Goal: Task Accomplishment & Management: Complete application form

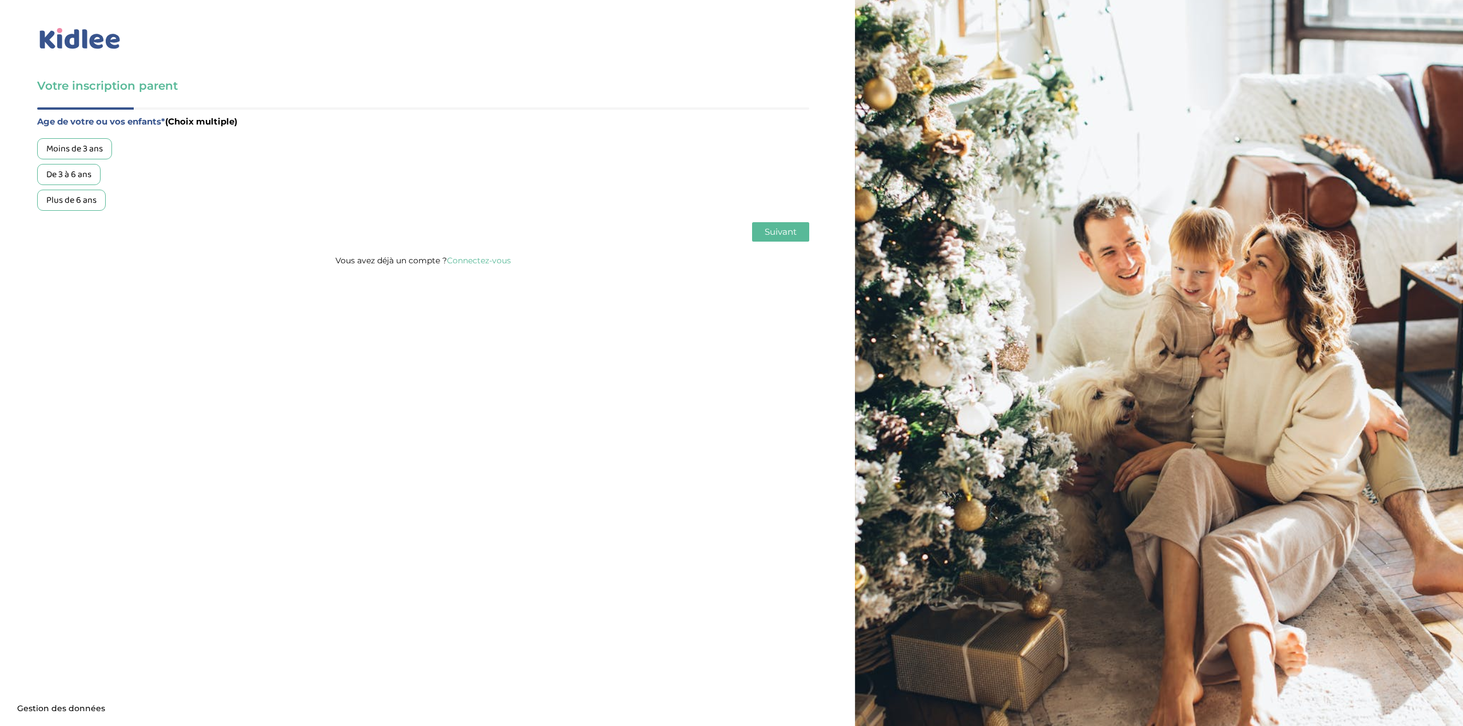
click at [63, 171] on div "De 3 à 6 ans" at bounding box center [68, 174] width 63 height 21
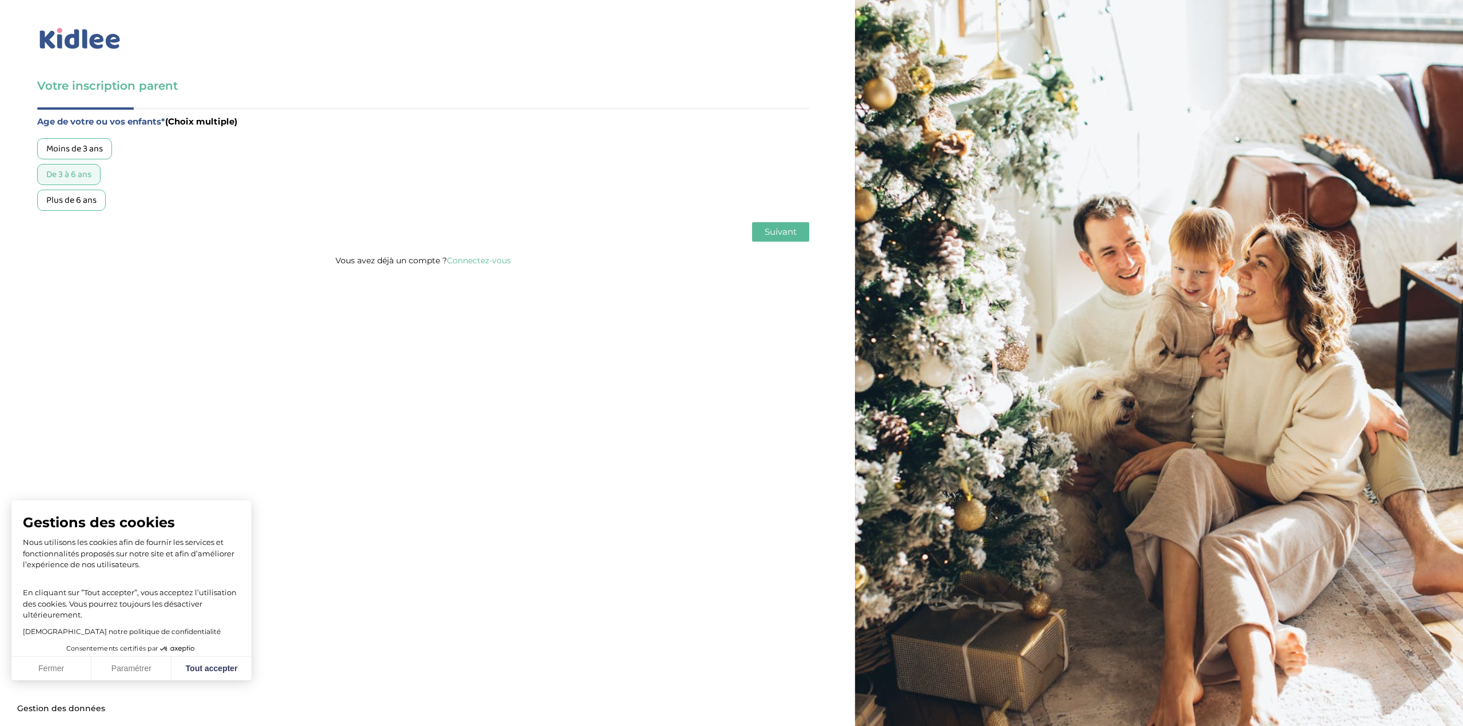
click at [779, 231] on span "Suivant" at bounding box center [780, 231] width 32 height 11
click at [240, 667] on button "Tout accepter" at bounding box center [211, 669] width 80 height 24
checkbox input "true"
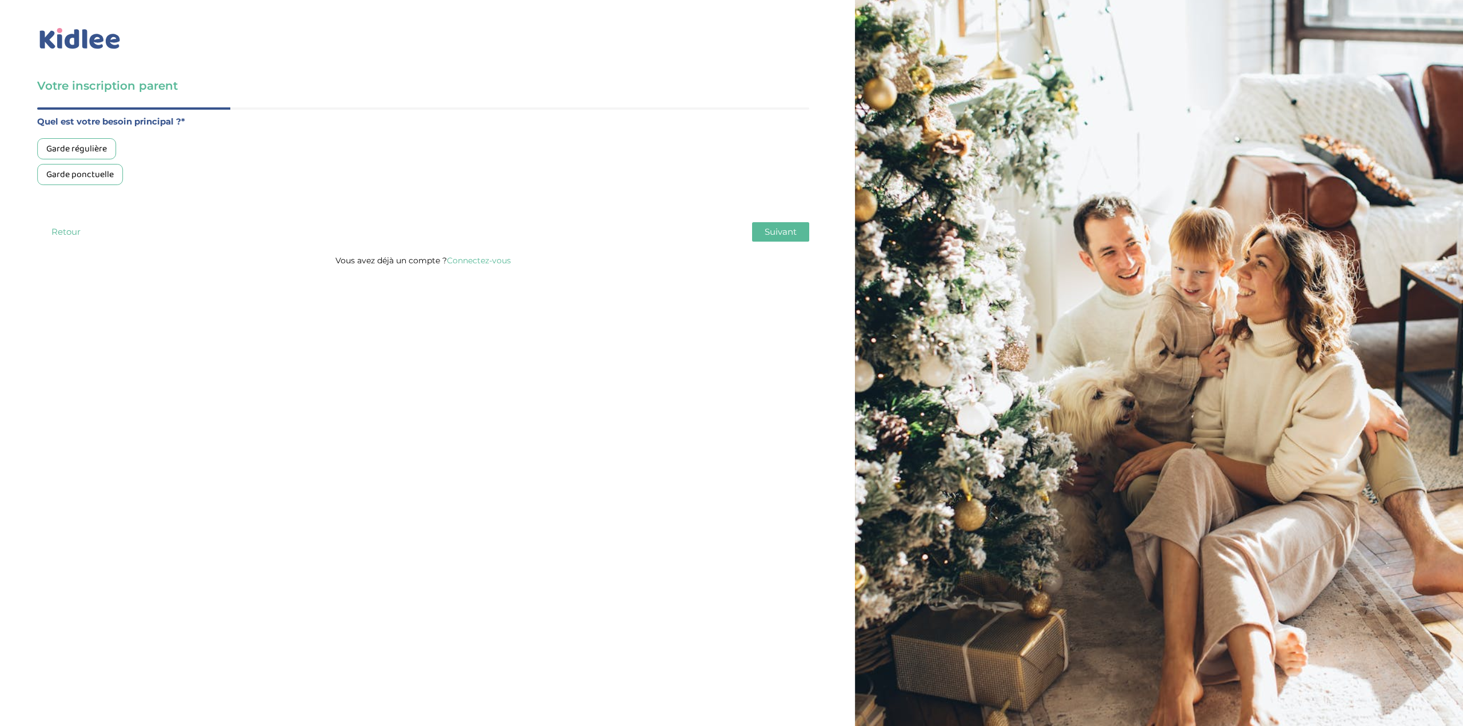
click at [87, 144] on div "Garde régulière" at bounding box center [76, 148] width 79 height 21
click at [784, 230] on span "Suivant" at bounding box center [780, 231] width 32 height 11
click at [642, 447] on div "Votre inscription parent Avant de poursuivre veuillez vérifier que tous les cha…" at bounding box center [731, 363] width 1480 height 726
click at [86, 197] on div "Plus de 50h/mois" at bounding box center [79, 200] width 85 height 21
click at [788, 231] on span "Suivant" at bounding box center [780, 231] width 32 height 11
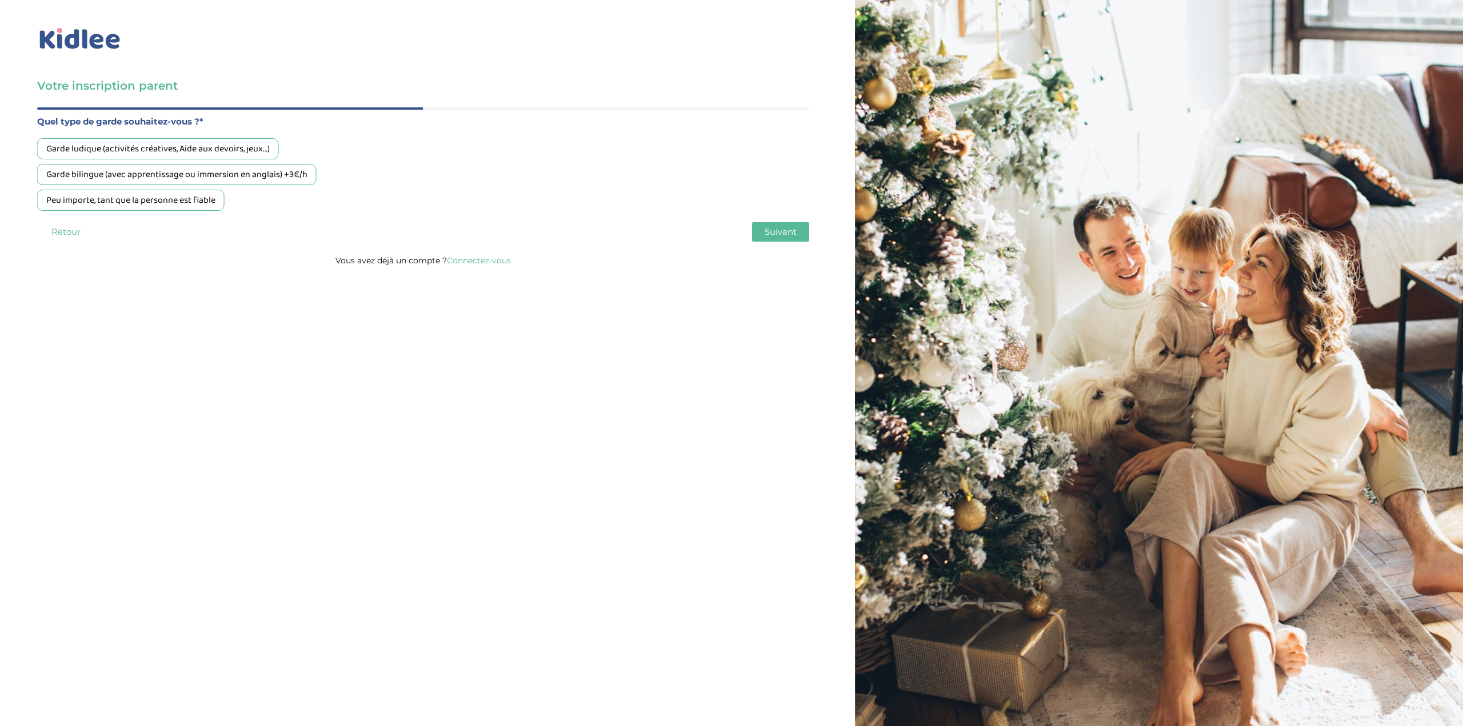
click at [175, 202] on div "Peu importe, tant que la personne est fiable" at bounding box center [130, 200] width 187 height 21
click at [787, 234] on span "Suivant" at bounding box center [780, 231] width 32 height 11
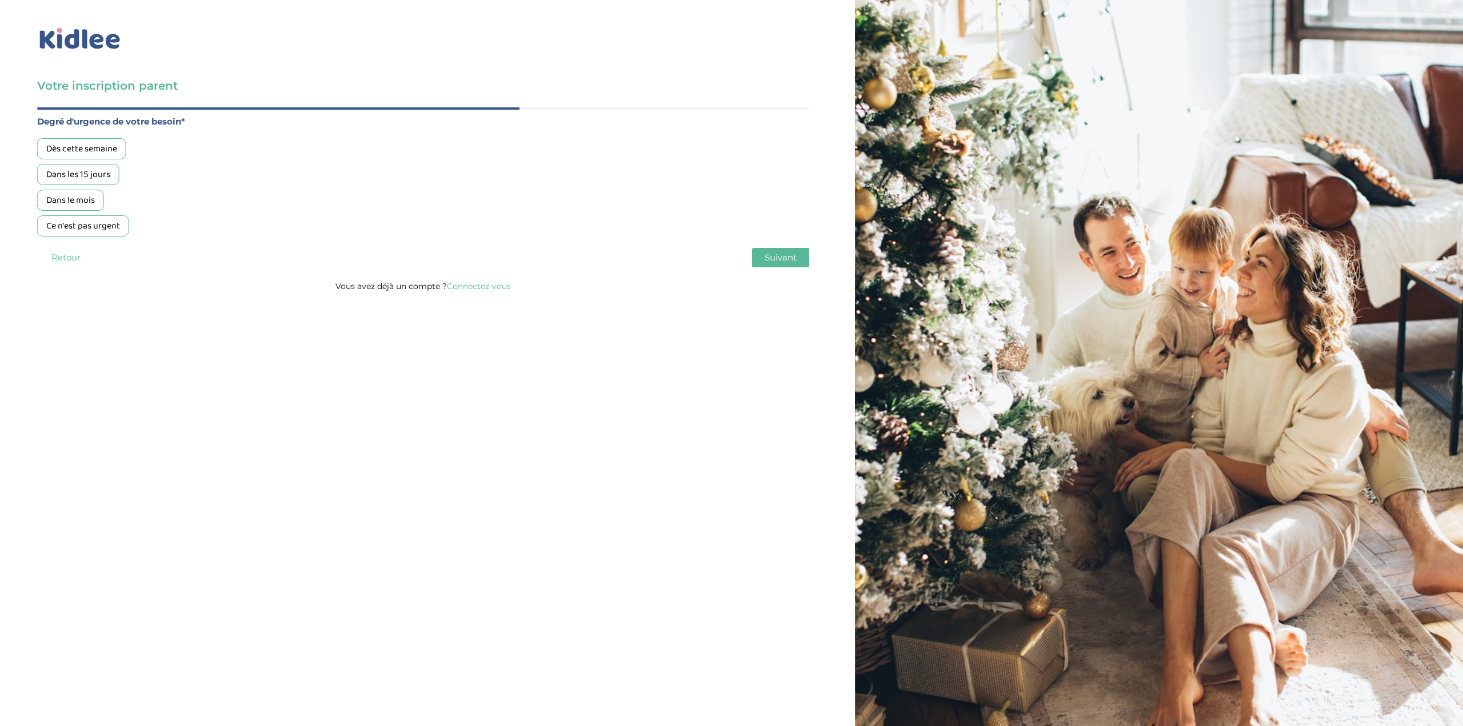
click at [81, 173] on div "Dans les 15 jours" at bounding box center [78, 174] width 82 height 21
click at [795, 251] on button "Suivant" at bounding box center [780, 257] width 57 height 19
click at [115, 172] on div "Oui, en direct ou via cercle proche" at bounding box center [112, 174] width 150 height 21
click at [782, 261] on span "Suivant" at bounding box center [780, 257] width 32 height 11
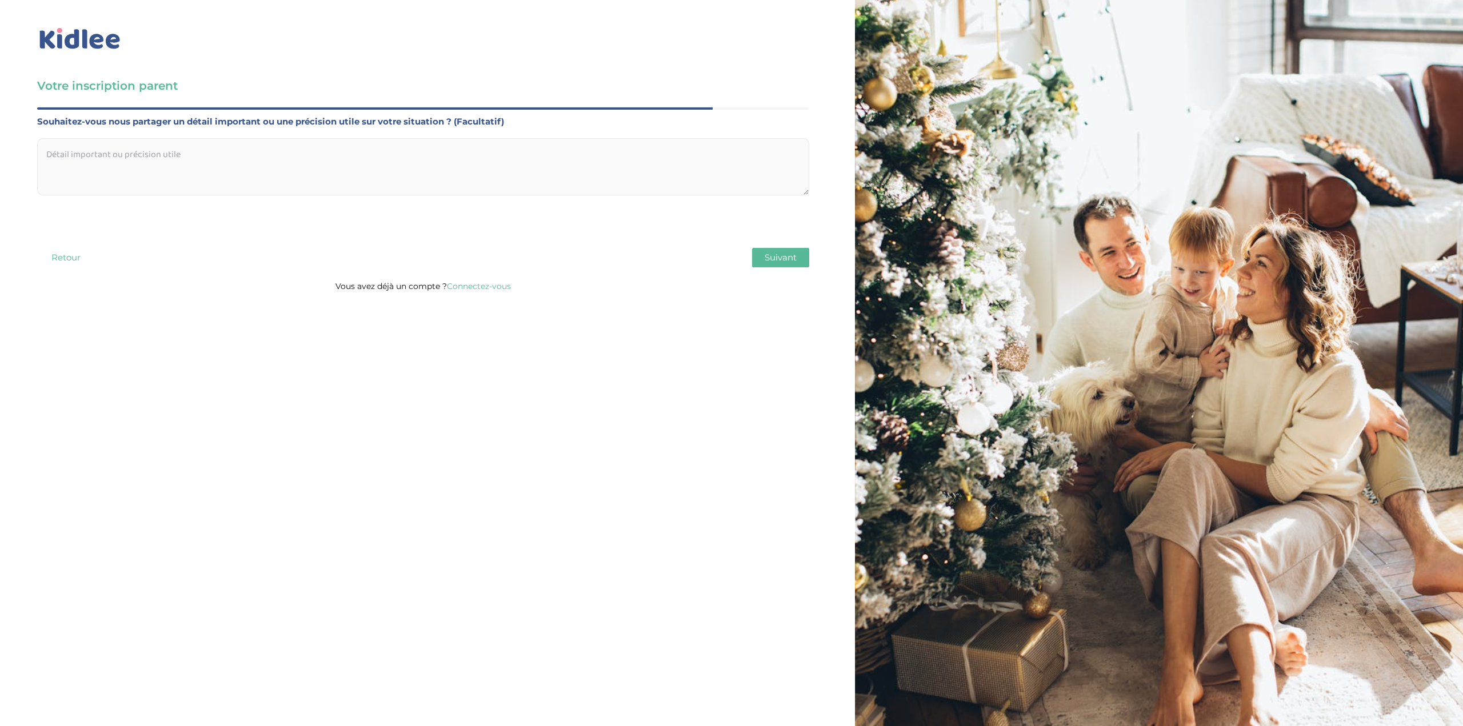
click at [357, 150] on textarea at bounding box center [423, 166] width 772 height 57
paste textarea "Bonjour, Nous sommes à la recherche d'une nounou/baby-sitter pour notre fils de…"
type textarea "Bonjour, Nous sommes à la recherche d'une nounou/baby-sitter pour notre fils de…"
click at [788, 255] on span "Suivant" at bounding box center [780, 257] width 32 height 11
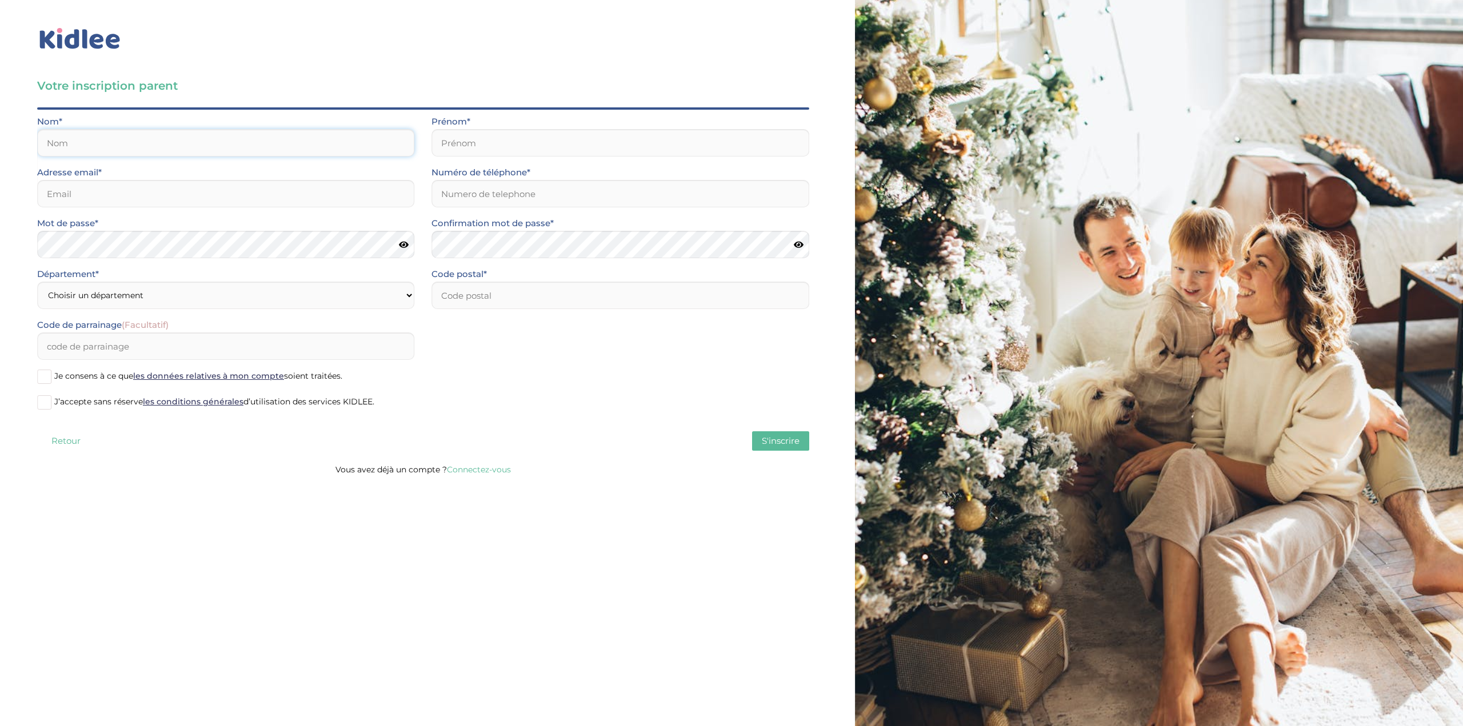
click at [220, 142] on input "text" at bounding box center [225, 142] width 377 height 27
type input "OSMAN"
type input "Chafika"
type input "c.kabab@yahoo.fr"
type input "0634046760"
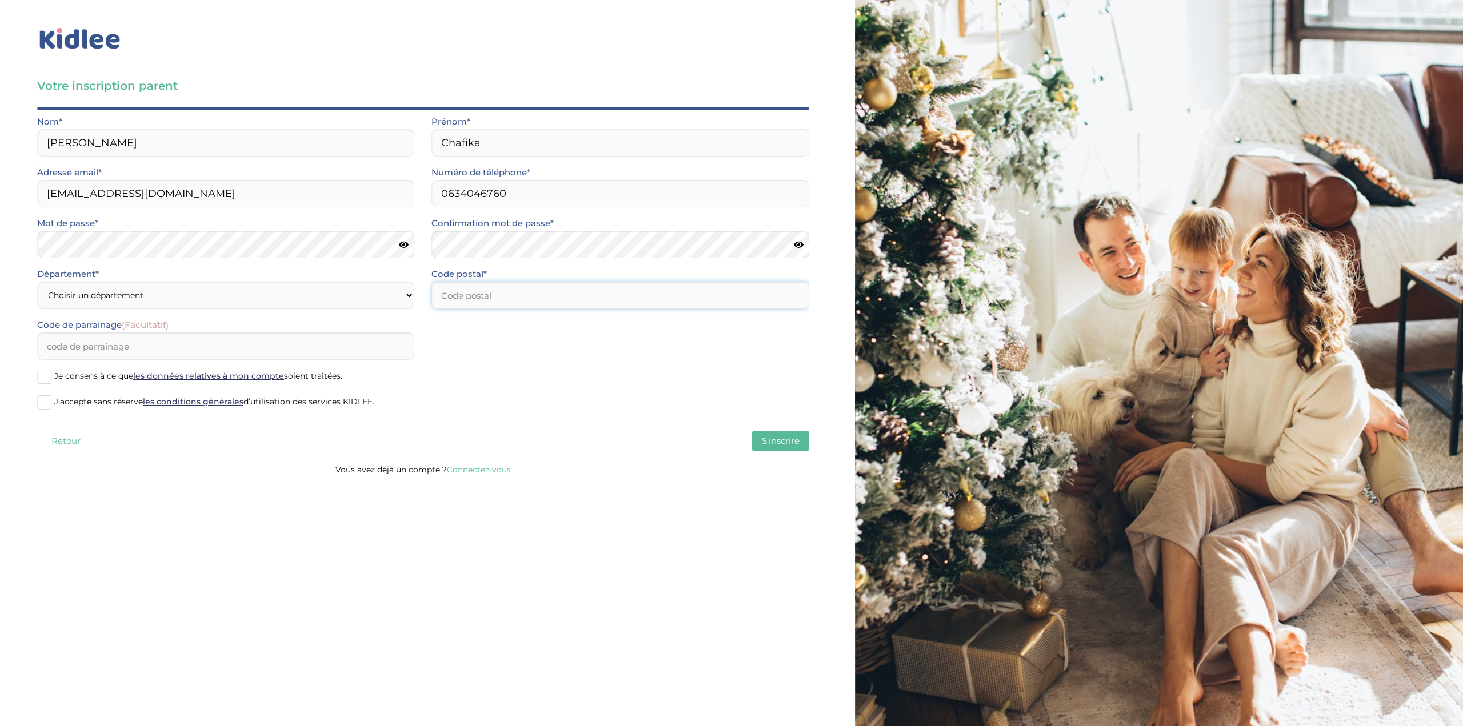
type input "92200"
click at [539, 381] on label "Je consens à ce que les données relatives à mon compte soient traitées." at bounding box center [423, 377] width 772 height 17
click at [0, 0] on input "Je consens à ce que les données relatives à mon compte soient traitées." at bounding box center [0, 0] width 0 height 0
drag, startPoint x: 402, startPoint y: 248, endPoint x: 407, endPoint y: 241, distance: 8.2
click at [403, 247] on icon at bounding box center [404, 245] width 10 height 9
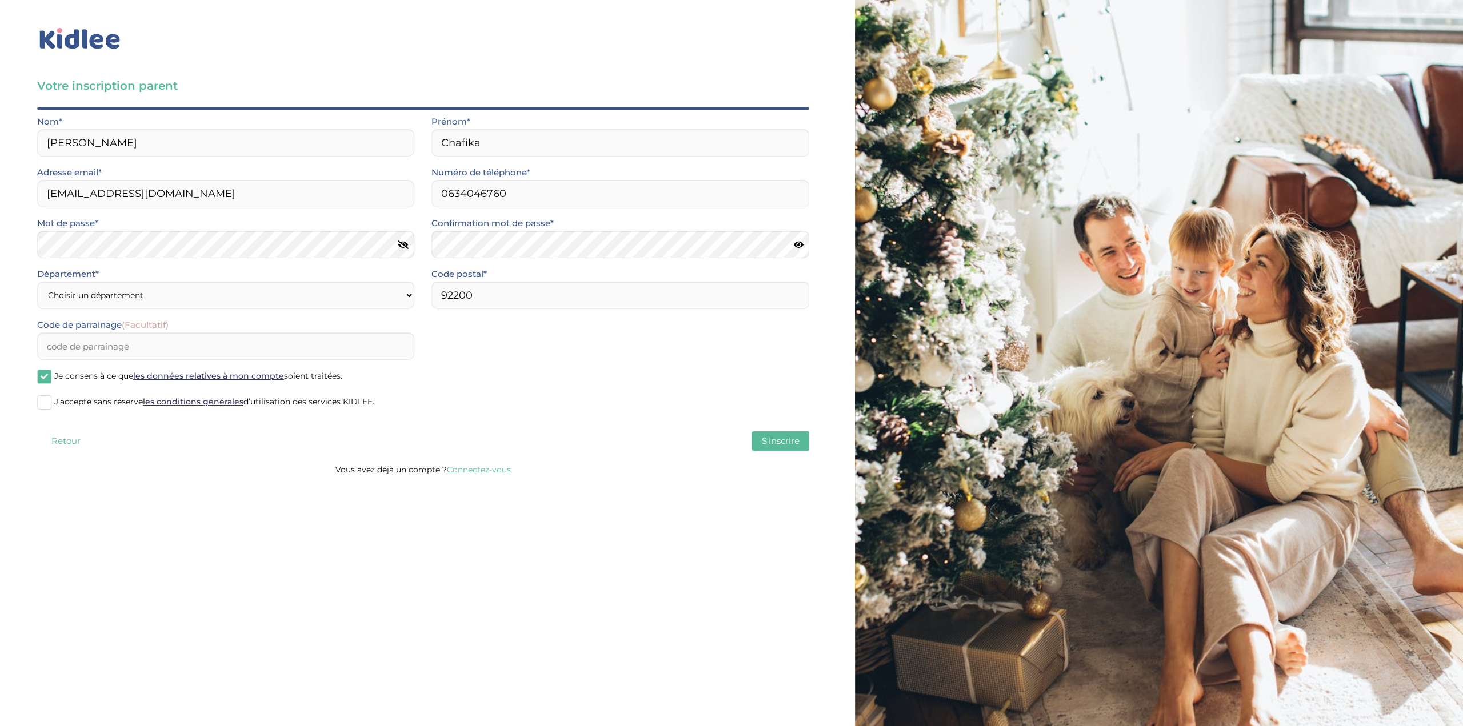
click at [800, 245] on icon at bounding box center [799, 245] width 10 height 9
click at [179, 299] on select "Choisir un département Paris (75) Hauts-de-Seine (92) Yvelines (78) Val-de-Marn…" at bounding box center [225, 295] width 377 height 27
select select "92"
click at [37, 282] on select "Choisir un département Paris (75) Hauts-de-Seine (92) Yvelines (78) Val-de-Marn…" at bounding box center [225, 295] width 377 height 27
drag, startPoint x: 43, startPoint y: 402, endPoint x: 42, endPoint y: 376, distance: 26.3
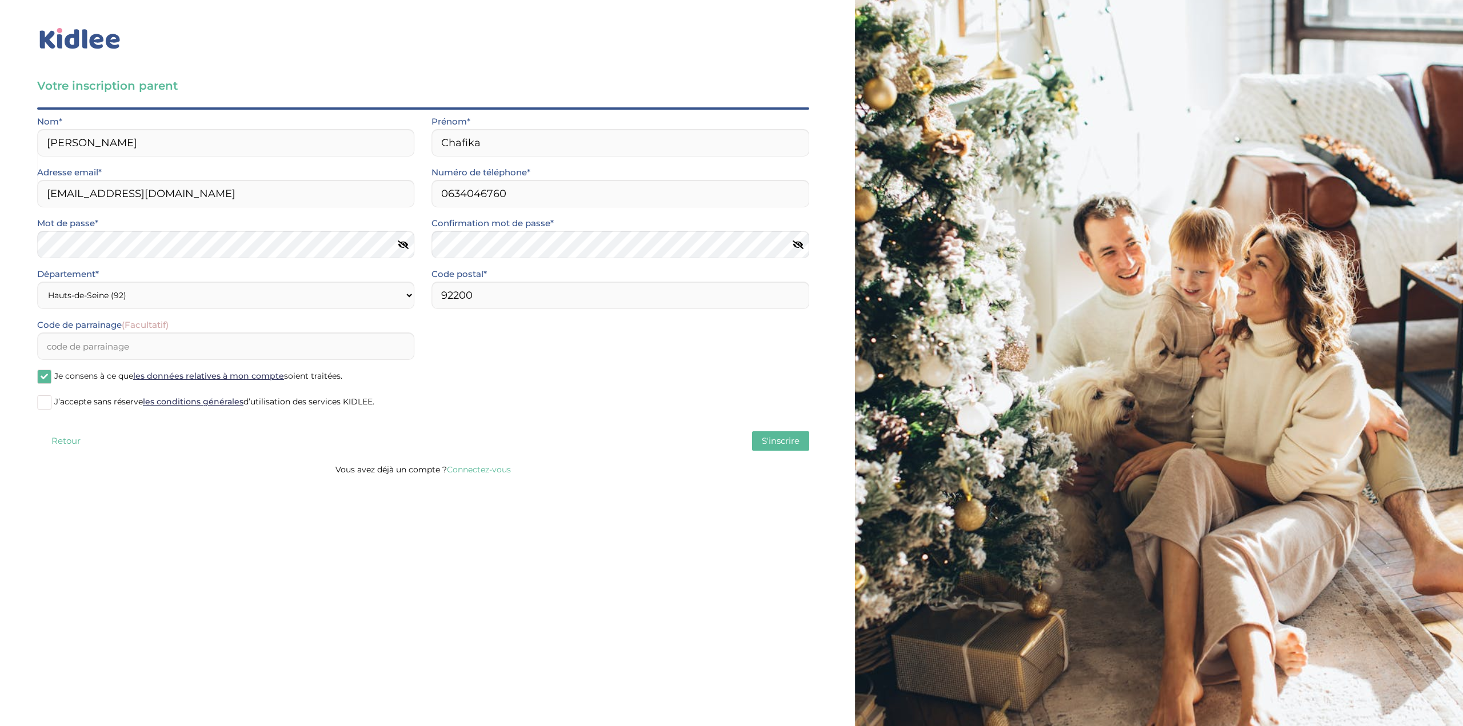
click at [43, 402] on span at bounding box center [44, 402] width 14 height 14
click at [0, 0] on input "J’accepte sans réserve les conditions générales d’utilisation des services KIDL…" at bounding box center [0, 0] width 0 height 0
click at [42, 374] on span at bounding box center [44, 377] width 14 height 14
click at [0, 0] on input "Je consens à ce que les données relatives à mon compte soient traitées." at bounding box center [0, 0] width 0 height 0
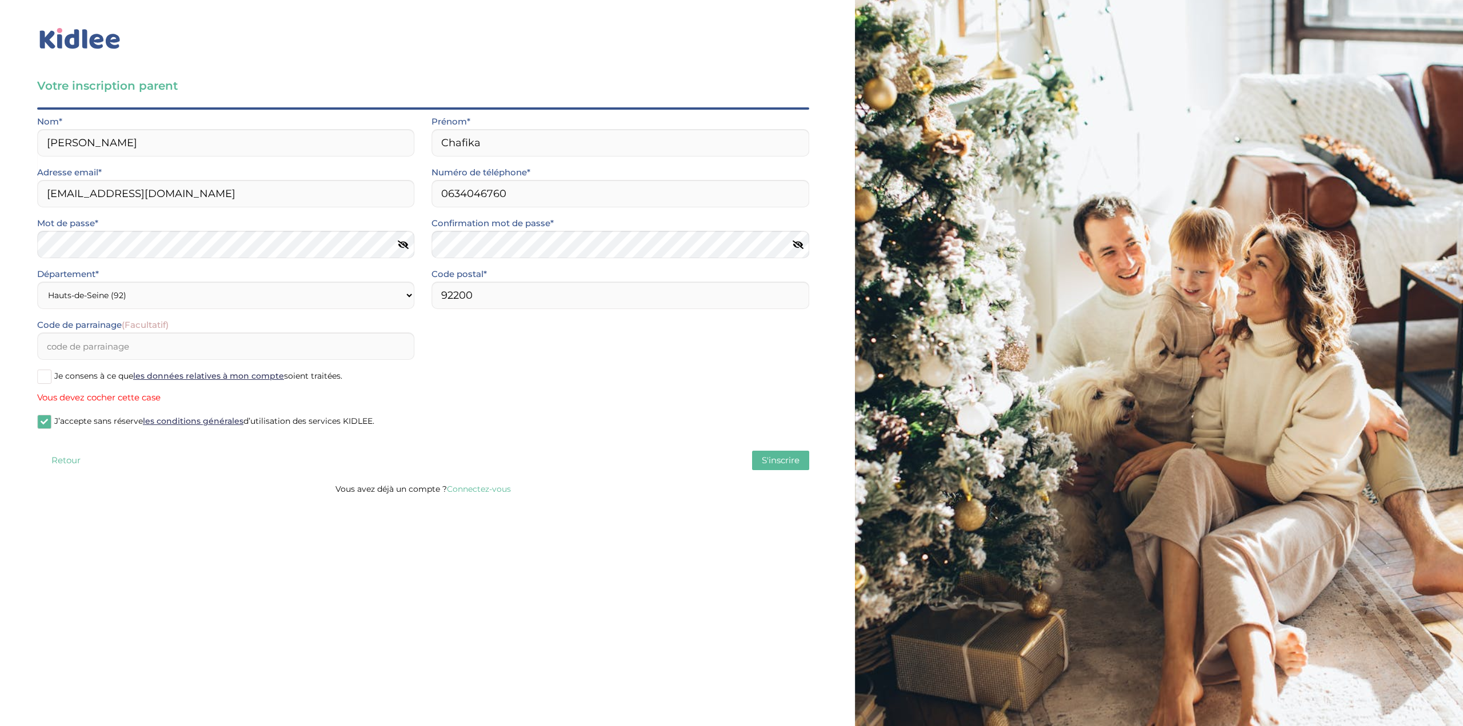
click at [42, 379] on span at bounding box center [44, 377] width 14 height 14
click at [0, 0] on input "Je consens à ce que les données relatives à mon compte soient traitées." at bounding box center [0, 0] width 0 height 0
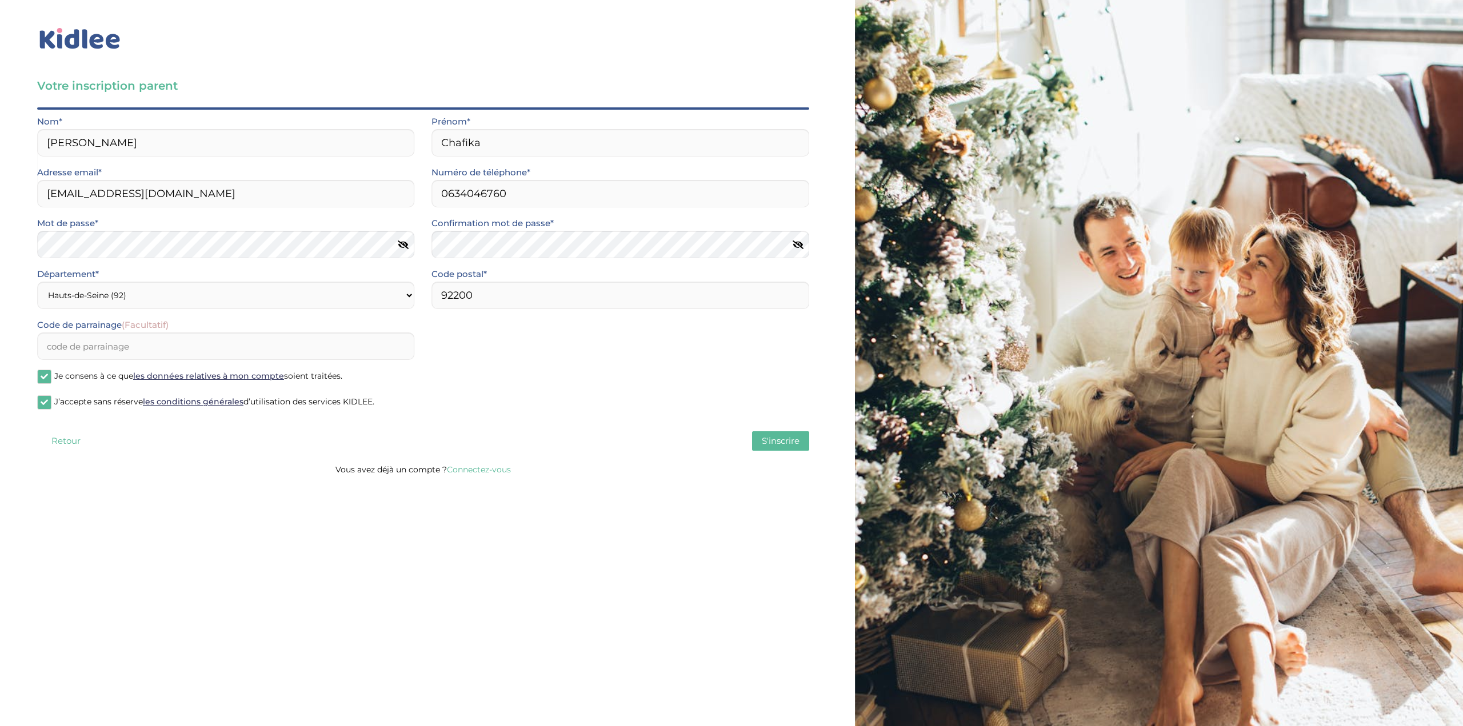
click at [790, 442] on span "S'inscrire" at bounding box center [781, 440] width 38 height 11
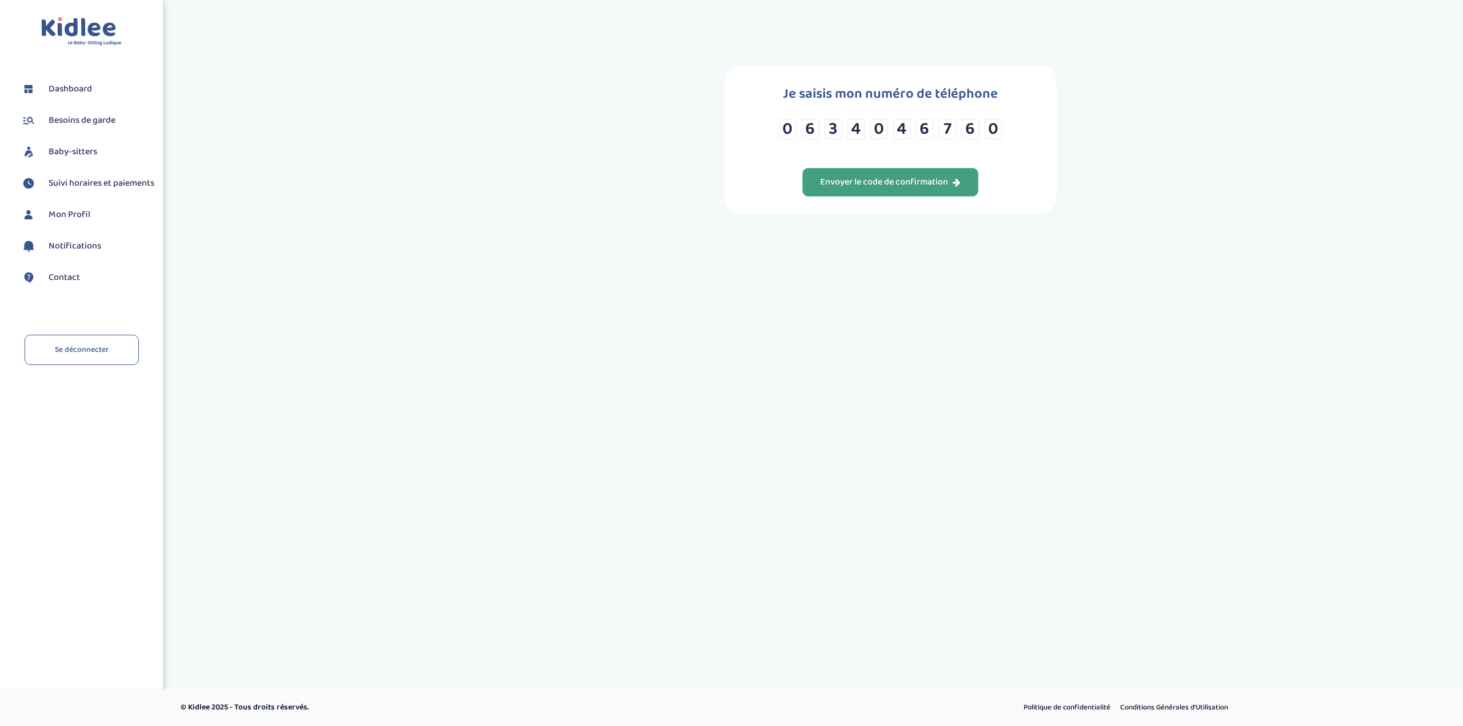
click at [927, 183] on div "Envoyer le code de confirmation" at bounding box center [890, 182] width 141 height 13
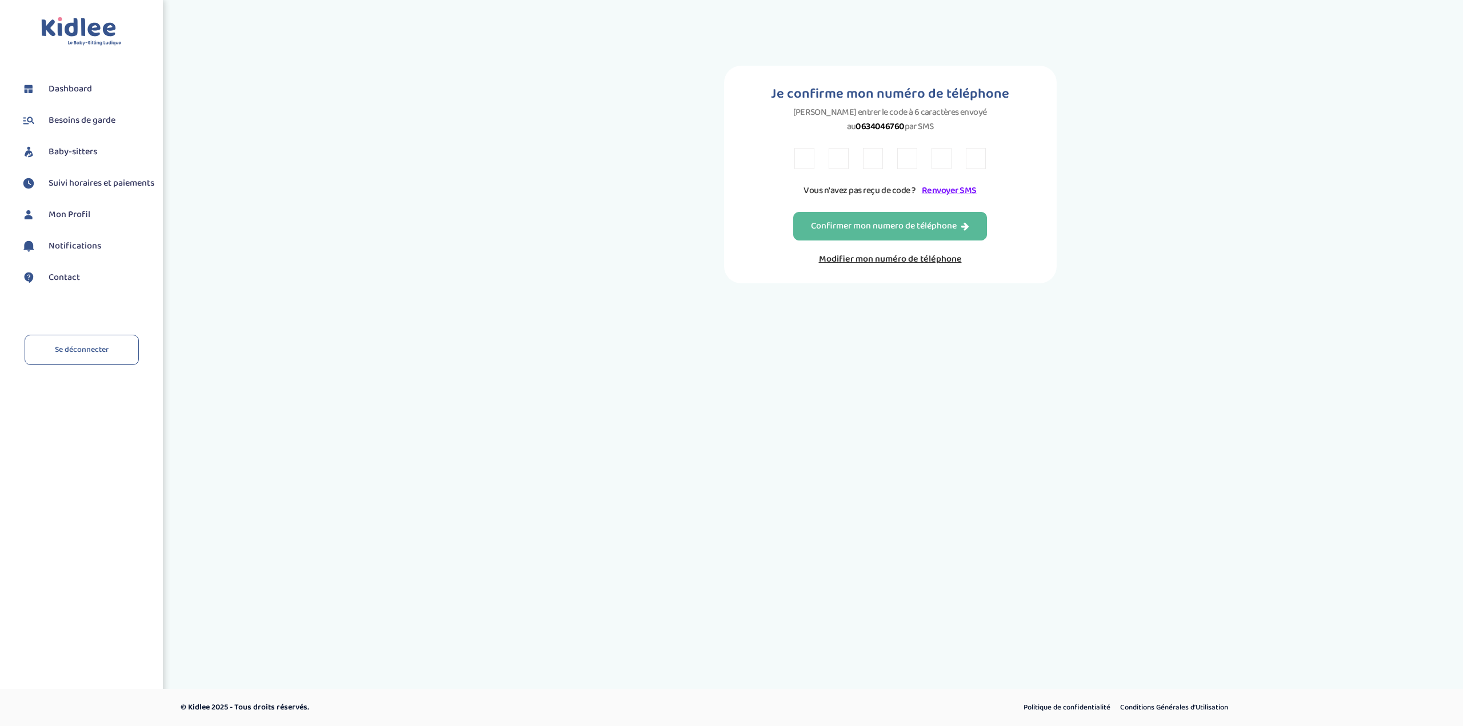
click at [804, 148] on input "text" at bounding box center [804, 158] width 20 height 21
type input "Z"
type input "R"
type input "J"
type input "6"
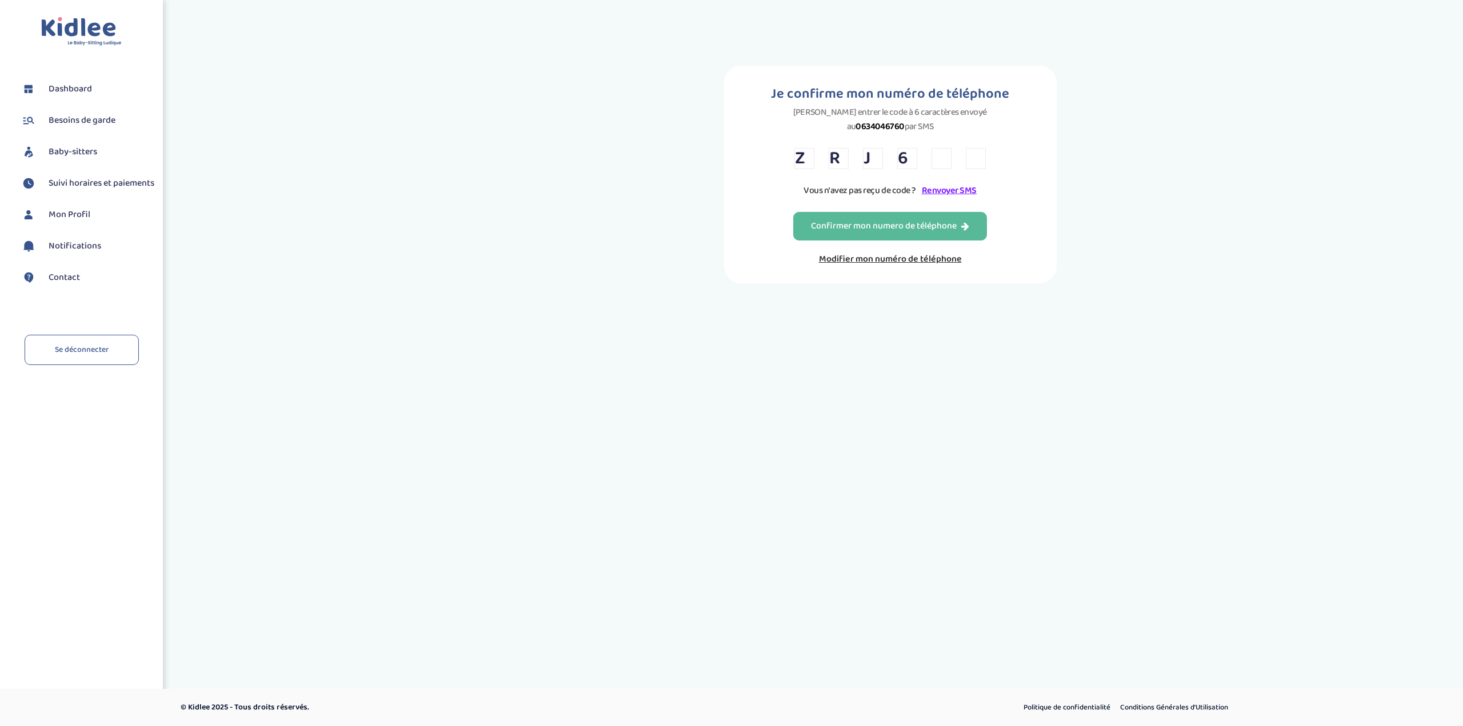
type input "Y"
type input "J"
click at [950, 220] on div "Confirmer mon numero de téléphone" at bounding box center [890, 226] width 158 height 13
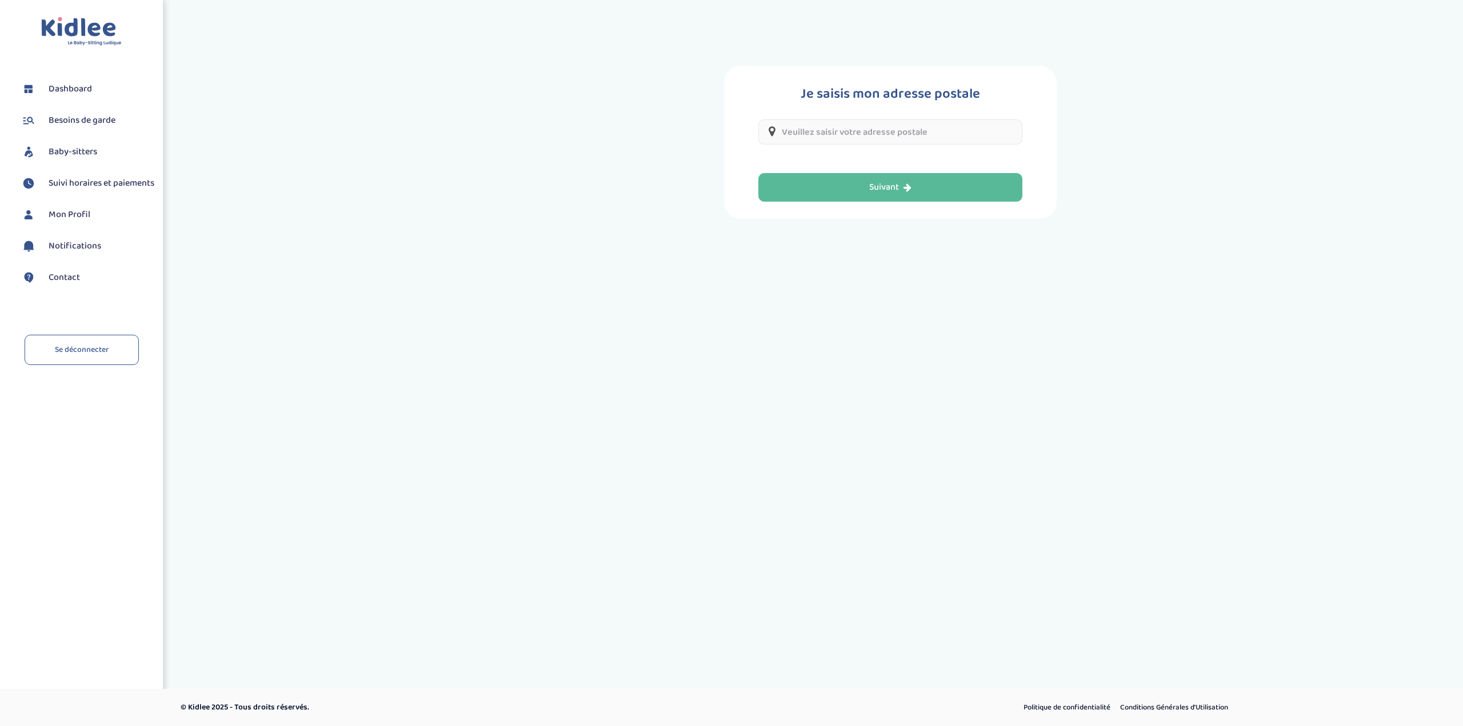
click at [860, 133] on input "text" at bounding box center [890, 131] width 264 height 25
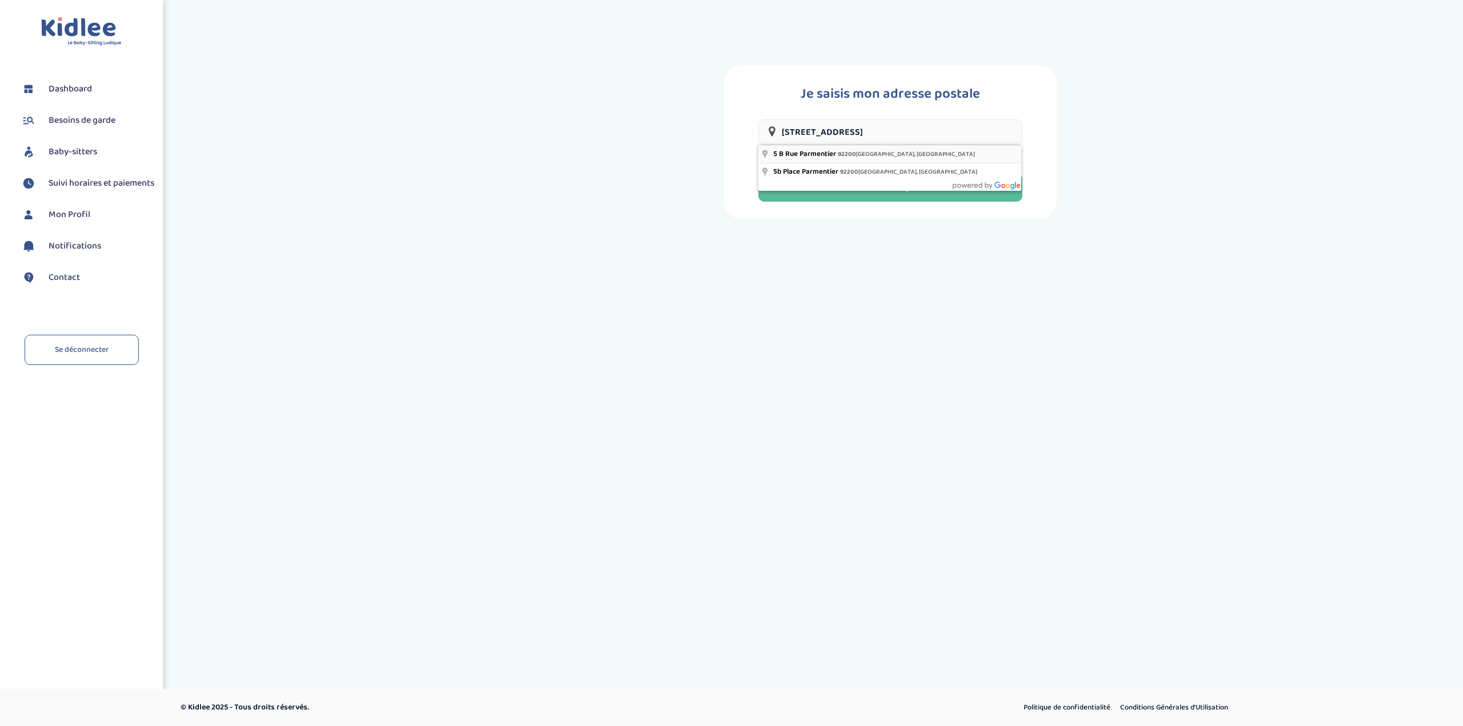
type input "[STREET_ADDRESS]"
click at [938, 189] on button "Suivant" at bounding box center [890, 187] width 264 height 29
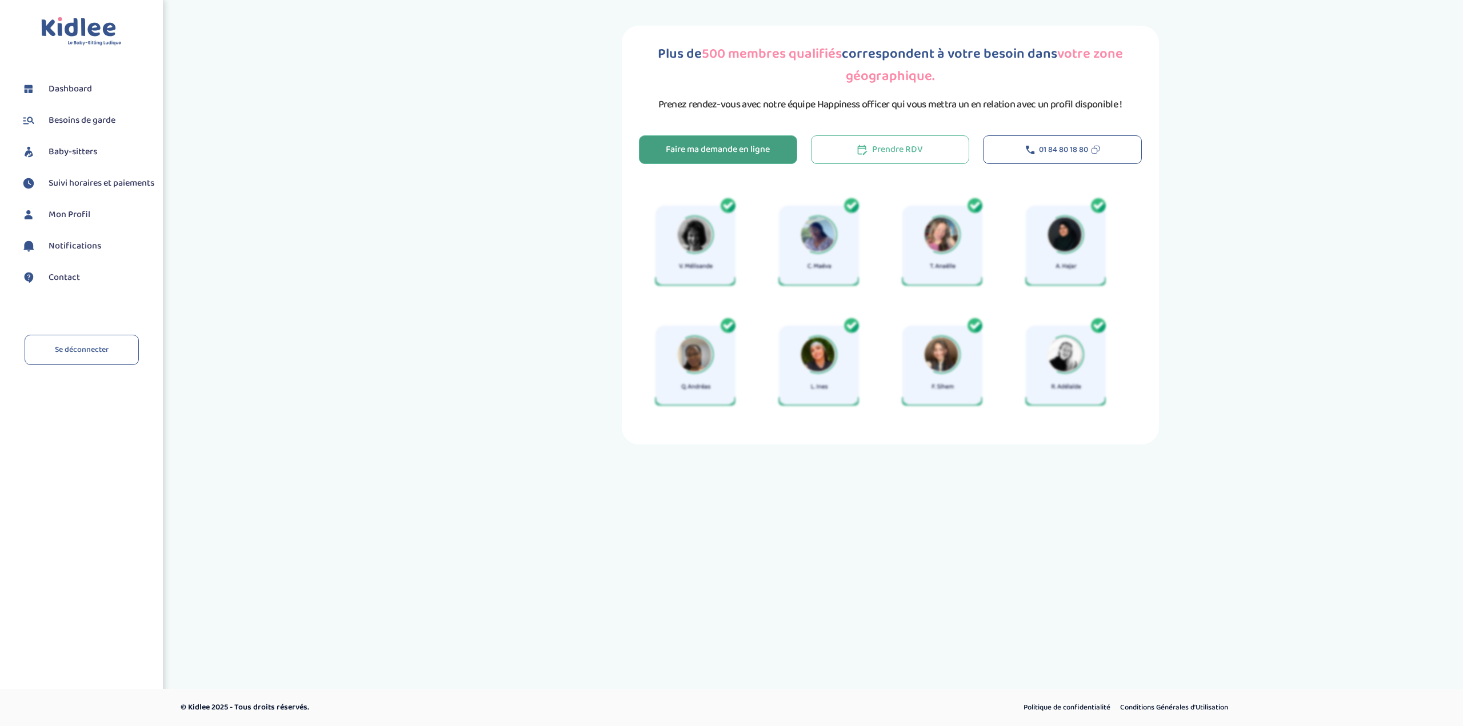
click at [731, 149] on div "Faire ma demande en ligne" at bounding box center [718, 149] width 104 height 13
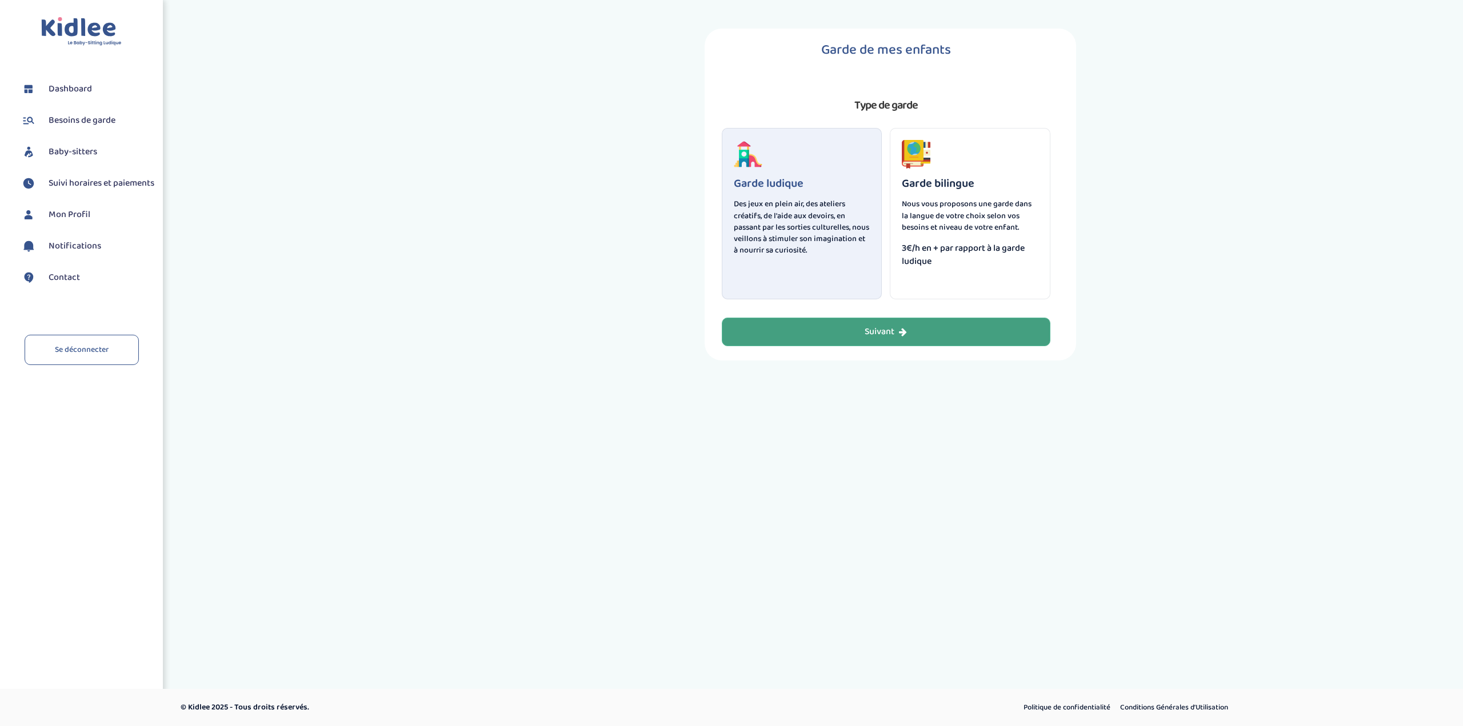
click at [952, 337] on button "Suivant" at bounding box center [886, 332] width 329 height 29
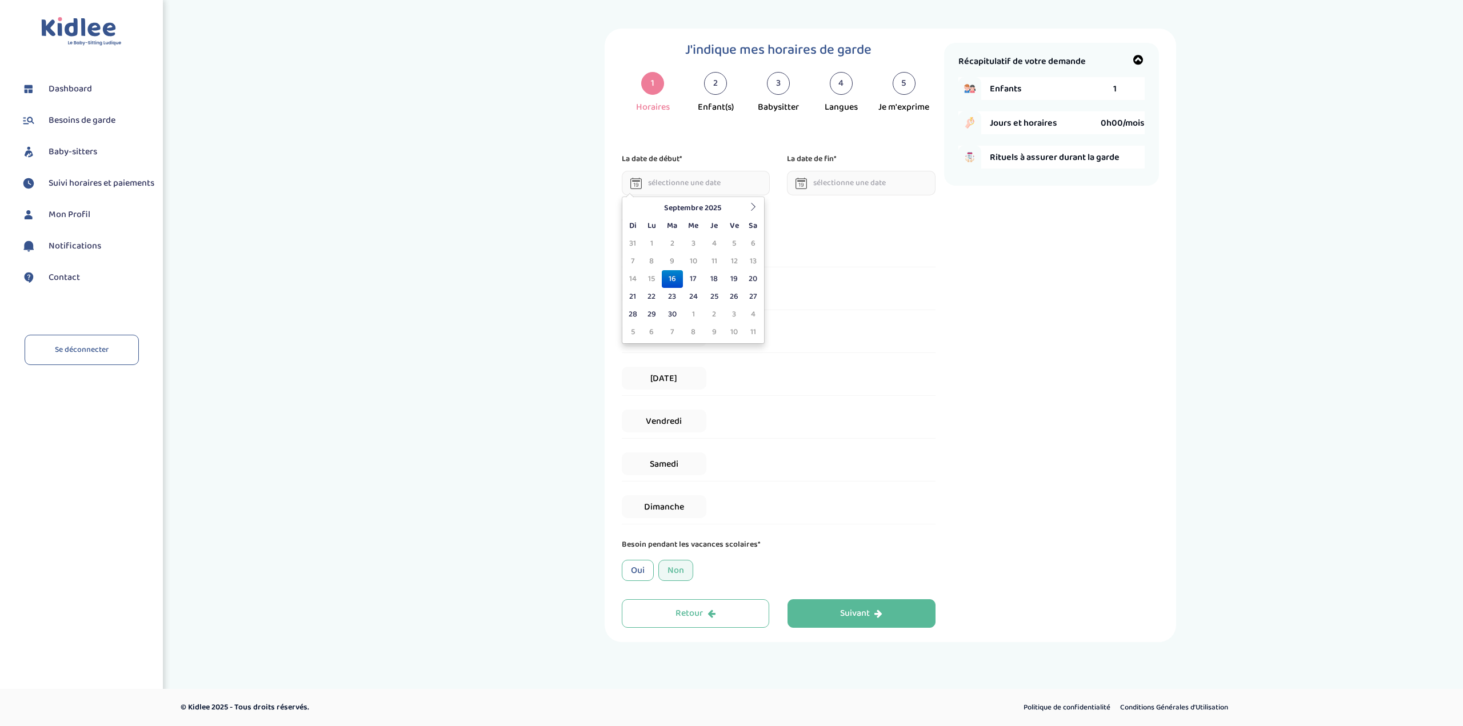
click at [692, 186] on input "text" at bounding box center [696, 183] width 149 height 25
click at [647, 312] on td "29" at bounding box center [651, 315] width 20 height 18
type input "[DATE]"
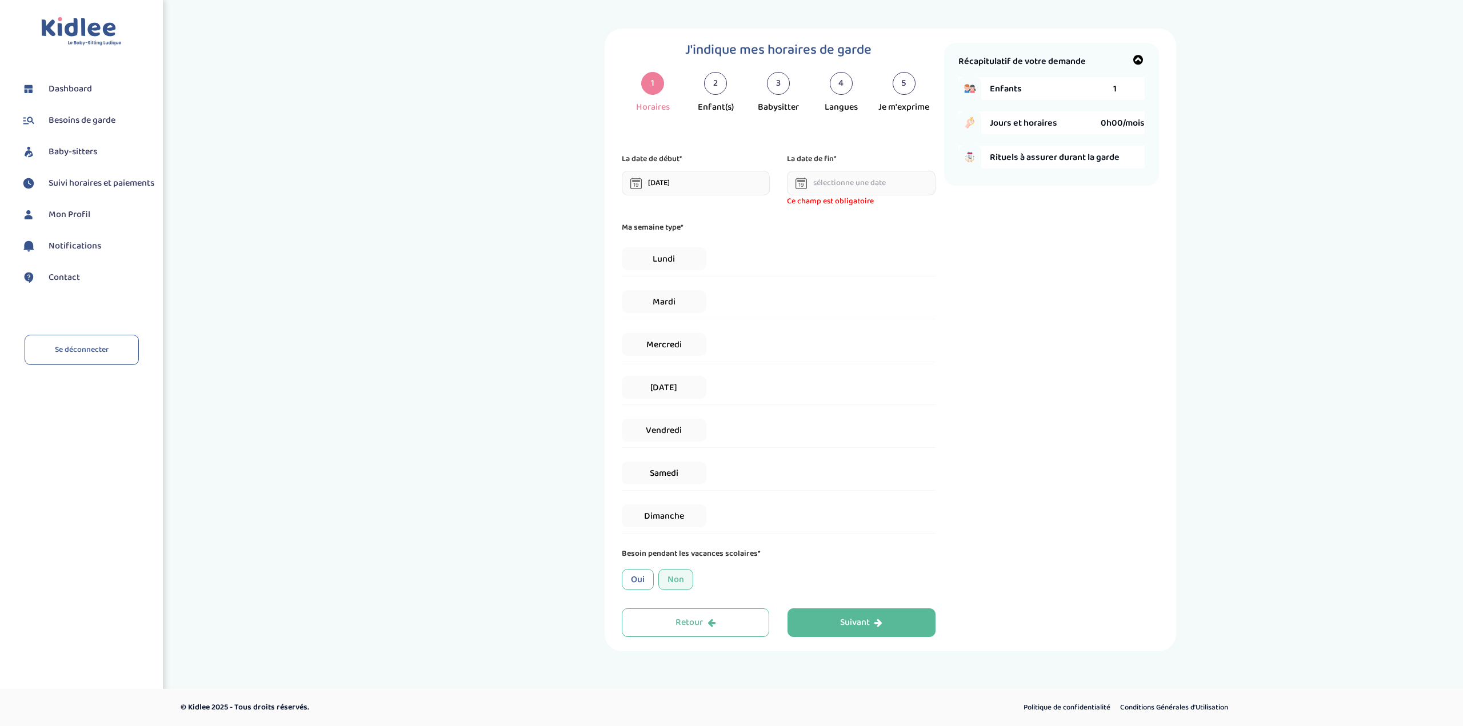
click at [843, 183] on input "text" at bounding box center [861, 183] width 149 height 25
click at [917, 202] on th at bounding box center [918, 208] width 17 height 18
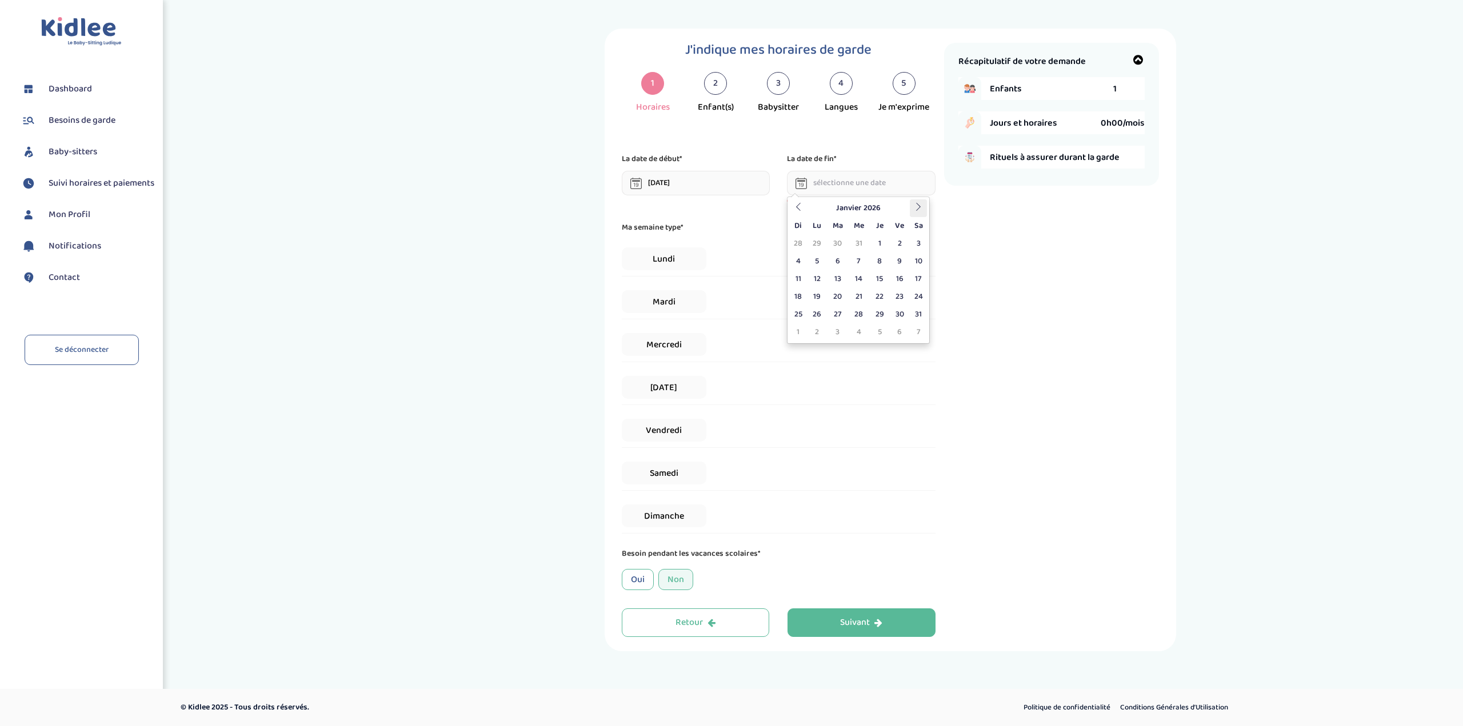
click at [917, 202] on th at bounding box center [918, 208] width 17 height 18
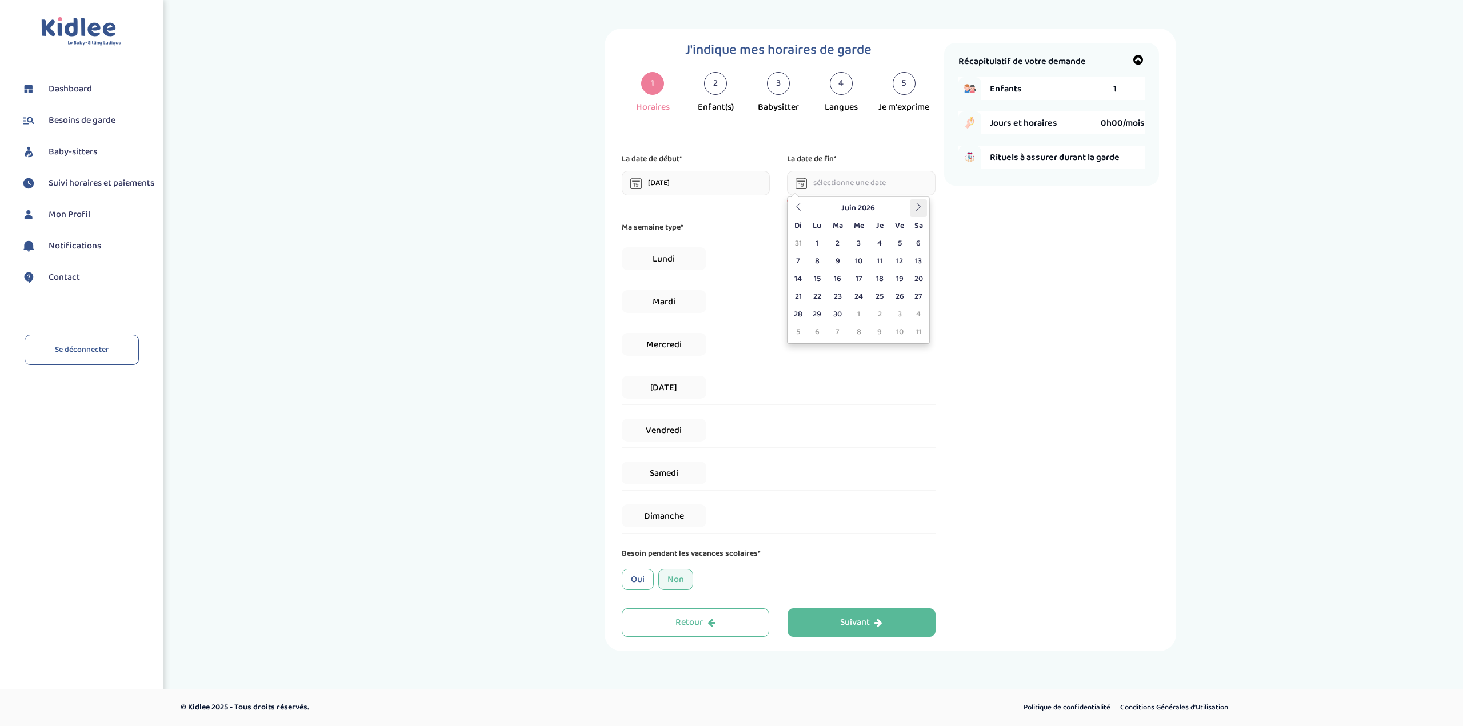
click at [917, 203] on icon at bounding box center [918, 207] width 8 height 8
click at [881, 242] on td "2" at bounding box center [879, 244] width 20 height 18
type input "[DATE]"
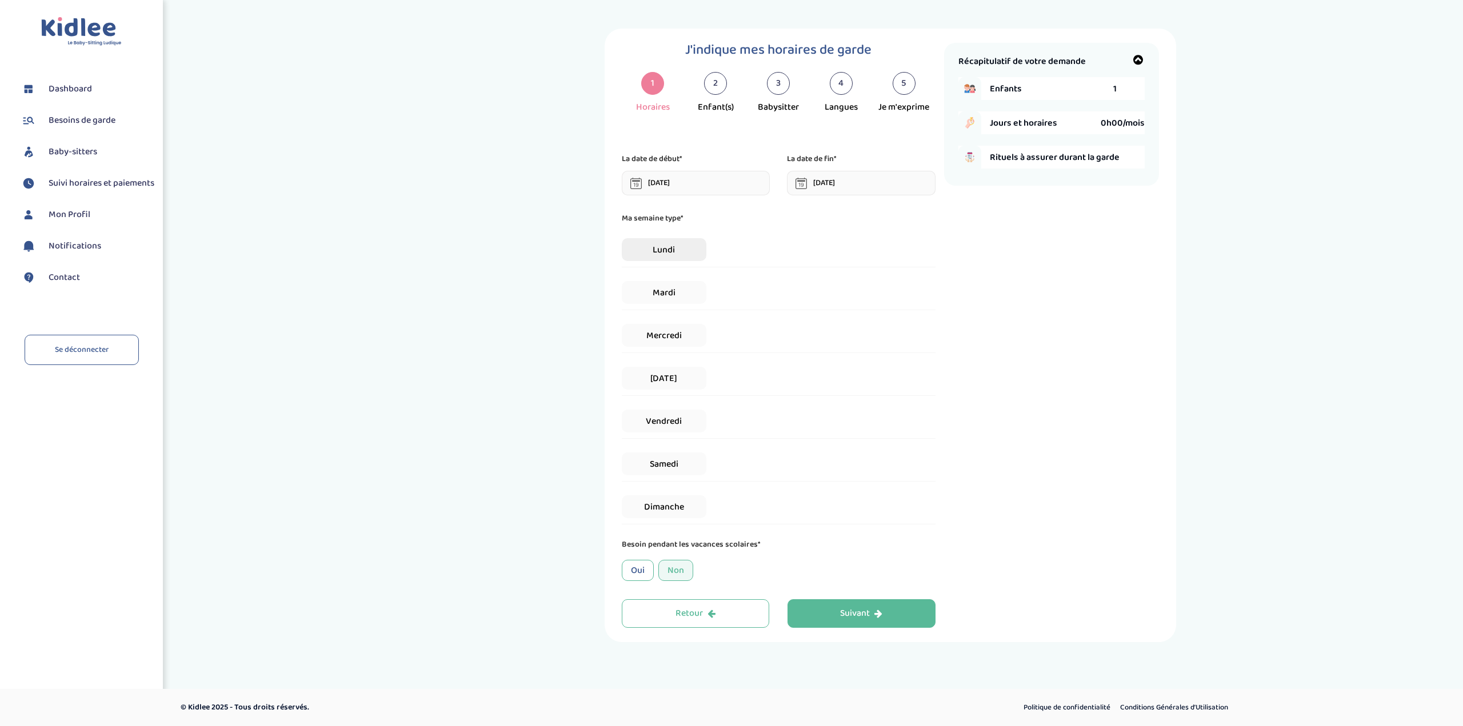
click at [673, 247] on span "Lundi" at bounding box center [664, 249] width 85 height 23
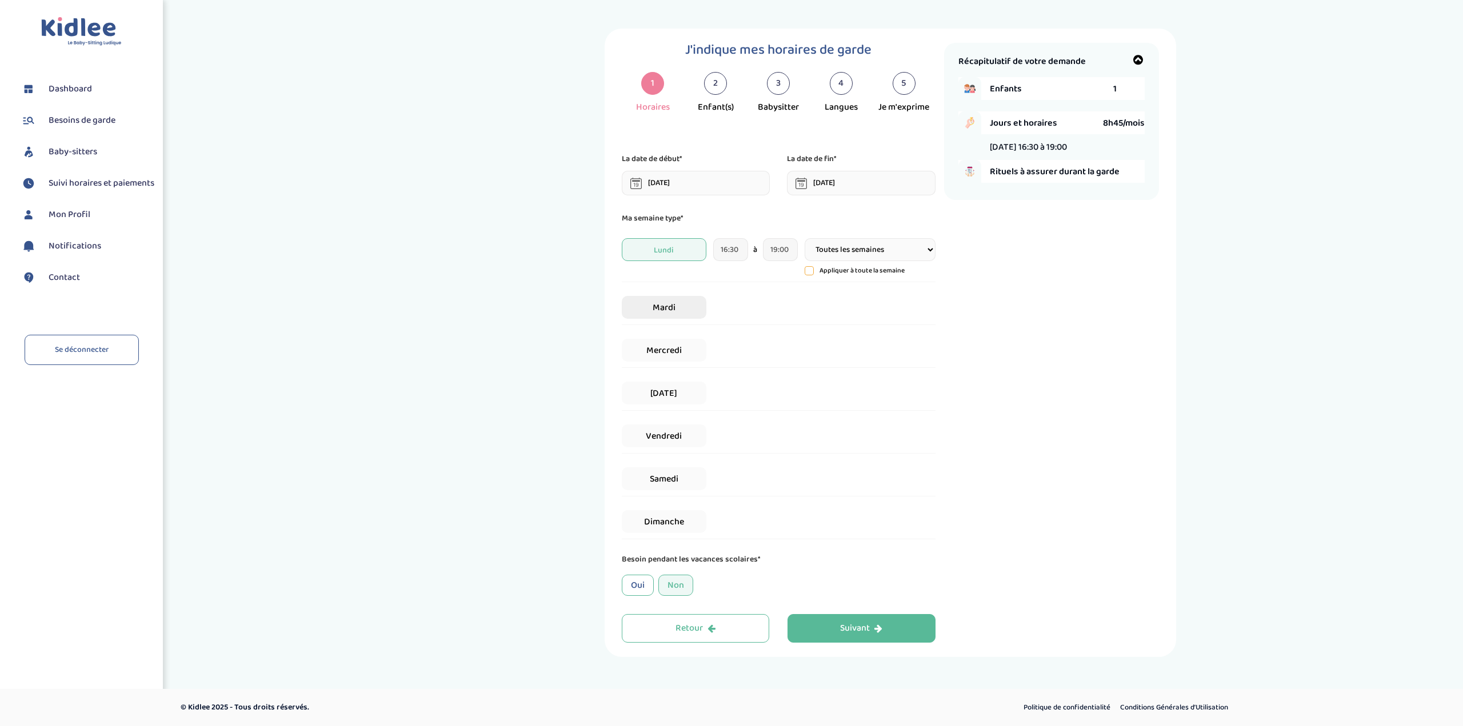
click at [672, 303] on span "Mardi" at bounding box center [664, 307] width 85 height 23
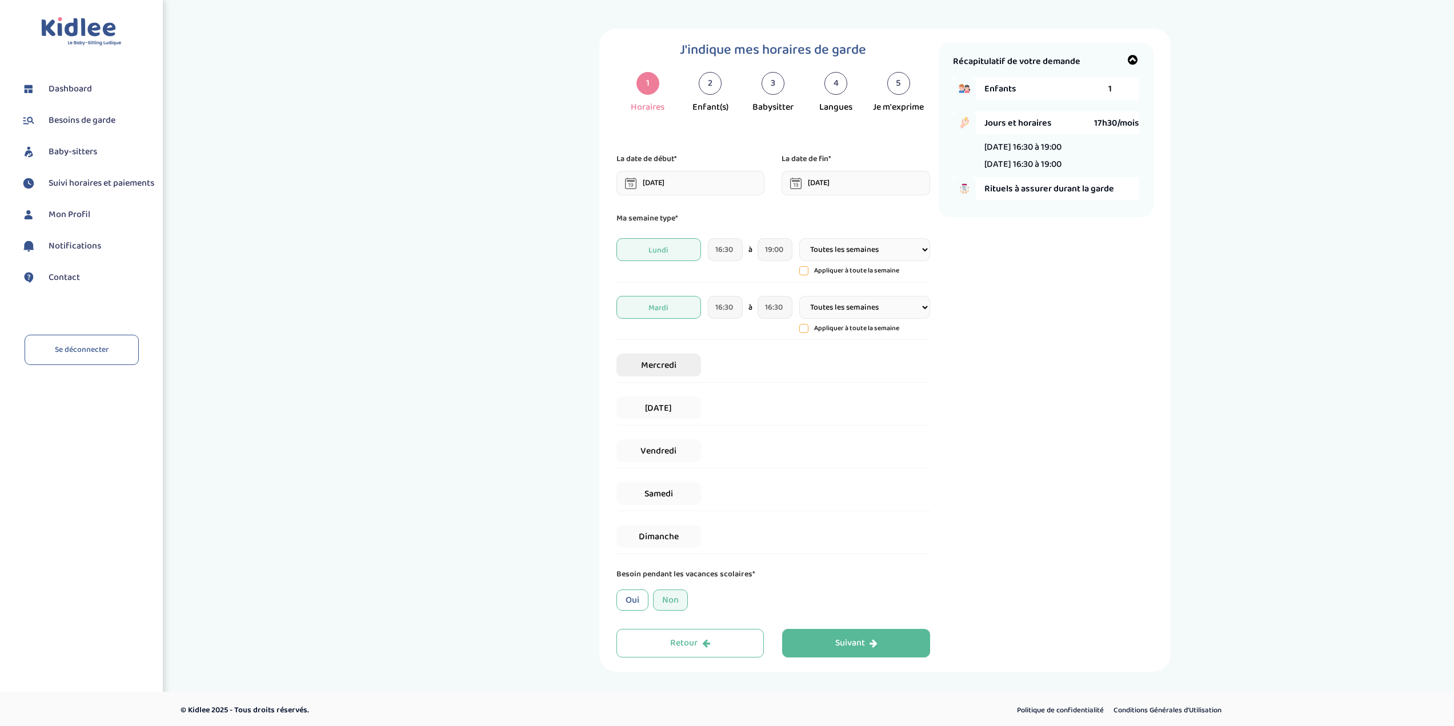
click at [671, 361] on span "Mercredi" at bounding box center [658, 365] width 85 height 23
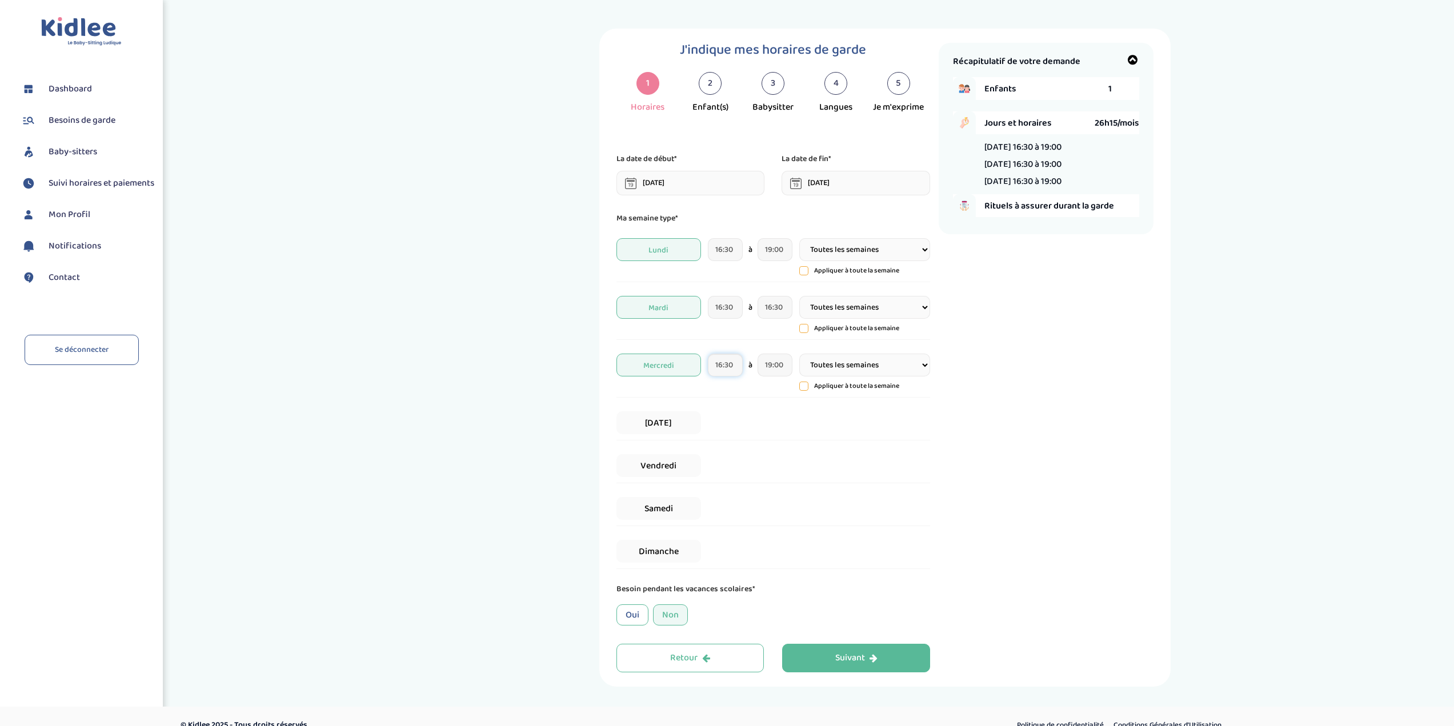
click at [719, 363] on input "16:30" at bounding box center [725, 365] width 35 height 23
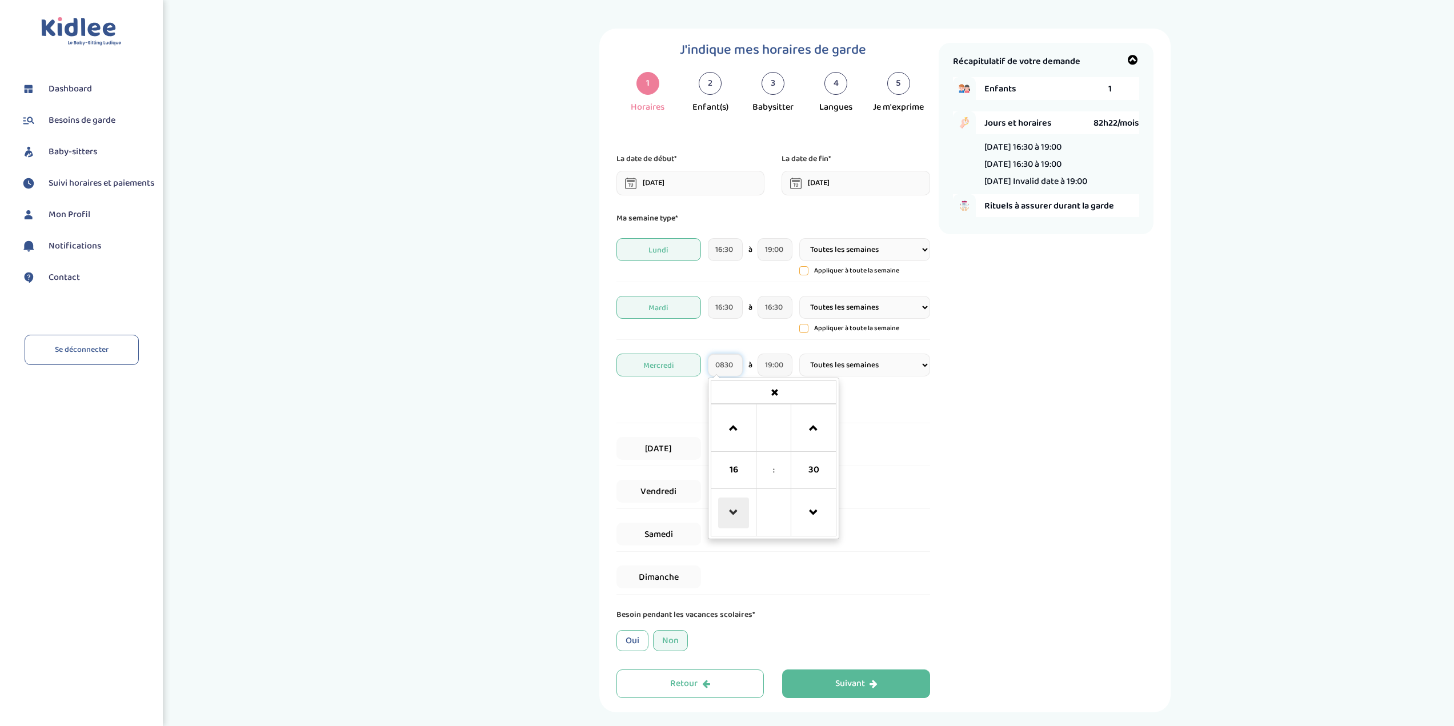
click at [739, 512] on span at bounding box center [733, 513] width 31 height 31
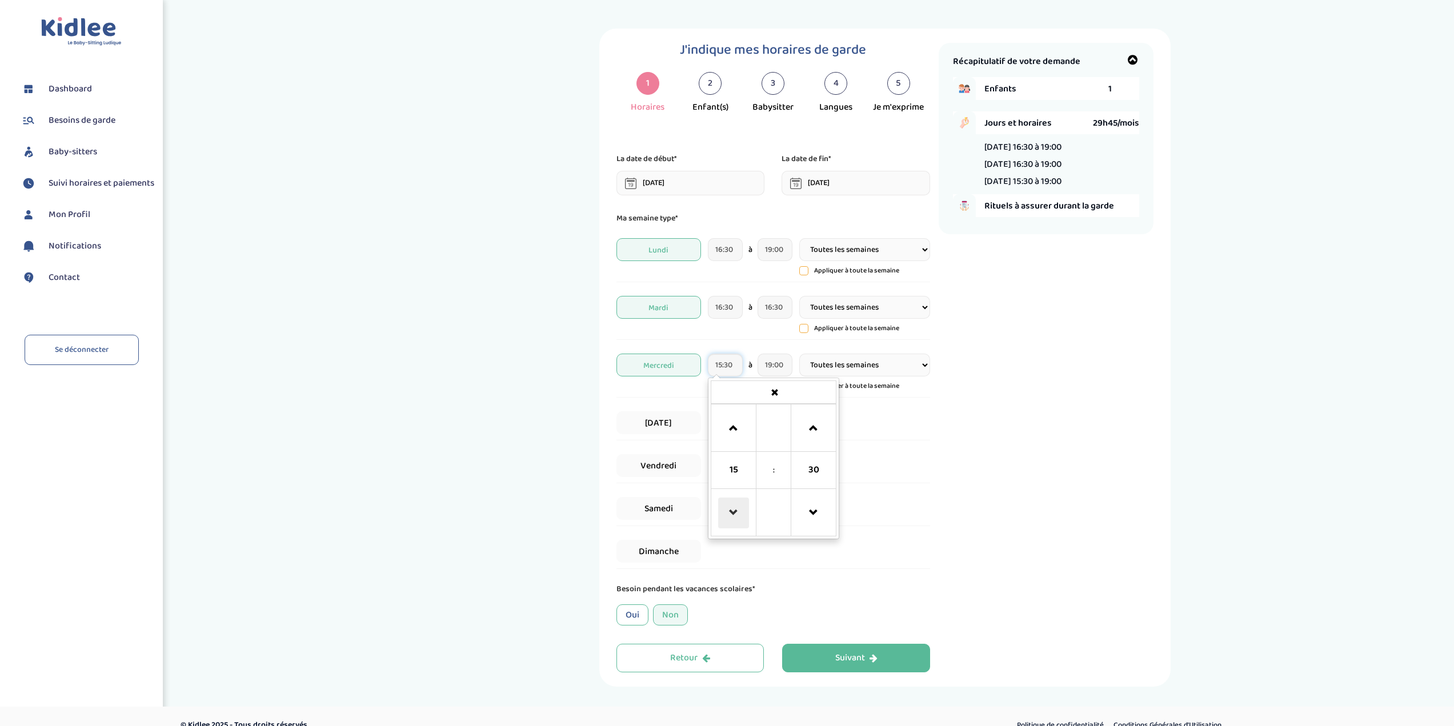
click at [739, 512] on span at bounding box center [733, 513] width 31 height 31
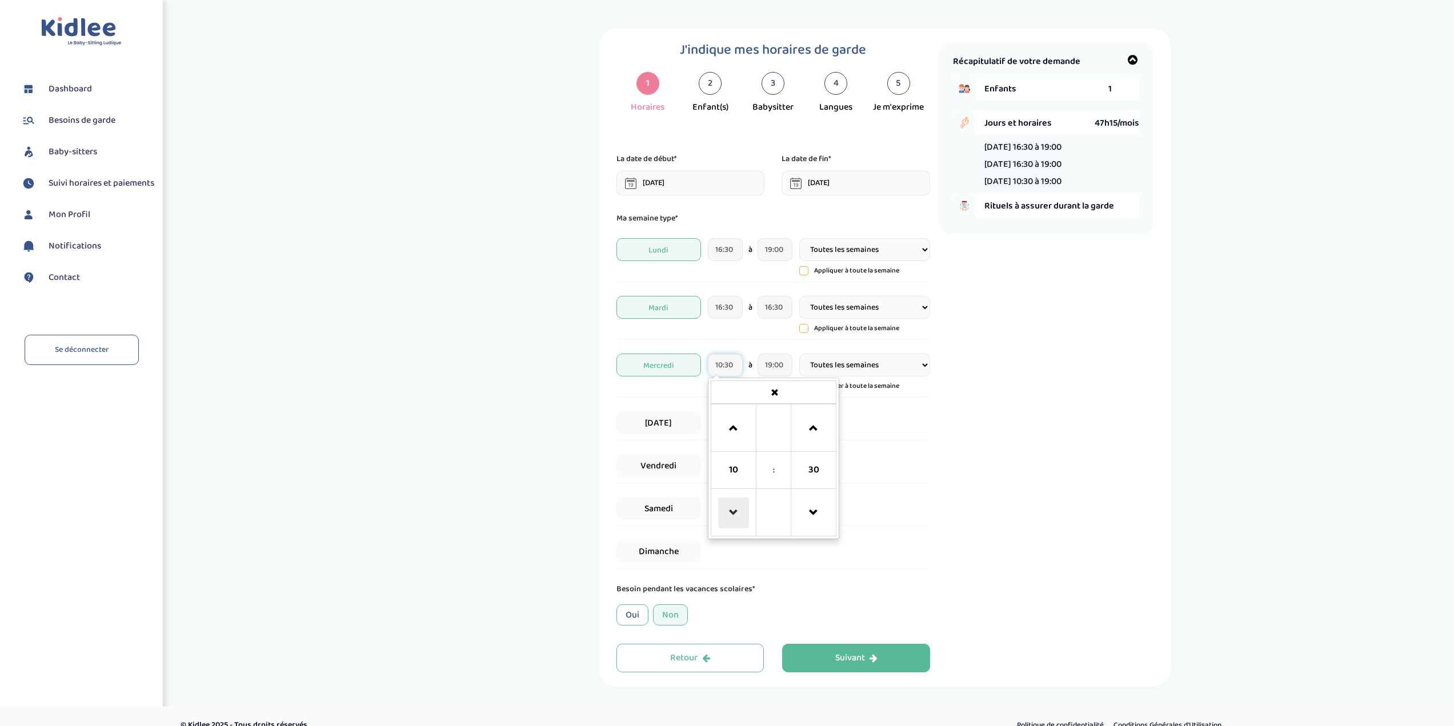
click at [739, 512] on span at bounding box center [733, 513] width 31 height 31
click at [738, 436] on span at bounding box center [733, 428] width 31 height 31
type input "08:30"
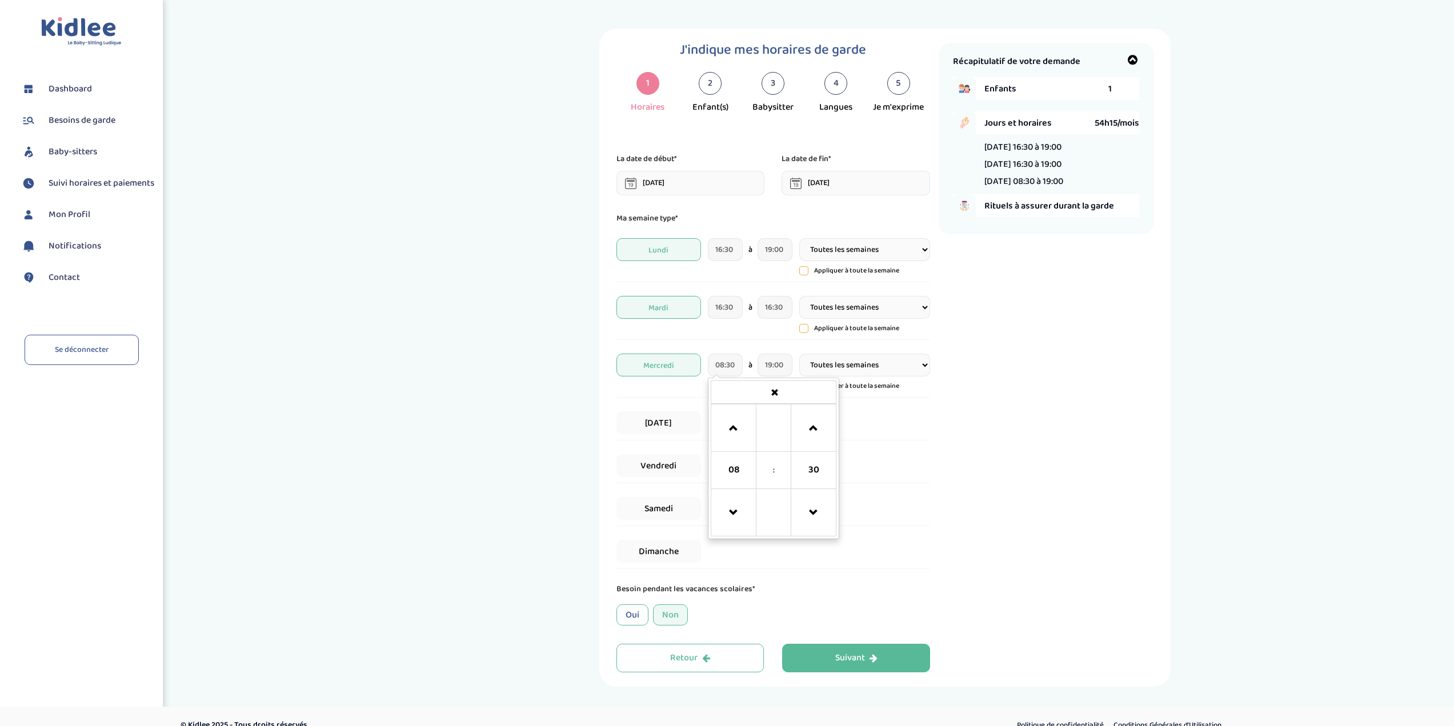
drag, startPoint x: 982, startPoint y: 470, endPoint x: 983, endPoint y: 456, distance: 13.8
click at [982, 470] on div "Récapitulatif de votre demande Enfants 1 Jours et horaires 54h15/mois Lundi 16:…" at bounding box center [1046, 358] width 215 height 630
click at [786, 364] on input "19:00" at bounding box center [775, 365] width 35 height 23
click at [787, 511] on span at bounding box center [783, 513] width 31 height 31
click at [867, 435] on span at bounding box center [863, 428] width 31 height 31
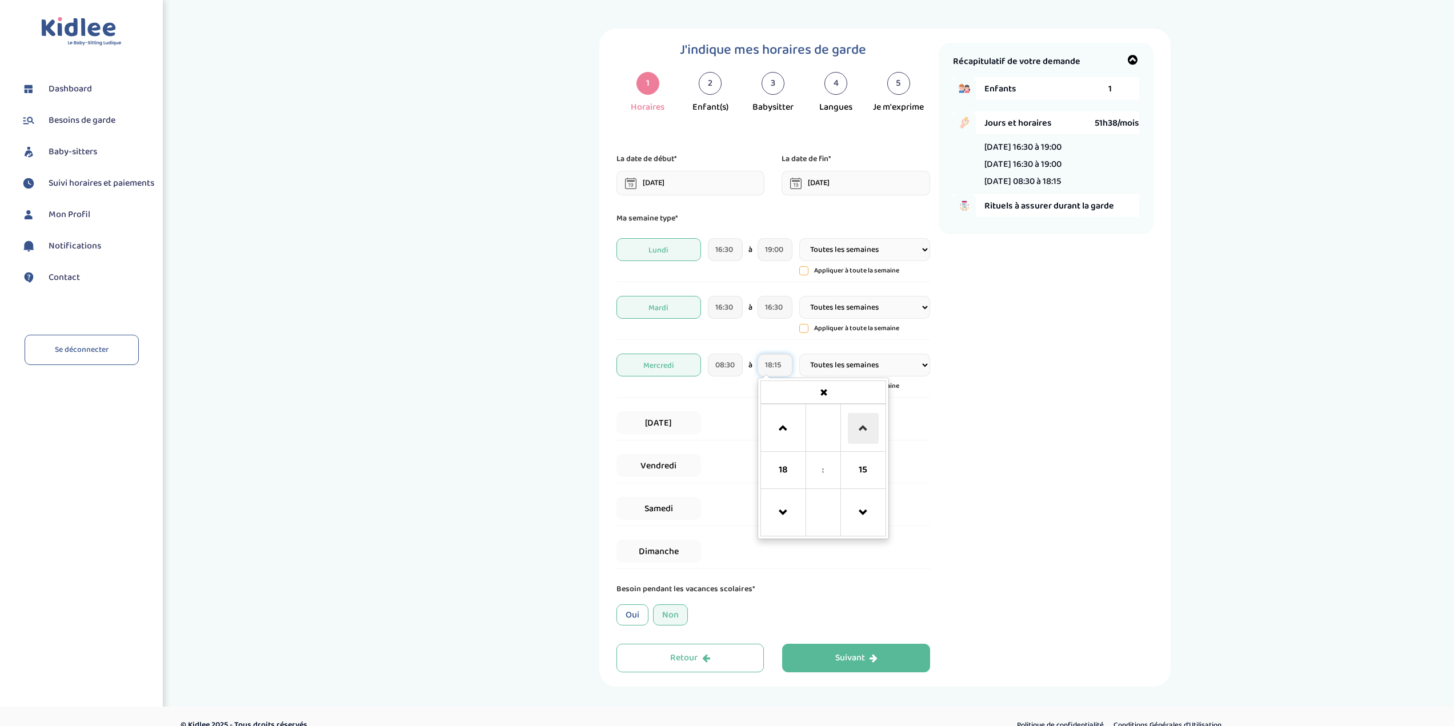
click at [867, 433] on span at bounding box center [863, 428] width 31 height 31
type input "18:30"
click at [951, 476] on div "Récapitulatif de votre demande Enfants 1 Jours et horaires 52h30/mois Lundi 16:…" at bounding box center [1046, 358] width 215 height 630
click at [804, 269] on icon at bounding box center [804, 271] width 8 height 8
type input "16:30"
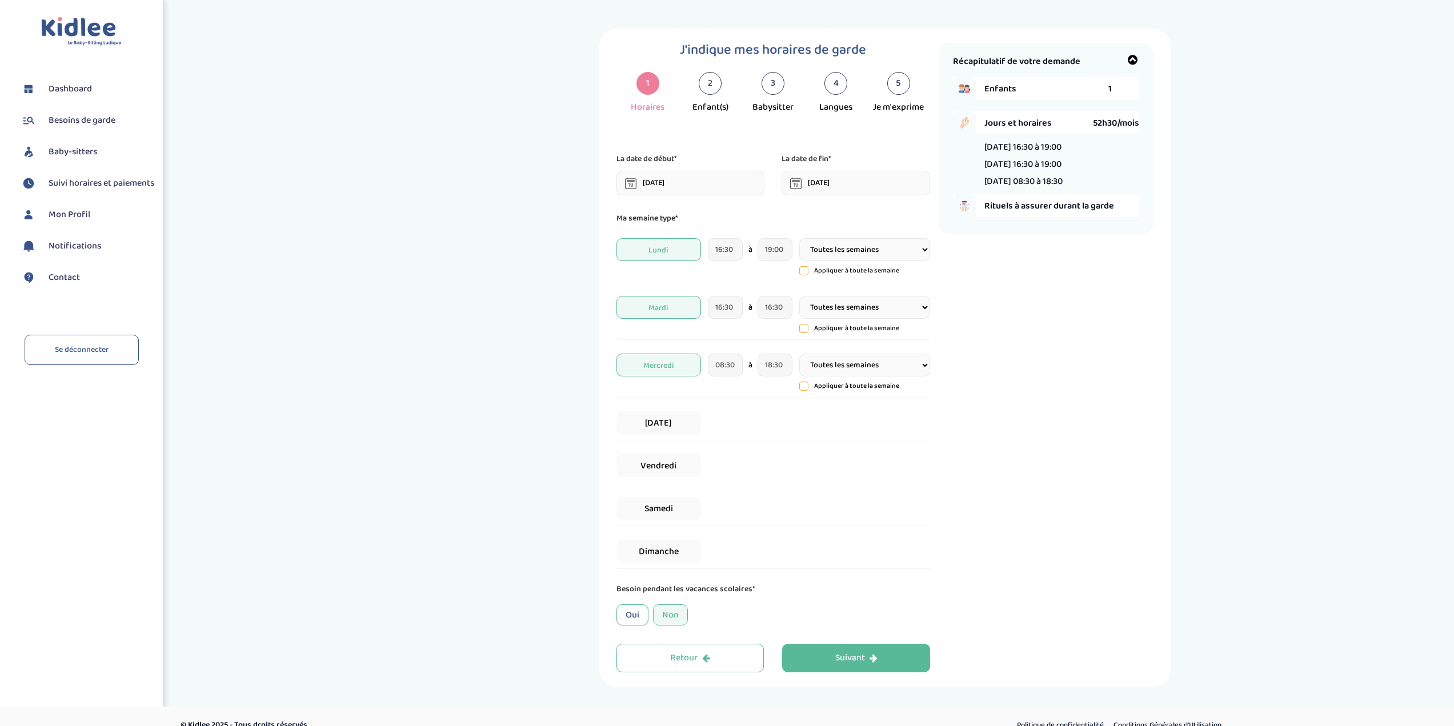
type input "19:00"
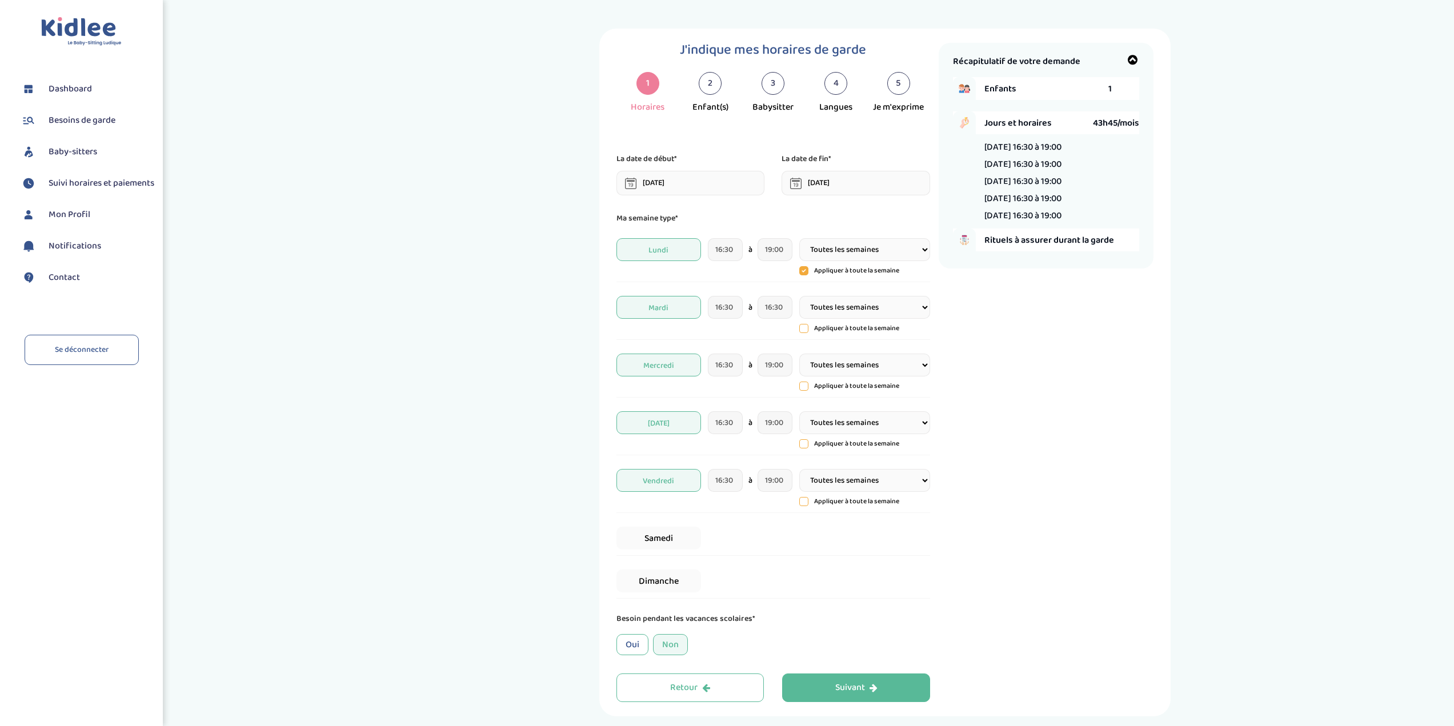
click at [829, 306] on select "Toutes les semaines Toutes les 2 semaines Tous les mois" at bounding box center [864, 307] width 130 height 23
click at [822, 310] on select "Toutes les semaines Toutes les 2 semaines Tous les mois" at bounding box center [864, 307] width 130 height 23
click at [818, 305] on select "Toutes les semaines Toutes les 2 semaines Tous les mois" at bounding box center [864, 307] width 130 height 23
click at [804, 330] on icon at bounding box center [804, 329] width 3 height 2
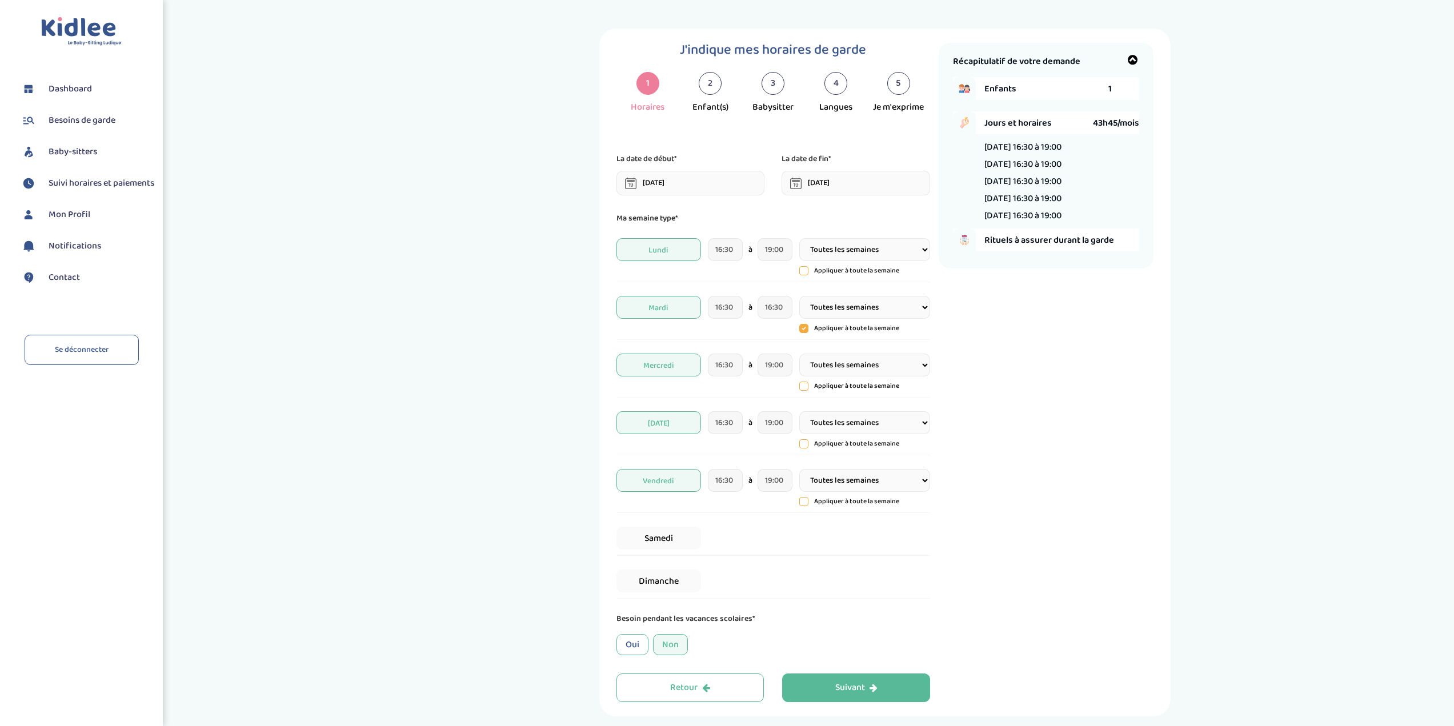
click at [802, 273] on icon at bounding box center [804, 271] width 8 height 8
click at [723, 370] on input "16:30" at bounding box center [725, 365] width 35 height 23
click at [739, 521] on span at bounding box center [733, 513] width 31 height 31
click at [739, 520] on span at bounding box center [733, 513] width 31 height 31
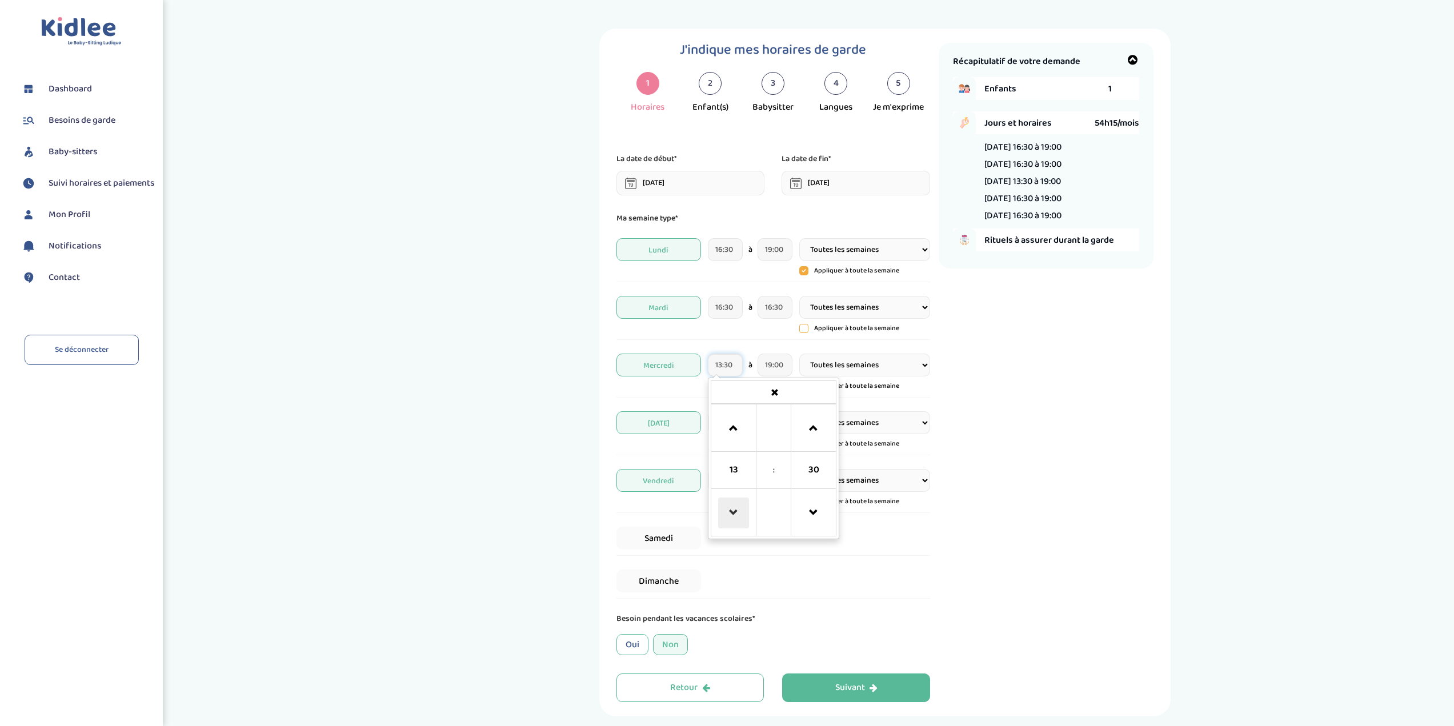
click at [739, 520] on span at bounding box center [733, 513] width 31 height 31
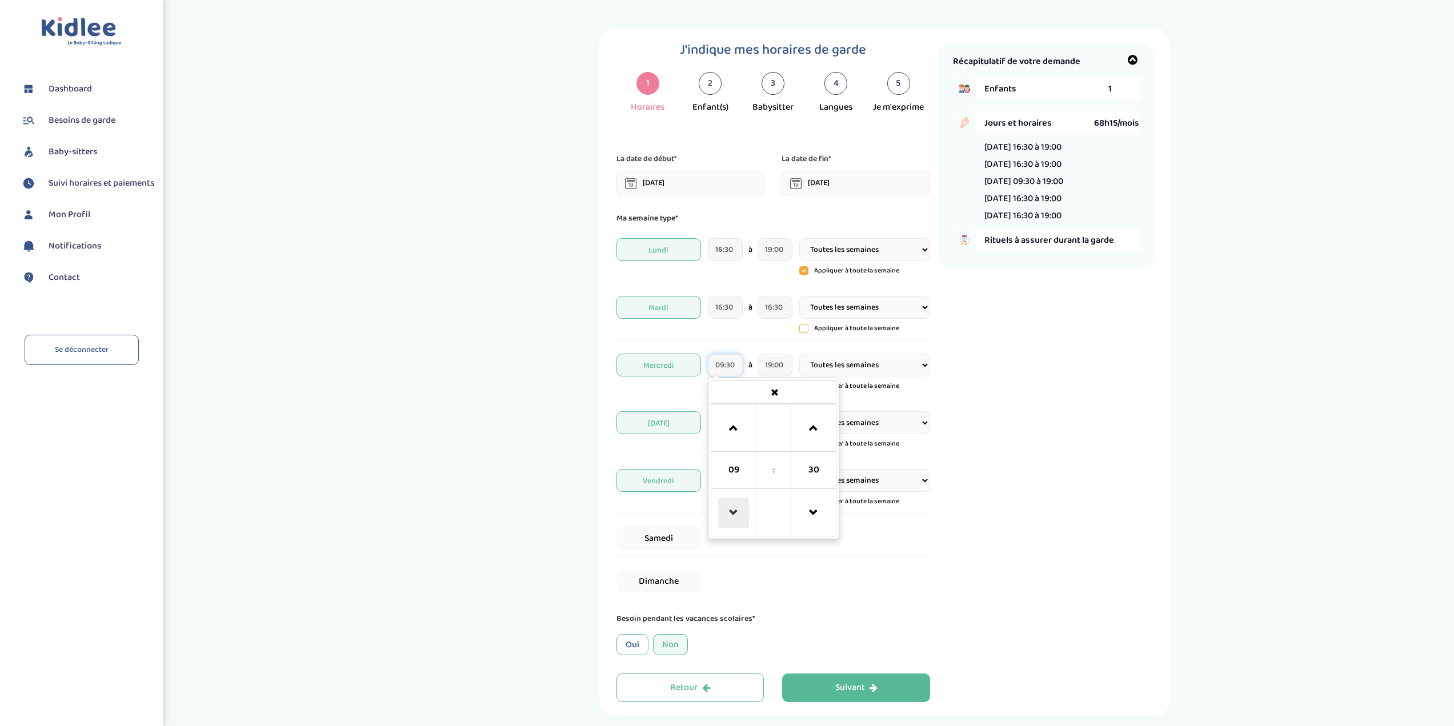
type input "08:30"
click at [1038, 475] on div "Récapitulatif de votre demande Enfants 1 Jours et horaires 71h45/mois Lundi 16:…" at bounding box center [1046, 372] width 215 height 659
click at [781, 367] on input "19:00" at bounding box center [775, 365] width 35 height 23
click at [792, 512] on span at bounding box center [783, 513] width 31 height 31
click at [854, 433] on span at bounding box center [863, 428] width 31 height 31
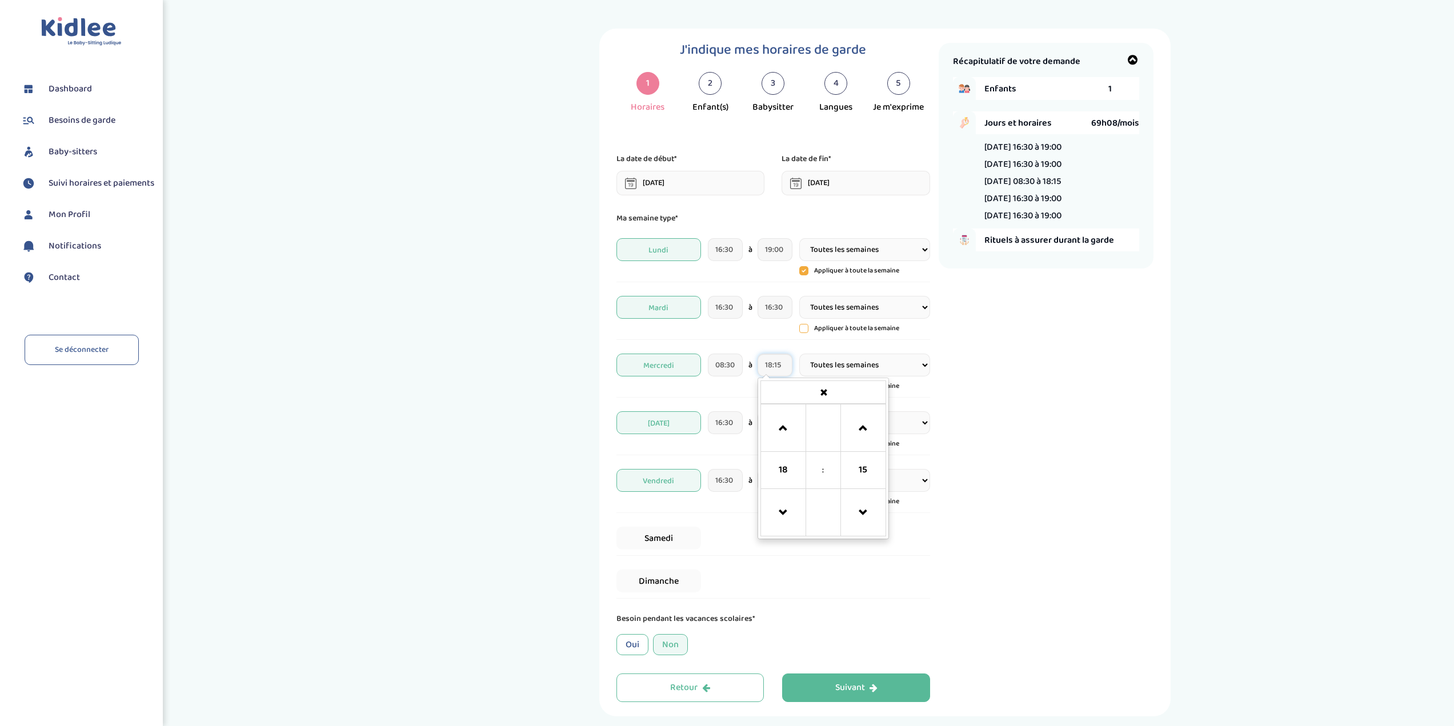
click at [881, 414] on td at bounding box center [862, 428] width 45 height 47
click at [873, 419] on span at bounding box center [863, 428] width 31 height 31
type input "18:30"
click at [1000, 417] on div "Récapitulatif de votre demande Enfants 1 Jours et horaires 70h00/mois Lundi 16:…" at bounding box center [1046, 372] width 215 height 659
click at [931, 552] on div "J'indique mes horaires de garde 1 Horaires 2 Enfant(s) 3 Babysitter 4 Langues 5…" at bounding box center [777, 372] width 322 height 659
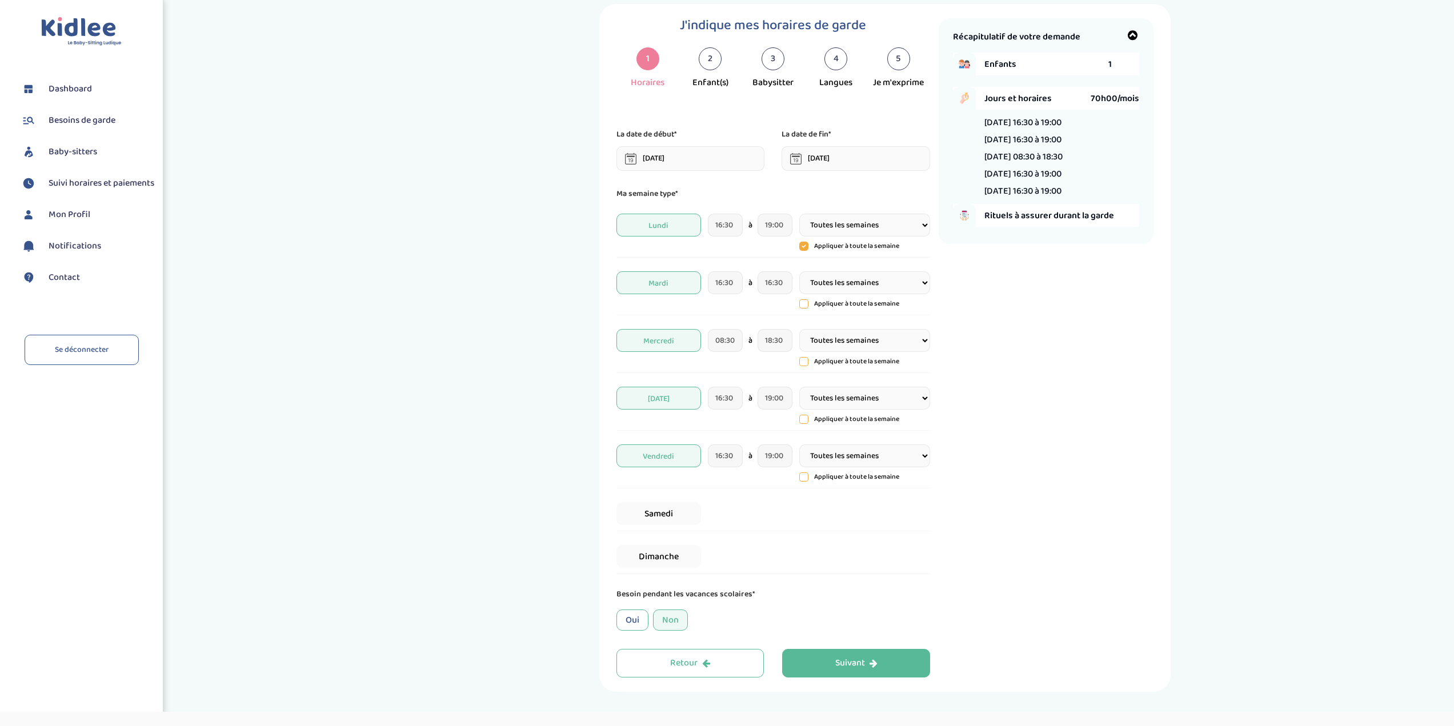
scroll to position [47, 0]
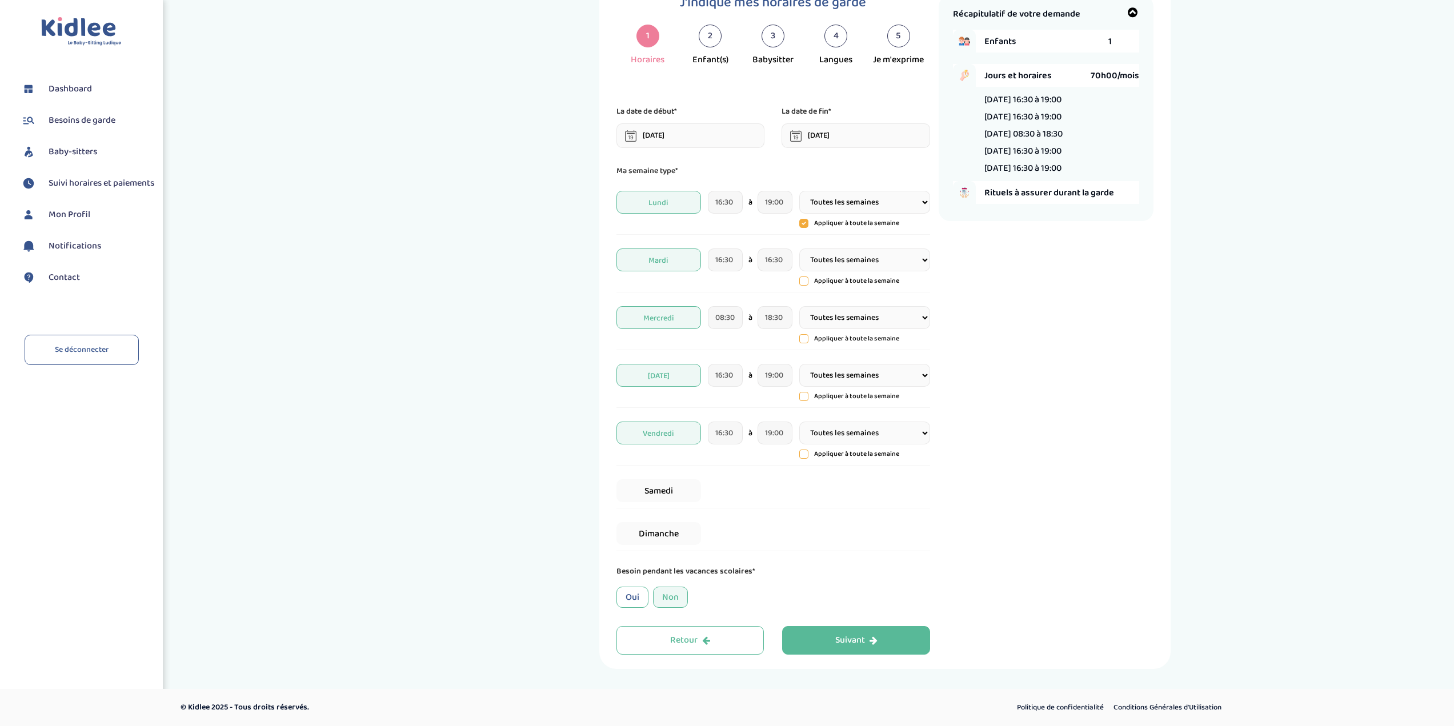
click at [633, 598] on div "Oui" at bounding box center [632, 597] width 32 height 21
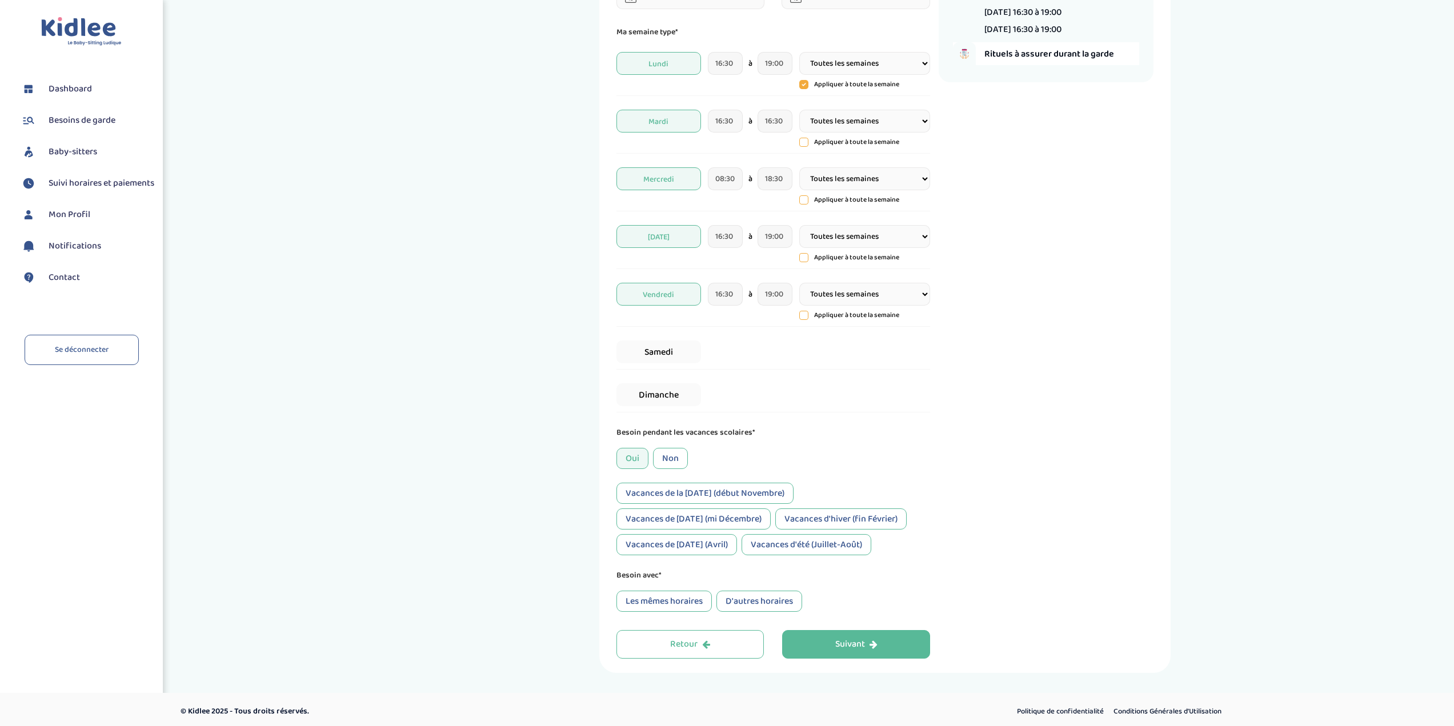
scroll to position [190, 0]
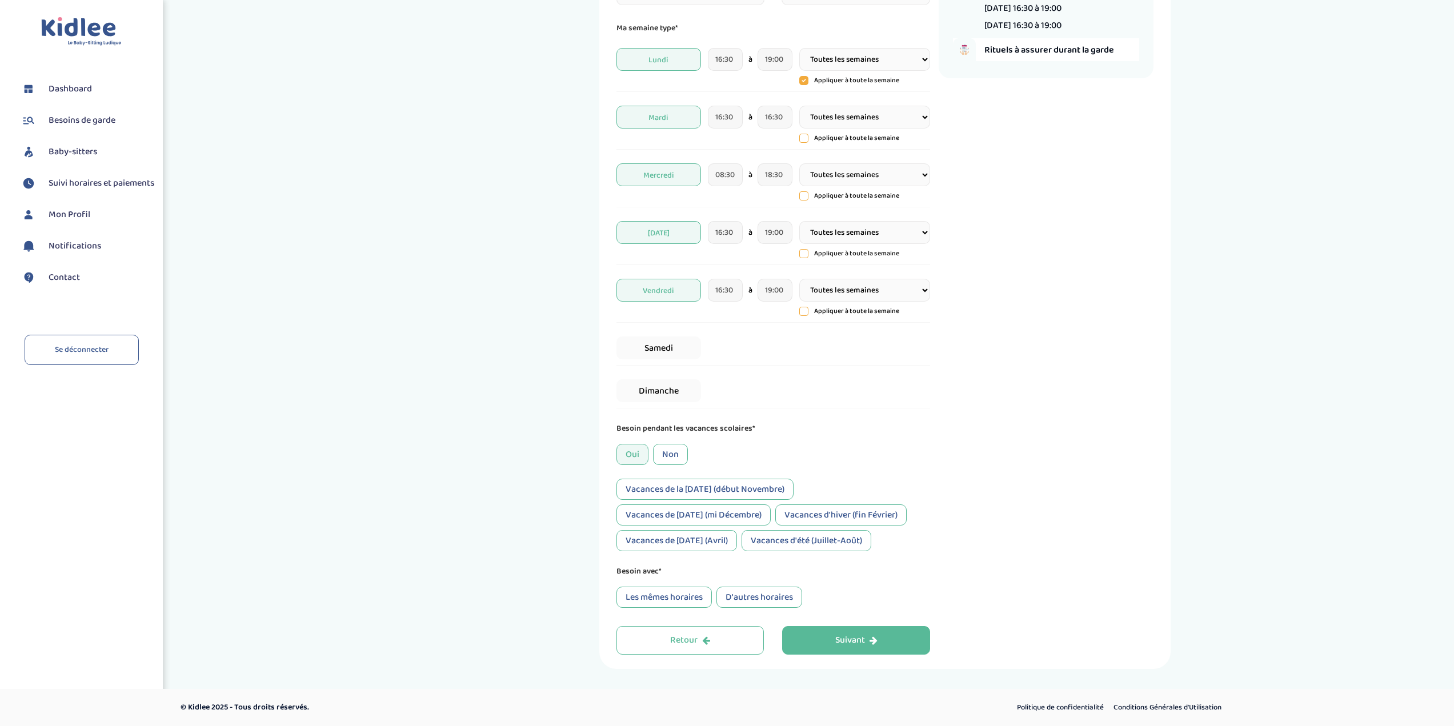
click at [692, 490] on div "Vacances de la Toussaint (début Novembre)" at bounding box center [704, 489] width 177 height 21
click at [824, 510] on div "Vacances d'hiver (fin Février)" at bounding box center [840, 514] width 131 height 21
click at [678, 540] on div "Vacances de Pâques (Avril)" at bounding box center [676, 540] width 121 height 21
click at [822, 541] on div "Vacances d'été (Juillet-Août)" at bounding box center [807, 540] width 130 height 21
click at [668, 512] on div "Vacances de Noël (mi Décembre)" at bounding box center [693, 514] width 154 height 21
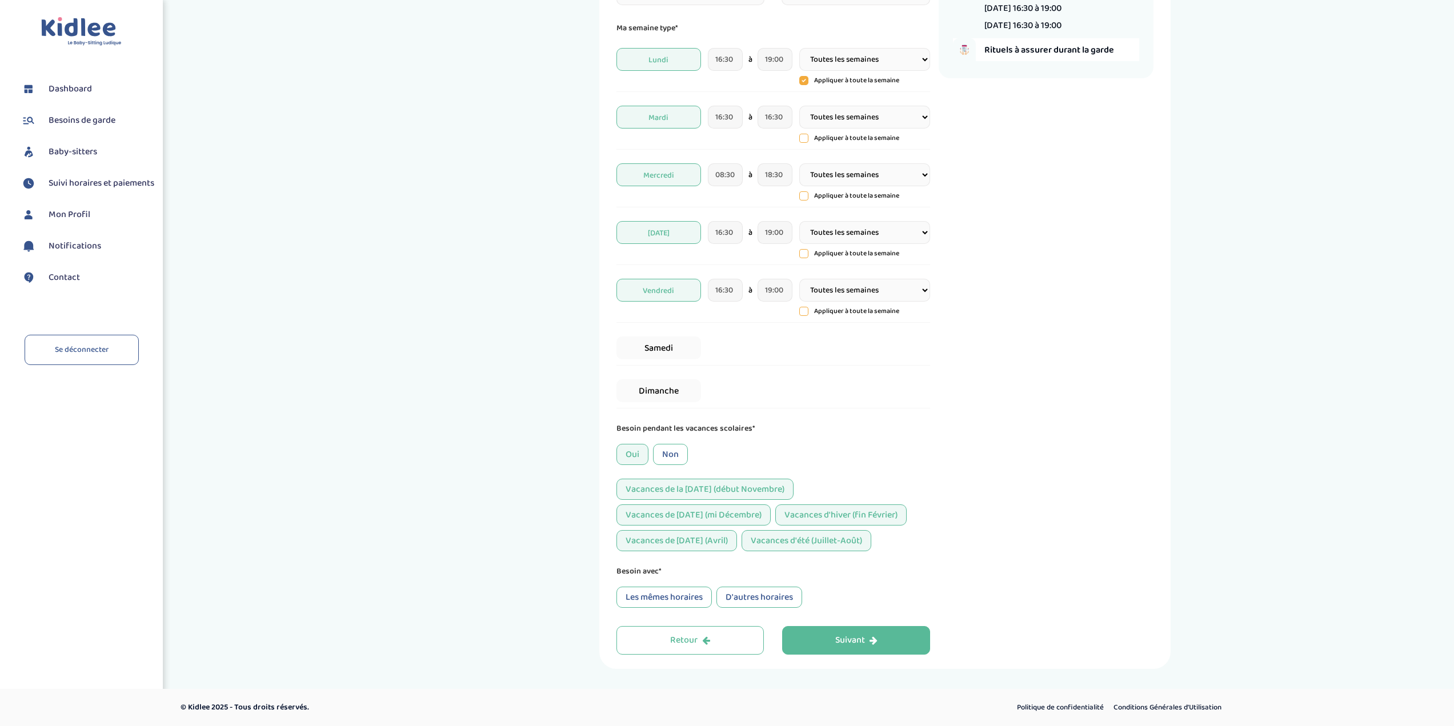
click at [676, 597] on div "Les mêmes horaires" at bounding box center [663, 597] width 95 height 21
click at [891, 638] on button "Suivant" at bounding box center [856, 640] width 148 height 29
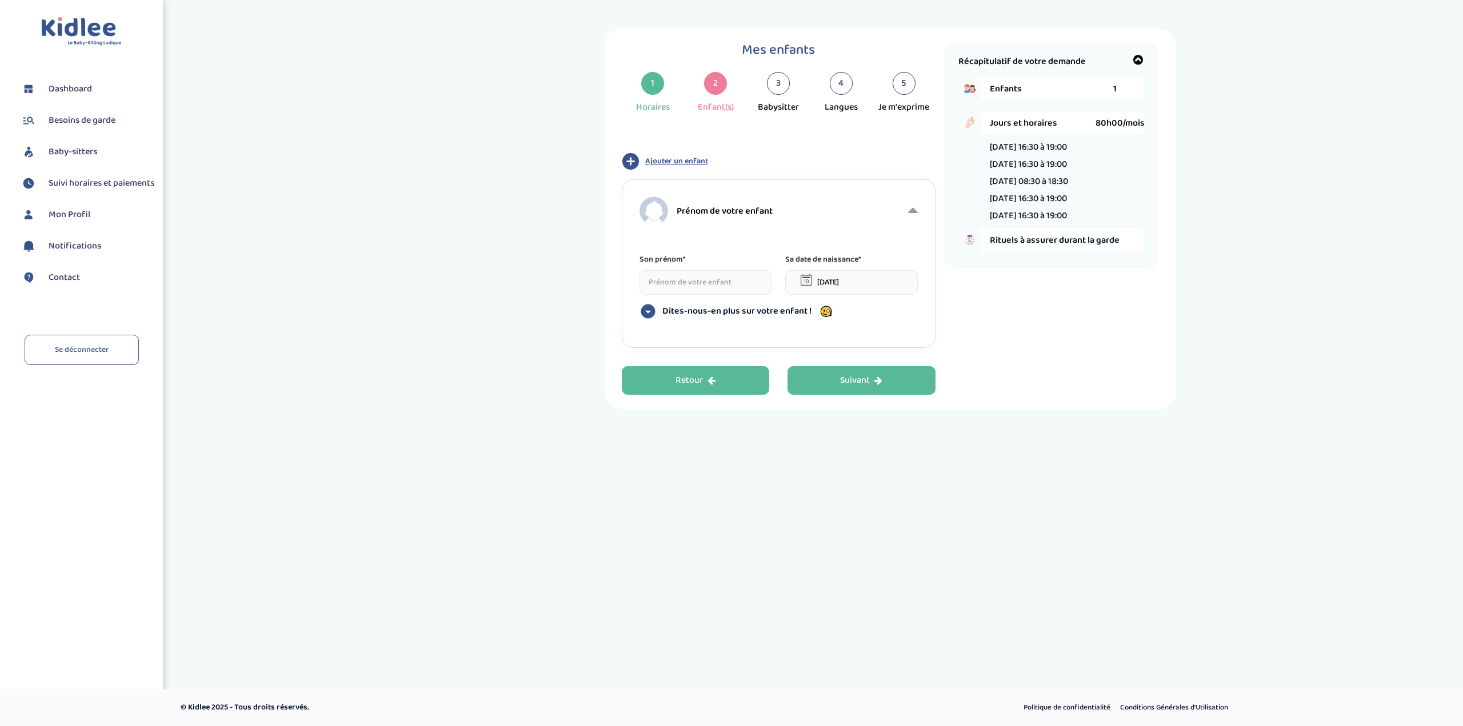
click at [684, 389] on button "Retour" at bounding box center [696, 380] width 148 height 29
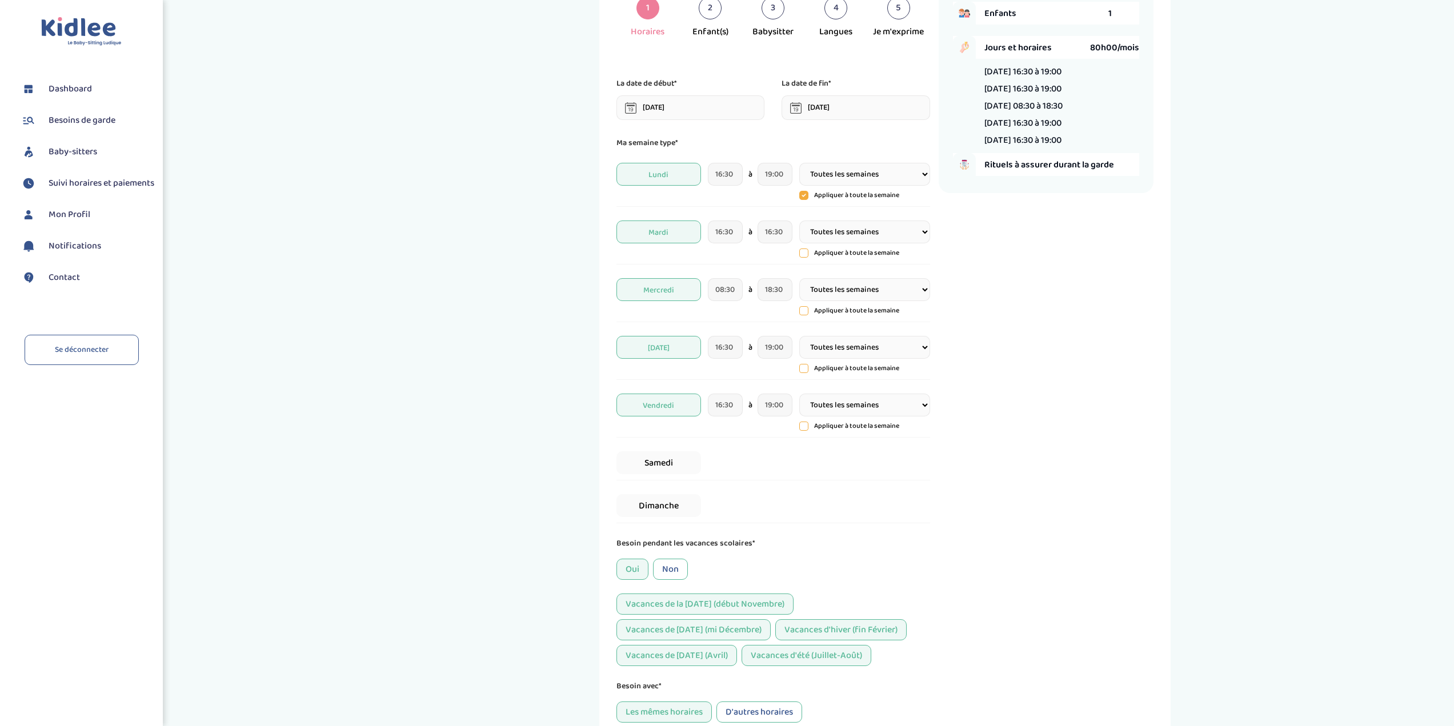
scroll to position [190, 0]
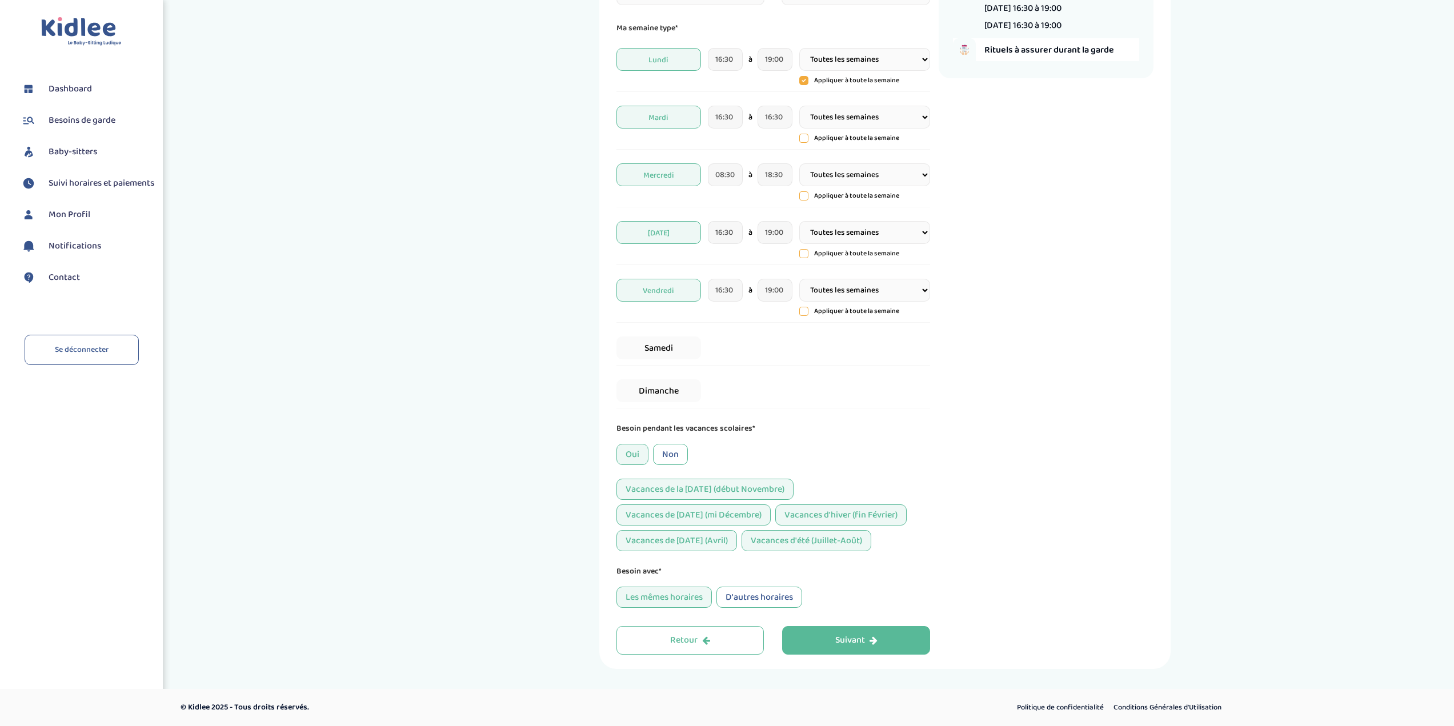
click at [752, 592] on div "D'autres horaires" at bounding box center [759, 597] width 86 height 21
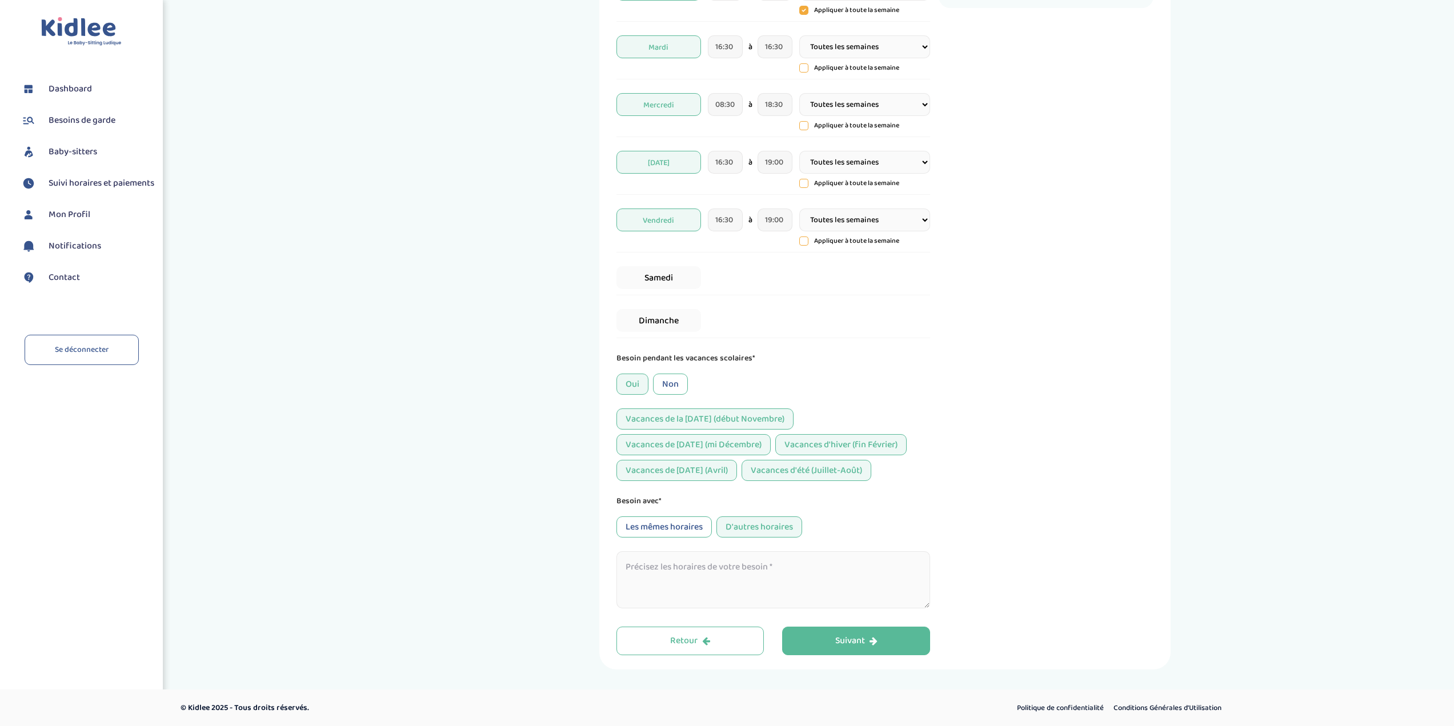
scroll to position [261, 0]
click at [738, 596] on textarea at bounding box center [773, 579] width 314 height 57
type textarea "8h30 - 18h30 (modulable)"
click at [850, 646] on div "Suivant" at bounding box center [856, 640] width 42 height 13
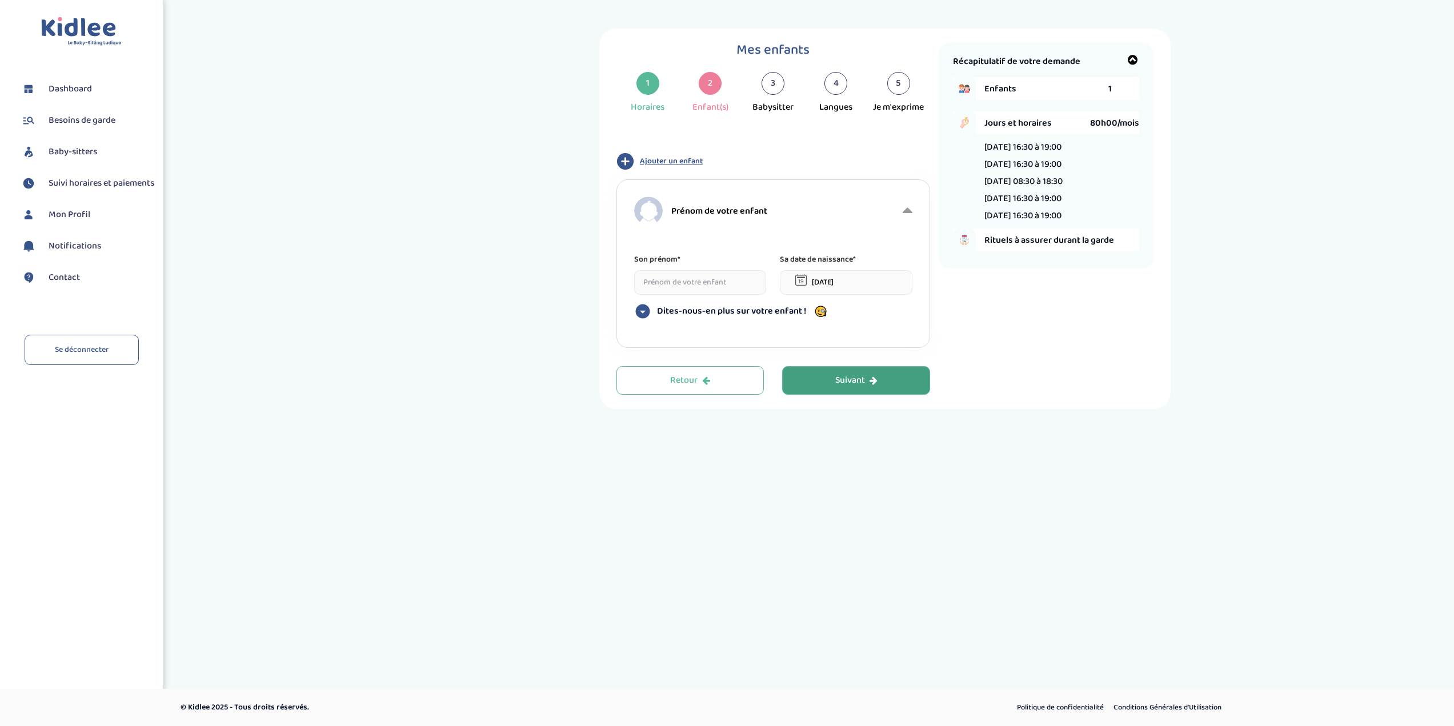
scroll to position [0, 0]
click at [690, 285] on input at bounding box center [705, 282] width 133 height 25
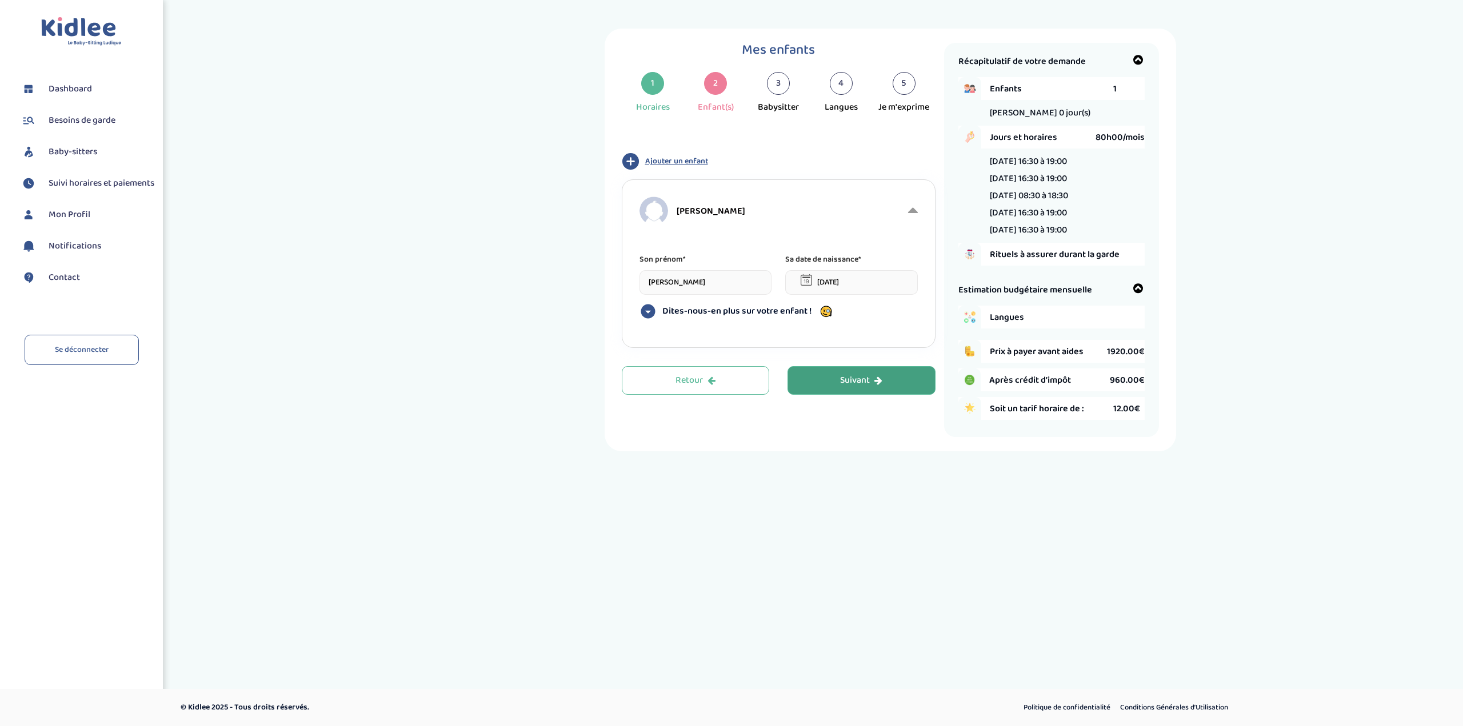
type input "Noah"
click at [903, 333] on span "2022" at bounding box center [906, 336] width 30 height 31
click at [871, 365] on span "Jul" at bounding box center [873, 369] width 30 height 31
click at [834, 392] on td "19" at bounding box center [835, 396] width 21 height 18
type input "19-07-2022"
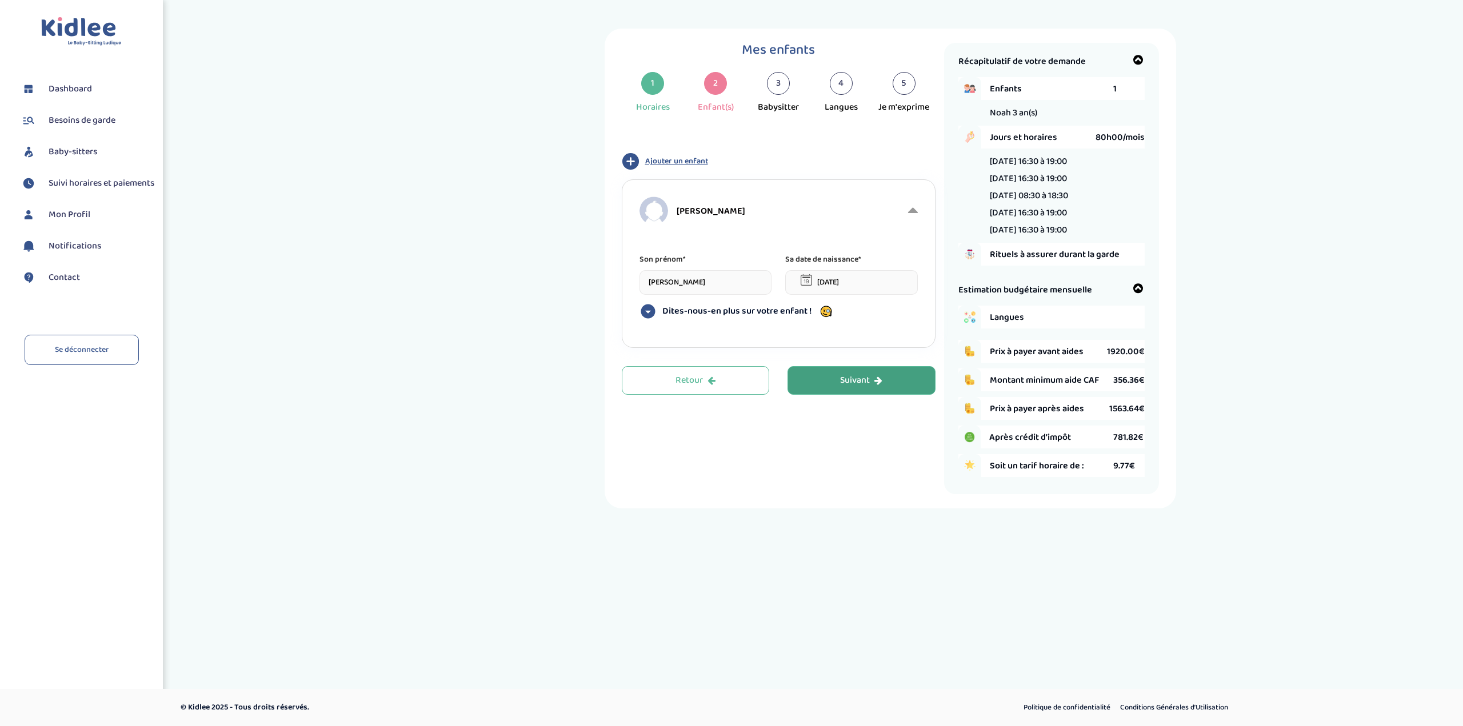
click at [846, 500] on div "Mes enfants 1 Horaires 2 Enfant(s) 3 Babysitter 4 Langues 5 Je m'exprime Type d…" at bounding box center [889, 269] width 571 height 480
click at [648, 311] on icon at bounding box center [647, 311] width 17 height 17
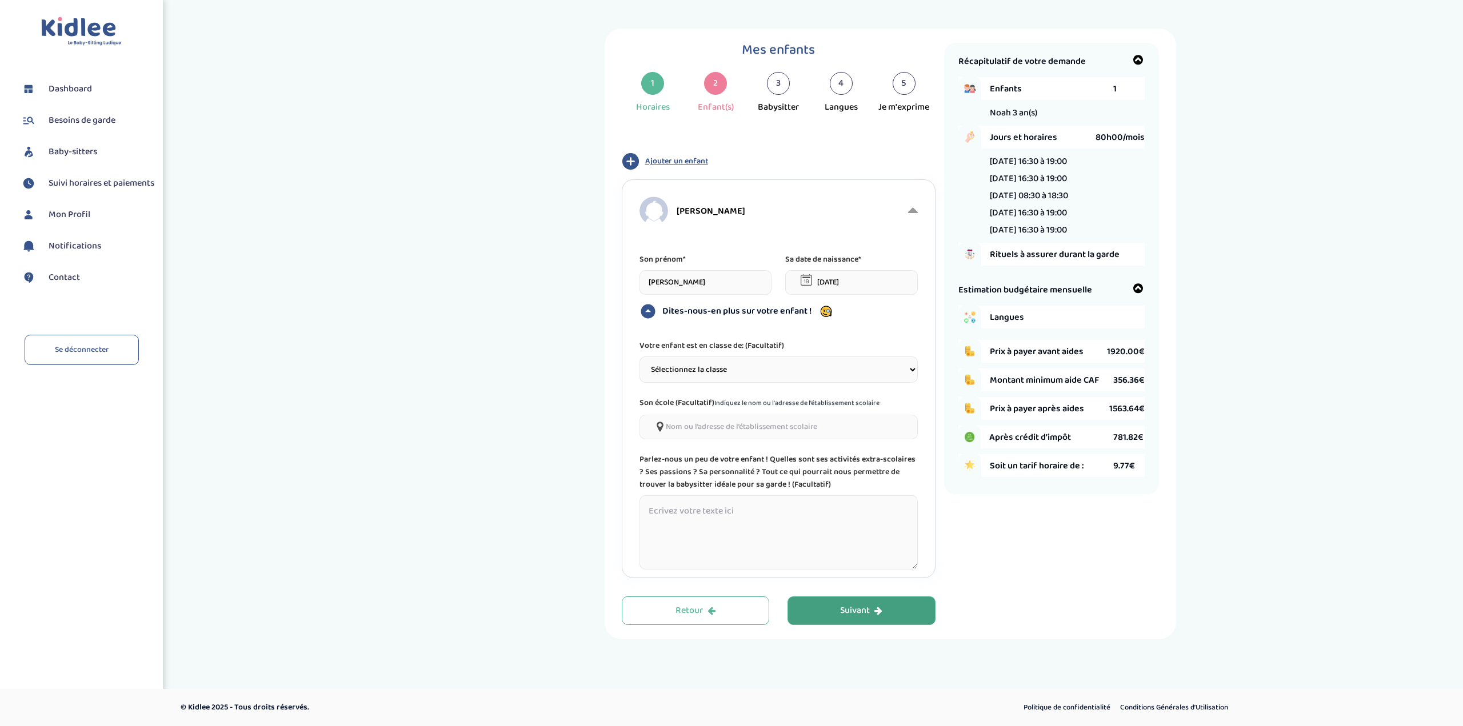
click at [731, 370] on select "Sélectionnez la classe Petite section (PS) Moyenne section (MS) Grande section …" at bounding box center [778, 370] width 278 height 26
select select "1"
click at [639, 357] on select "Sélectionnez la classe Petite section (PS) Moyenne section (MS) Grande section …" at bounding box center [778, 370] width 278 height 26
click at [863, 611] on div "Suivant" at bounding box center [861, 610] width 42 height 13
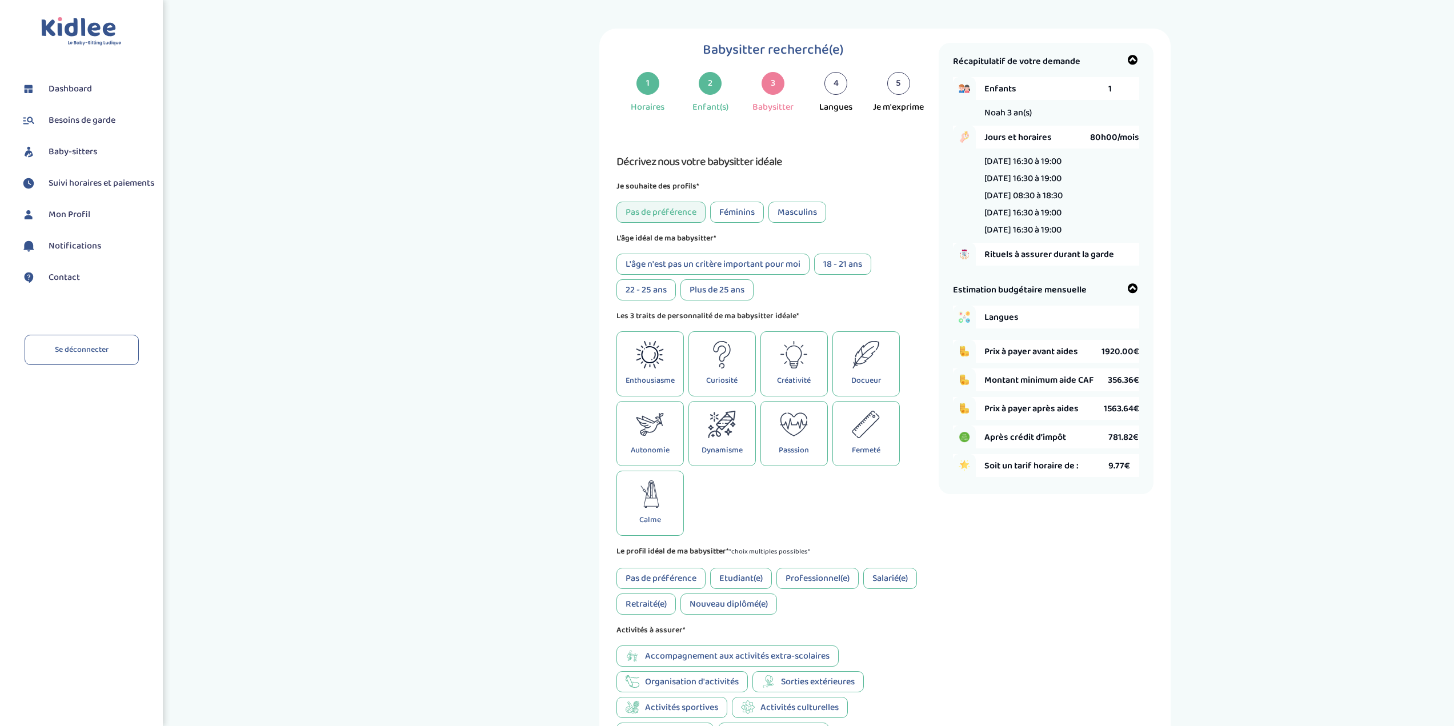
click at [743, 210] on div "Féminins" at bounding box center [737, 212] width 54 height 21
click at [703, 286] on div "Plus de 25 ans" at bounding box center [716, 289] width 73 height 21
click at [797, 358] on icon at bounding box center [794, 354] width 28 height 27
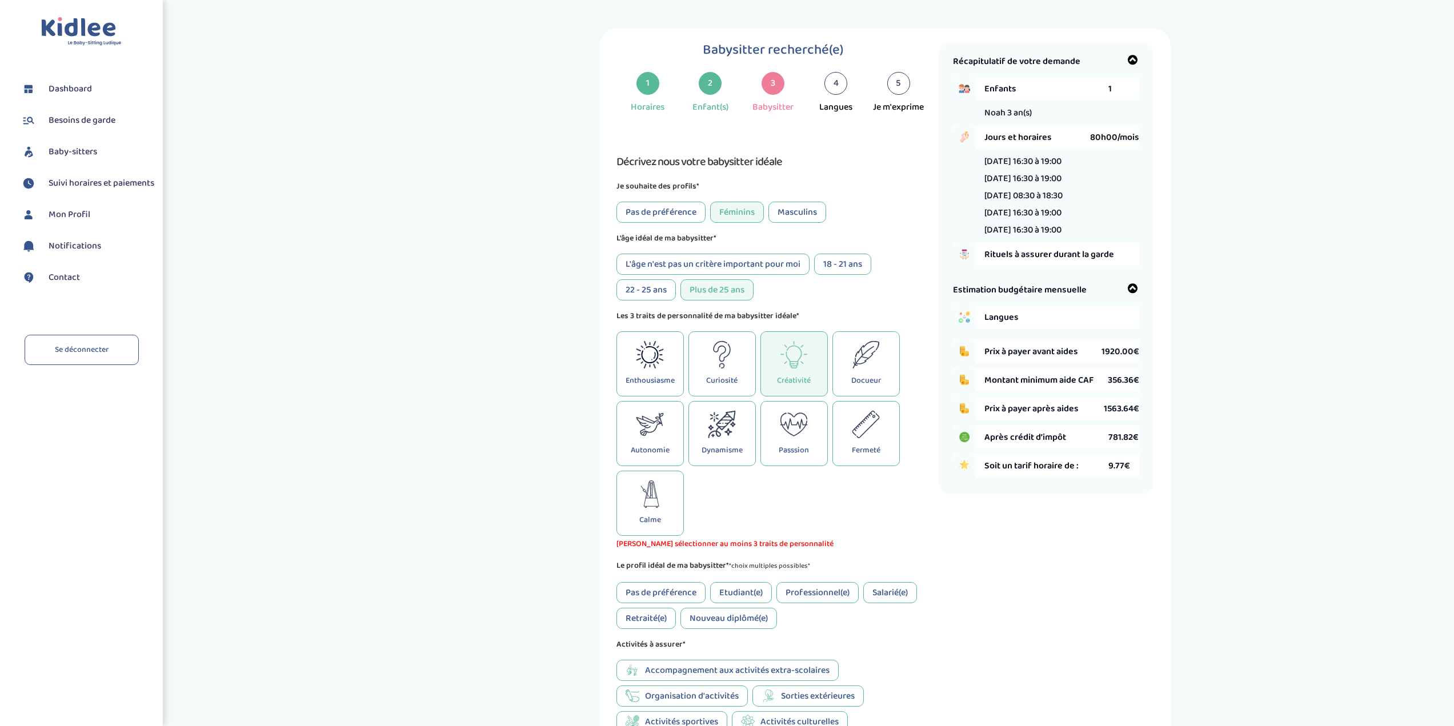
click at [855, 342] on icon at bounding box center [866, 354] width 28 height 27
click at [716, 448] on p "Dynamisme" at bounding box center [722, 450] width 41 height 13
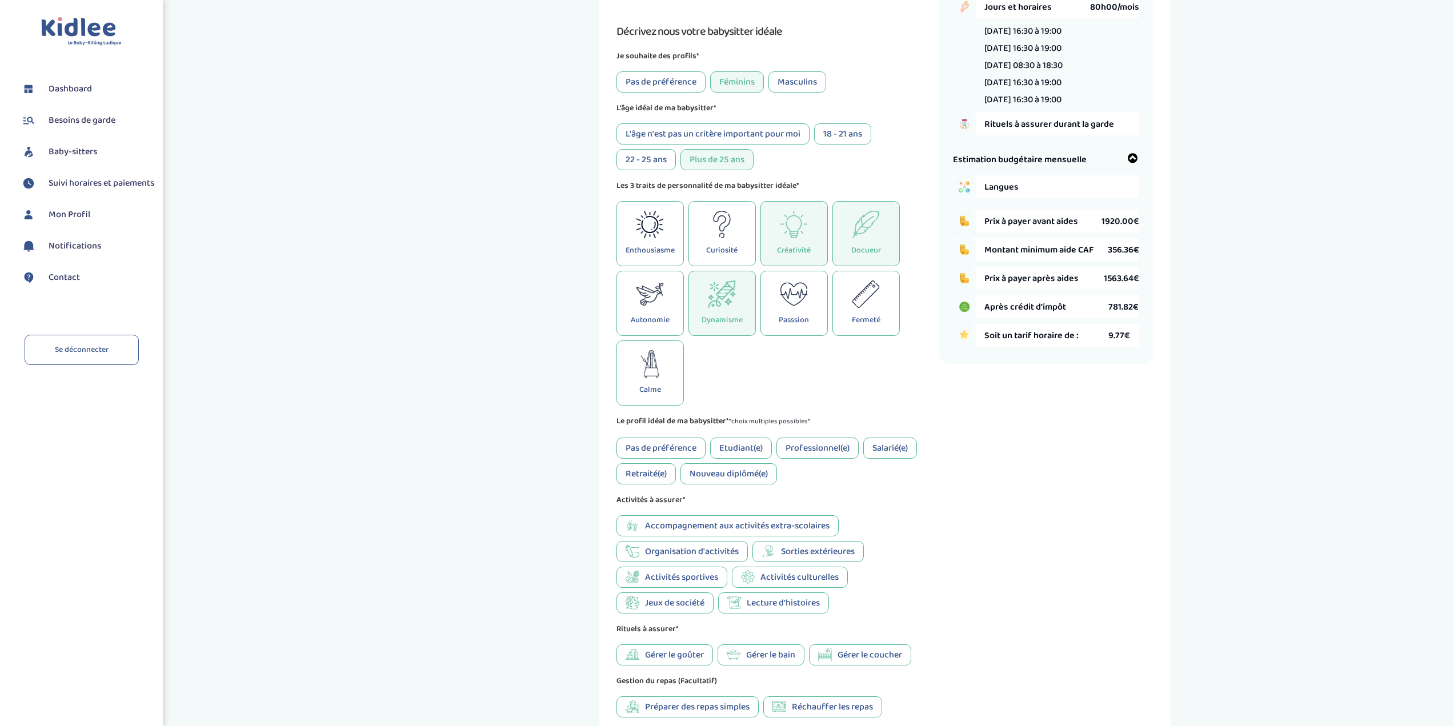
scroll to position [171, 0]
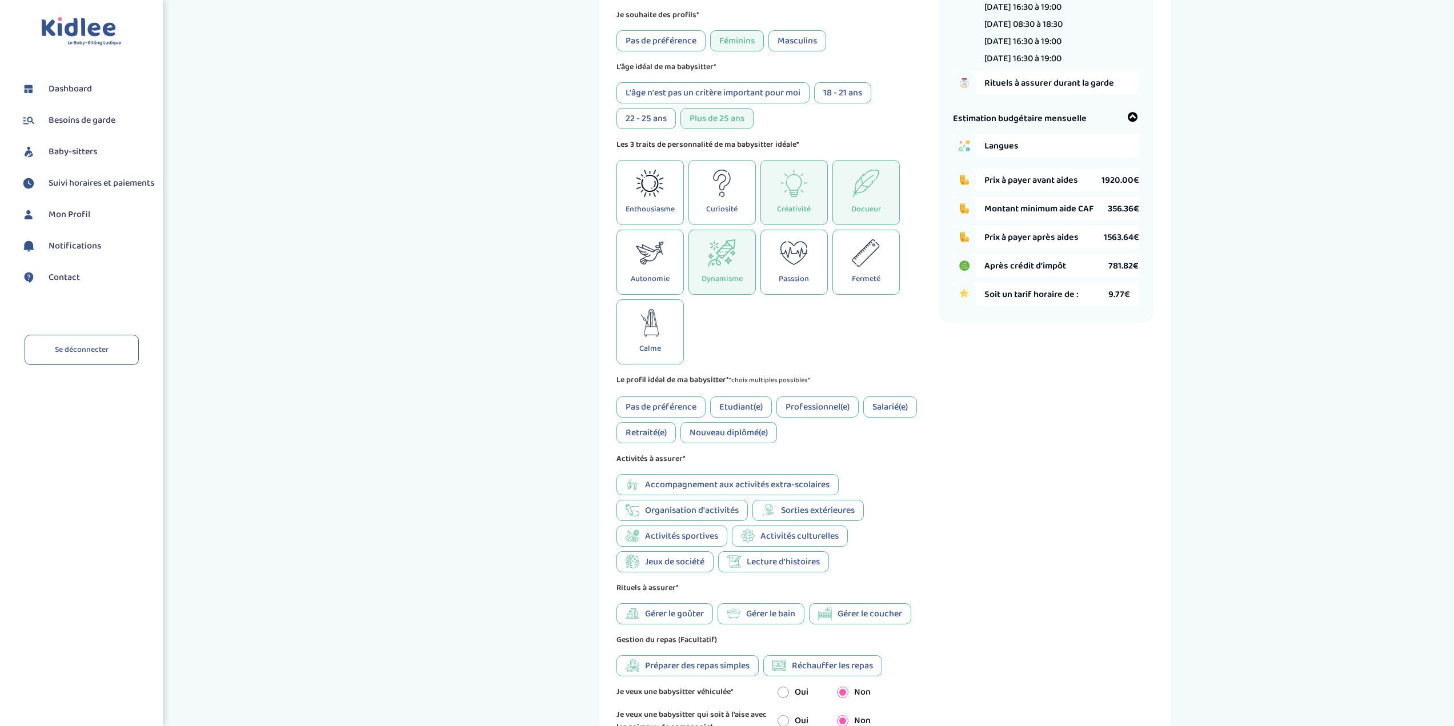
click at [746, 403] on div "Etudiant(e)" at bounding box center [741, 407] width 62 height 21
click at [827, 407] on div "Professionnel(e)" at bounding box center [817, 407] width 82 height 21
click at [889, 405] on div "Salarié(e)" at bounding box center [890, 407] width 54 height 21
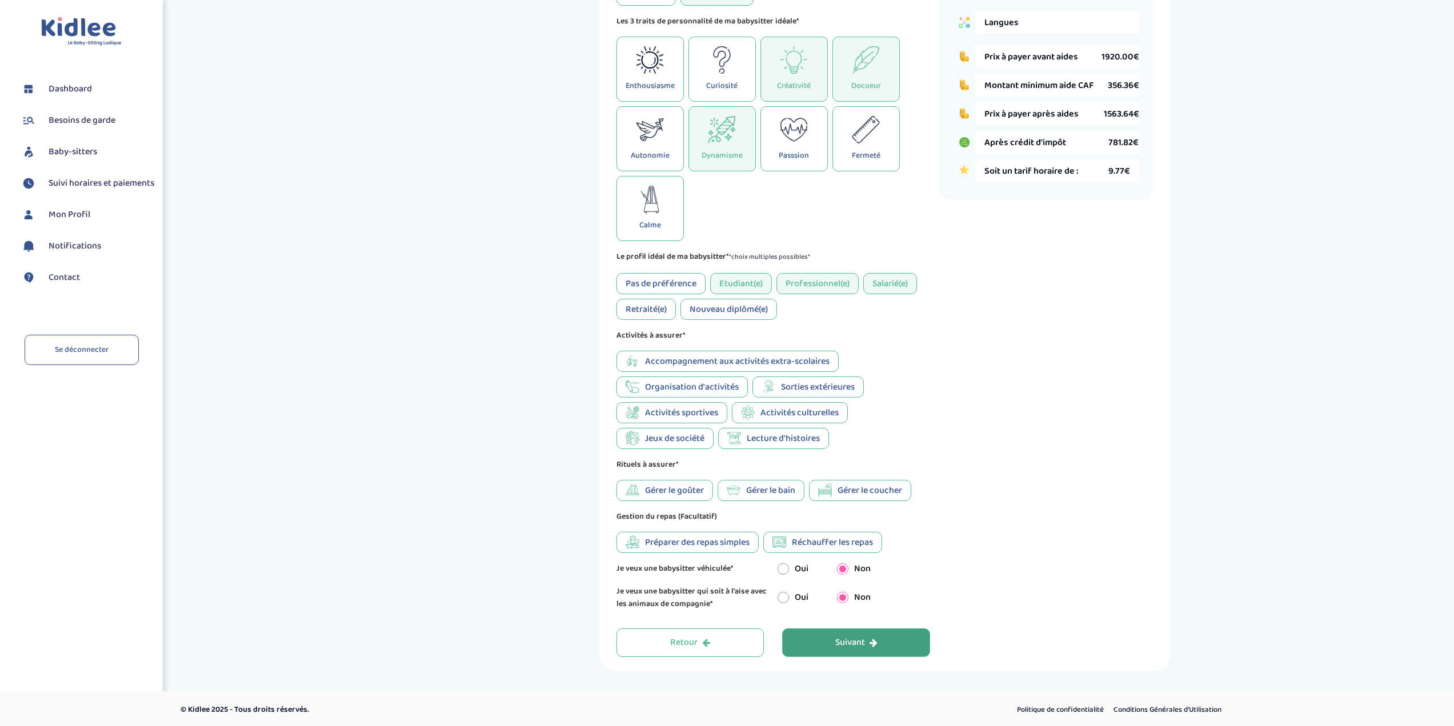
scroll to position [297, 0]
drag, startPoint x: 746, startPoint y: 279, endPoint x: 744, endPoint y: 305, distance: 26.3
click at [746, 278] on div "Etudiant(e)" at bounding box center [741, 281] width 62 height 21
click at [745, 305] on div "Nouveau diplômé(e)" at bounding box center [728, 307] width 97 height 21
click at [718, 385] on span "Organisation d'activités" at bounding box center [692, 385] width 94 height 14
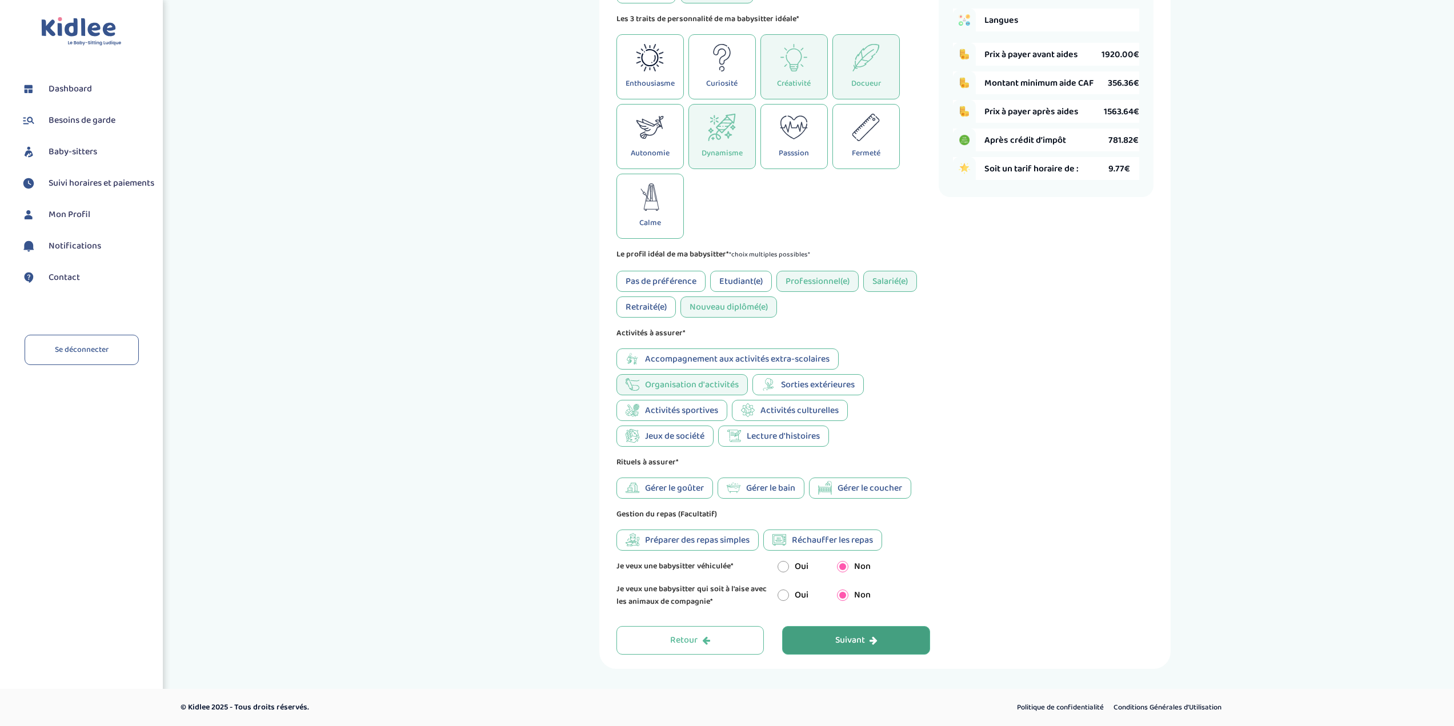
click at [855, 381] on span "Sorties extérieures" at bounding box center [818, 385] width 74 height 14
click at [829, 410] on span "Activités culturelles" at bounding box center [799, 410] width 78 height 14
click at [779, 436] on span "Lecture d'histoires" at bounding box center [783, 436] width 73 height 14
click at [664, 488] on span "Gérer le goûter" at bounding box center [674, 488] width 59 height 14
click at [752, 487] on span "Gérer le bain" at bounding box center [770, 488] width 49 height 14
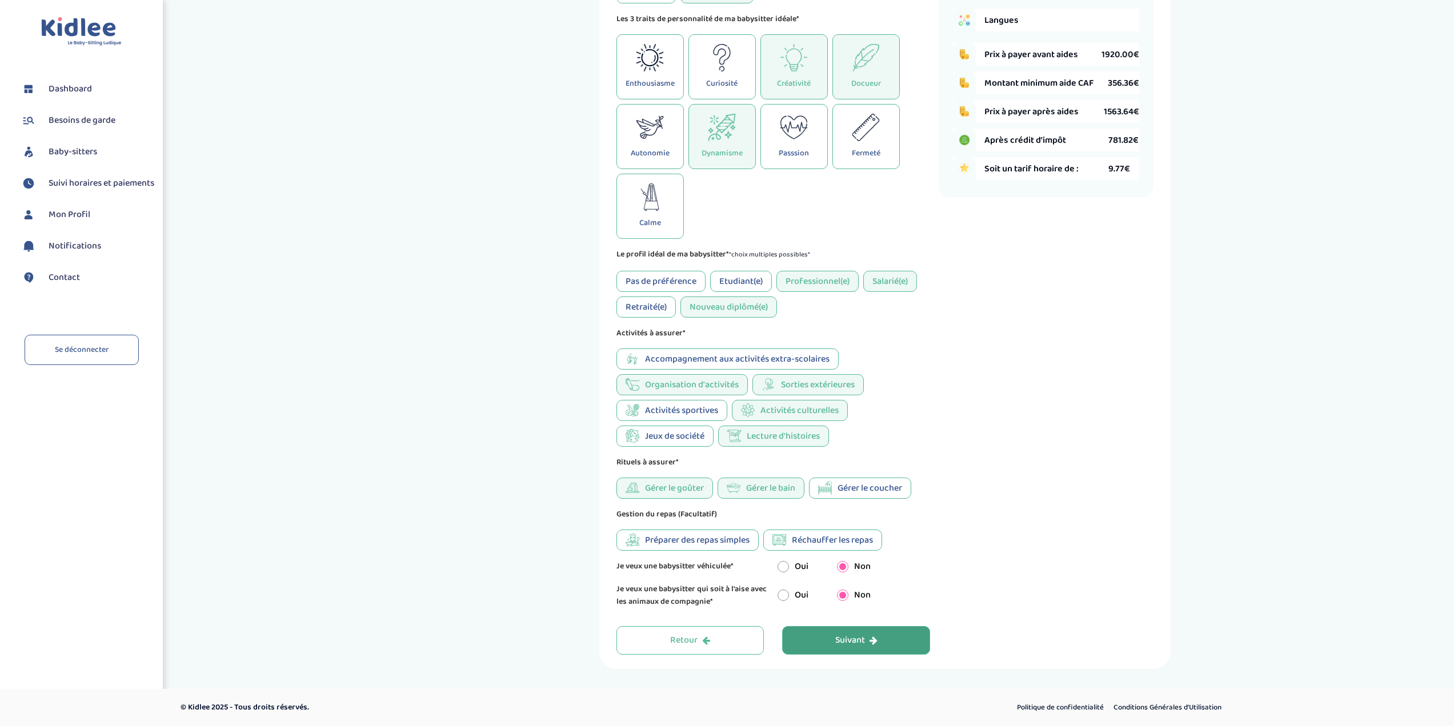
click at [763, 486] on span "Gérer le bain" at bounding box center [770, 488] width 49 height 14
click at [790, 489] on span "Gérer le bain" at bounding box center [770, 488] width 49 height 14
click at [703, 539] on span "Préparer des repas simples" at bounding box center [697, 540] width 105 height 14
click at [830, 539] on span "Réchauffer les repas" at bounding box center [832, 540] width 81 height 14
click at [849, 642] on div "Suivant" at bounding box center [856, 640] width 42 height 13
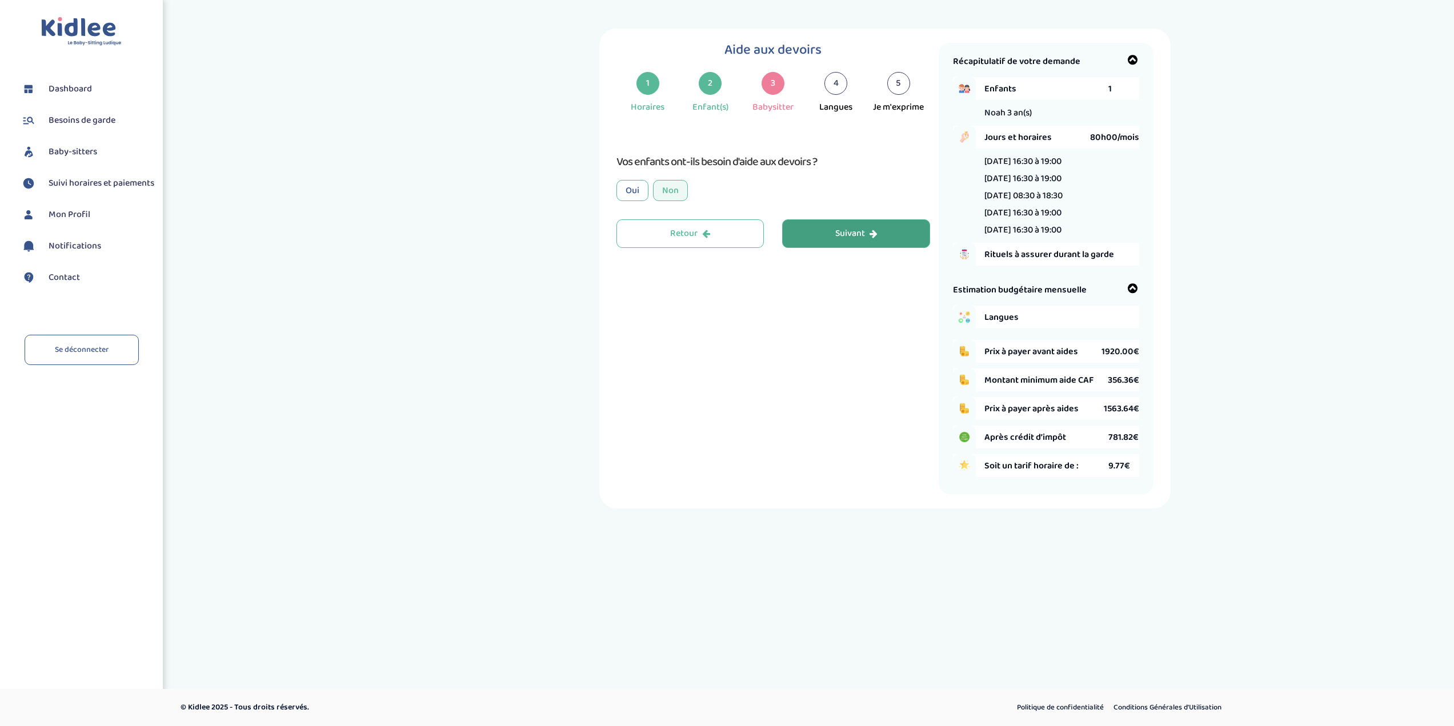
scroll to position [0, 0]
click at [678, 187] on div "Non" at bounding box center [675, 190] width 35 height 21
click at [876, 223] on button "Suivant" at bounding box center [861, 233] width 148 height 29
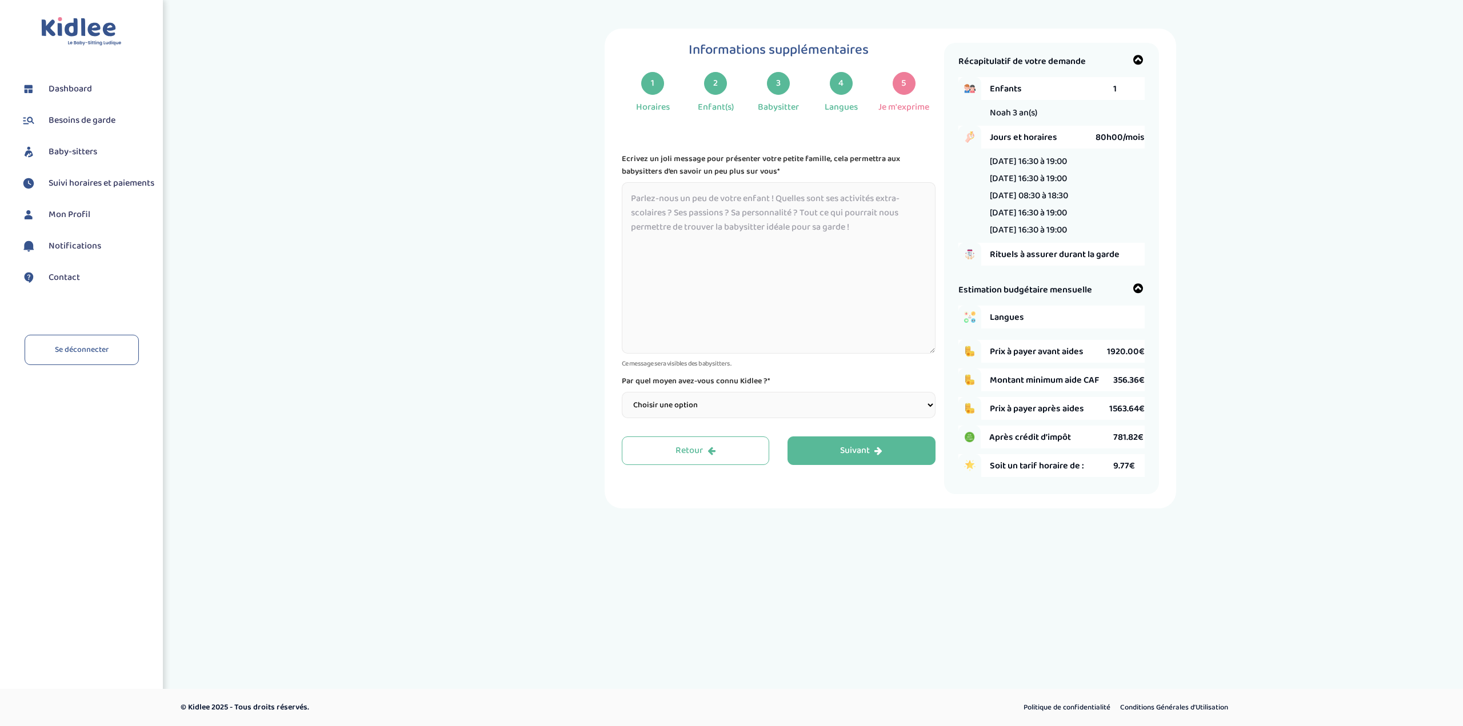
click at [663, 406] on select "Choisir une option Bouche à Oreille Google Plateforme Gens de confiance Faceboo…" at bounding box center [779, 405] width 314 height 26
select select "2"
click at [622, 392] on select "Choisir une option Bouche à Oreille Google Plateforme Gens de confiance Faceboo…" at bounding box center [779, 405] width 314 height 26
click at [566, 391] on div "Informations supplémentaires 1 Horaires 2 Enfant(s) 3 Babysitter 4 Langues 5 Je…" at bounding box center [890, 269] width 860 height 480
click at [788, 266] on textarea at bounding box center [779, 267] width 314 height 171
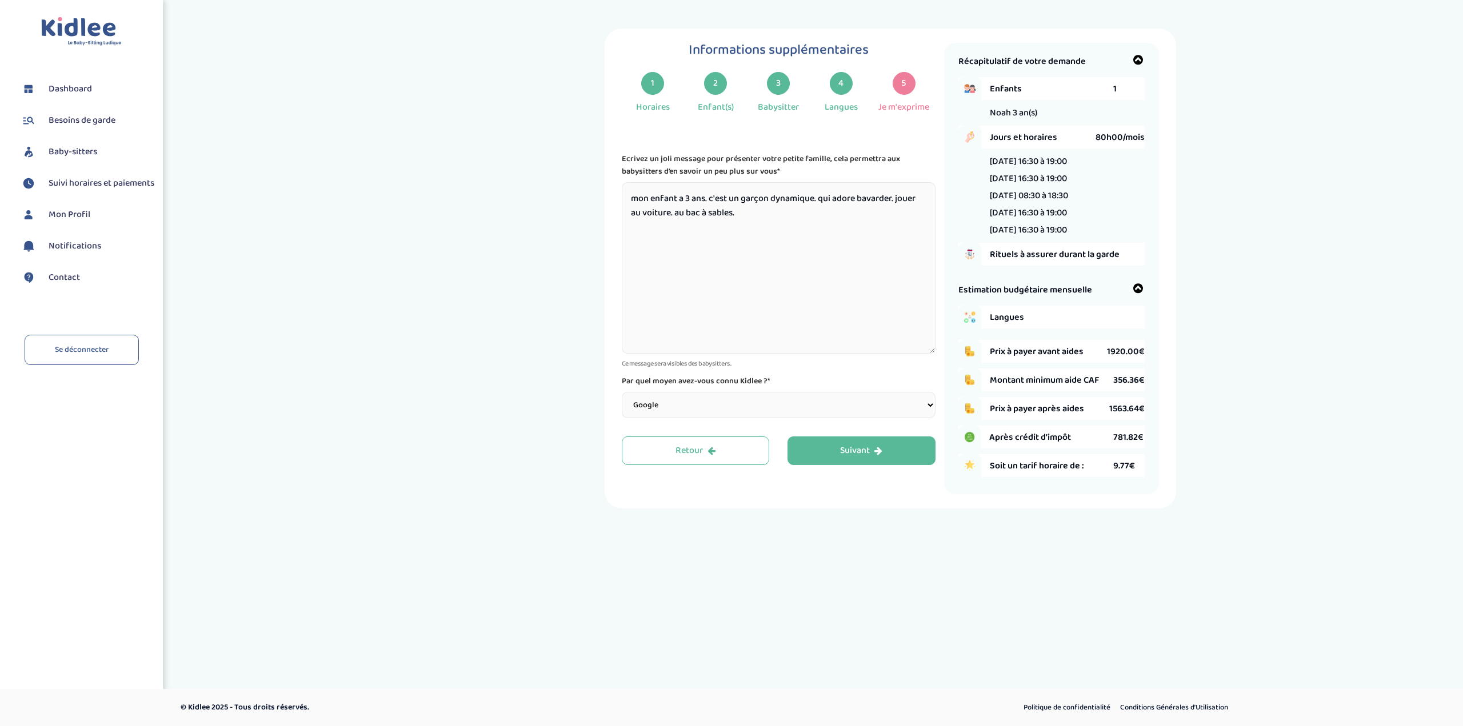
click at [766, 214] on textarea "mon enfant a 3 ans. c'est un garçon dynamique. qui adore bavarder. jouer au voi…" at bounding box center [779, 267] width 314 height 171
click at [901, 217] on textarea "mon enfant a 3 ans. c'est un garçon dynamique. qui adore bavarder. jouer au voi…" at bounding box center [779, 267] width 314 height 171
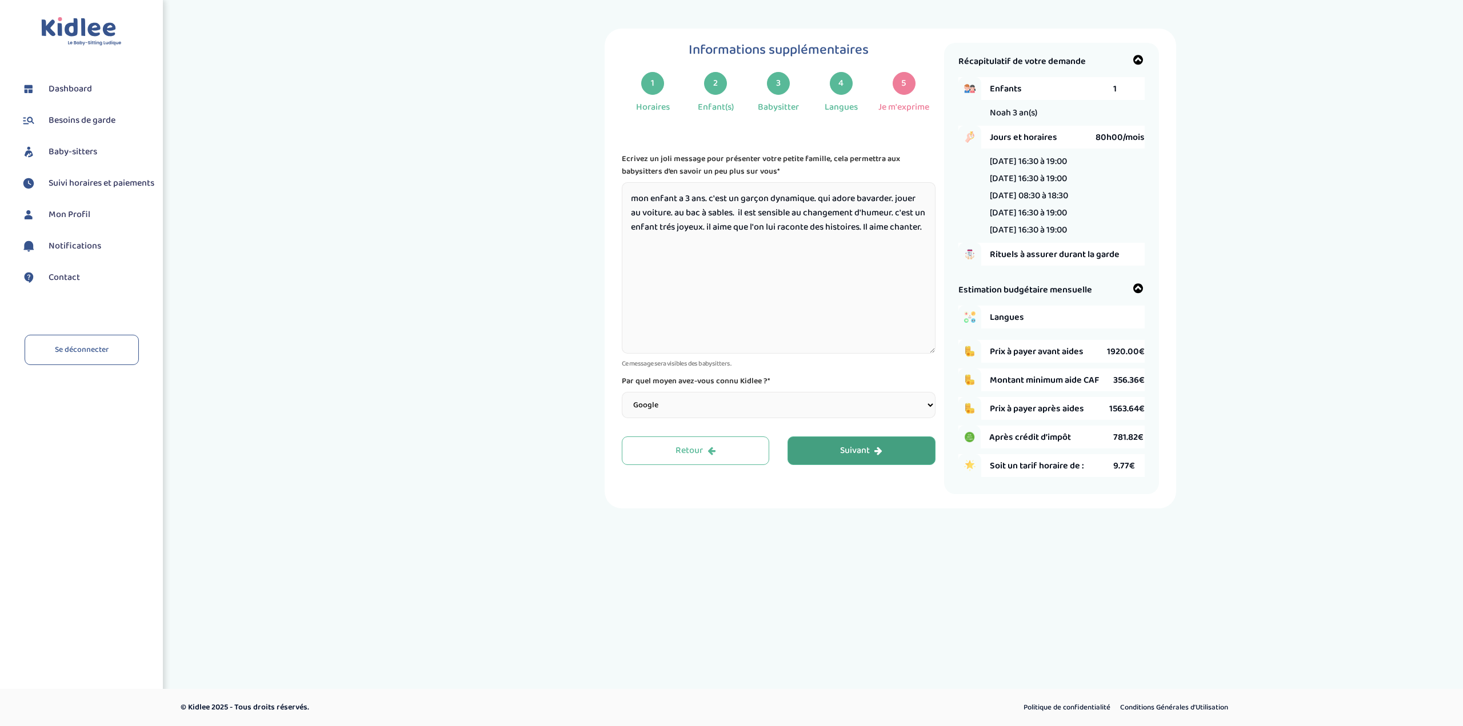
type textarea "mon enfant a 3 ans. c'est un garçon dynamique. qui adore bavarder. jouer au voi…"
click at [867, 447] on div "Suivant" at bounding box center [861, 450] width 42 height 13
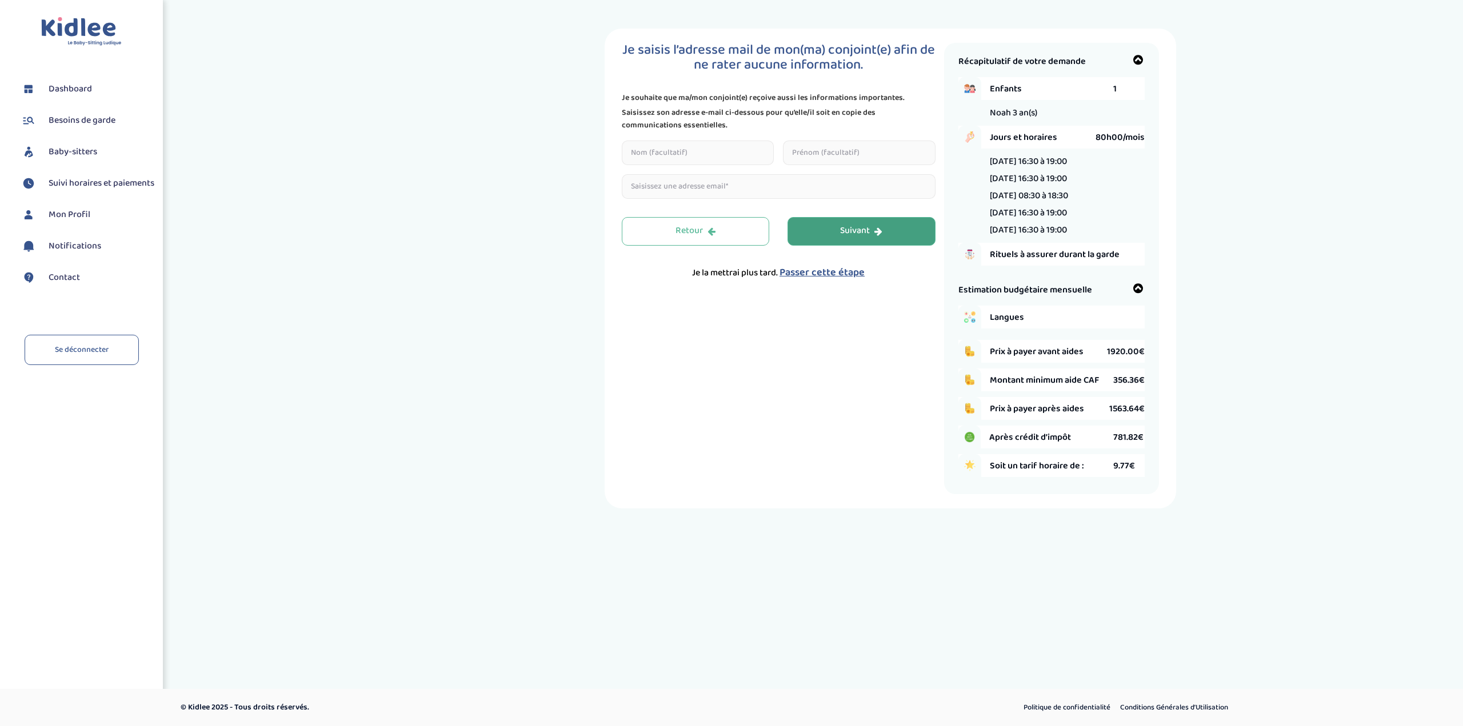
click at [710, 147] on input "text" at bounding box center [698, 153] width 153 height 25
click at [805, 353] on div "Je saisis l’adresse mail de mon(ma) conjoint(e) afin de ne rater aucune informa…" at bounding box center [783, 268] width 322 height 451
click at [736, 149] on input "text" at bounding box center [698, 153] width 153 height 25
type input "OSMAN"
type input "Chafika"
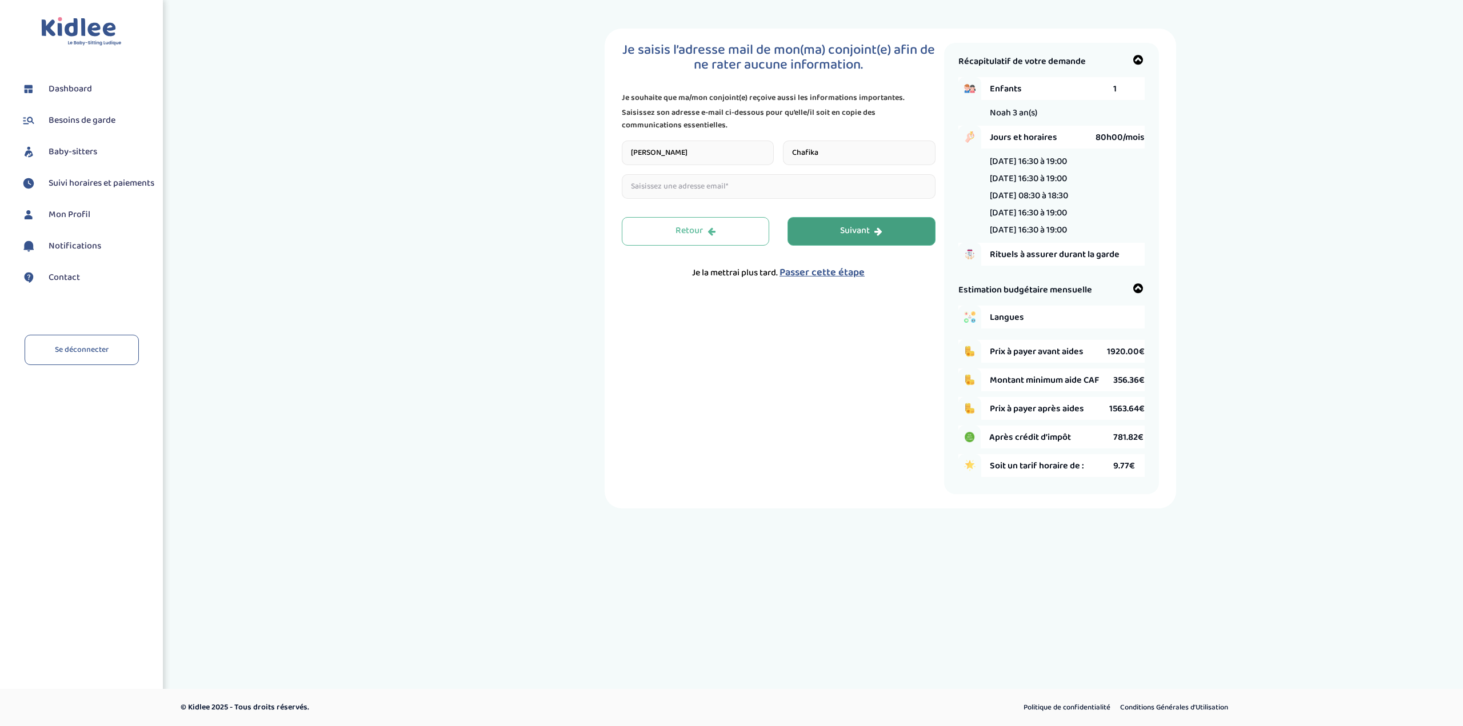
type input "[EMAIL_ADDRESS][DOMAIN_NAME]"
click at [855, 237] on div "Suivant" at bounding box center [861, 231] width 42 height 13
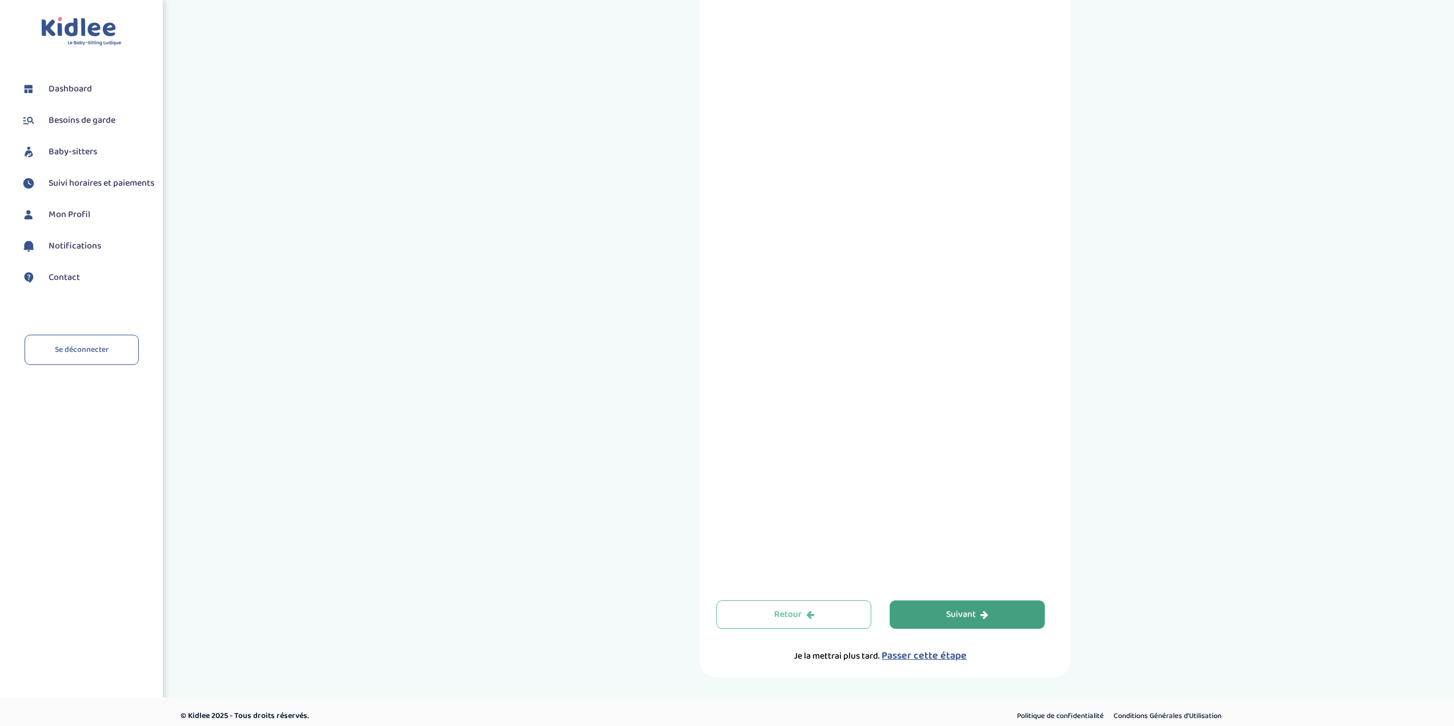
scroll to position [114, 0]
drag, startPoint x: 981, startPoint y: 611, endPoint x: 1034, endPoint y: 581, distance: 60.4
click at [981, 611] on icon "button" at bounding box center [984, 614] width 8 height 9
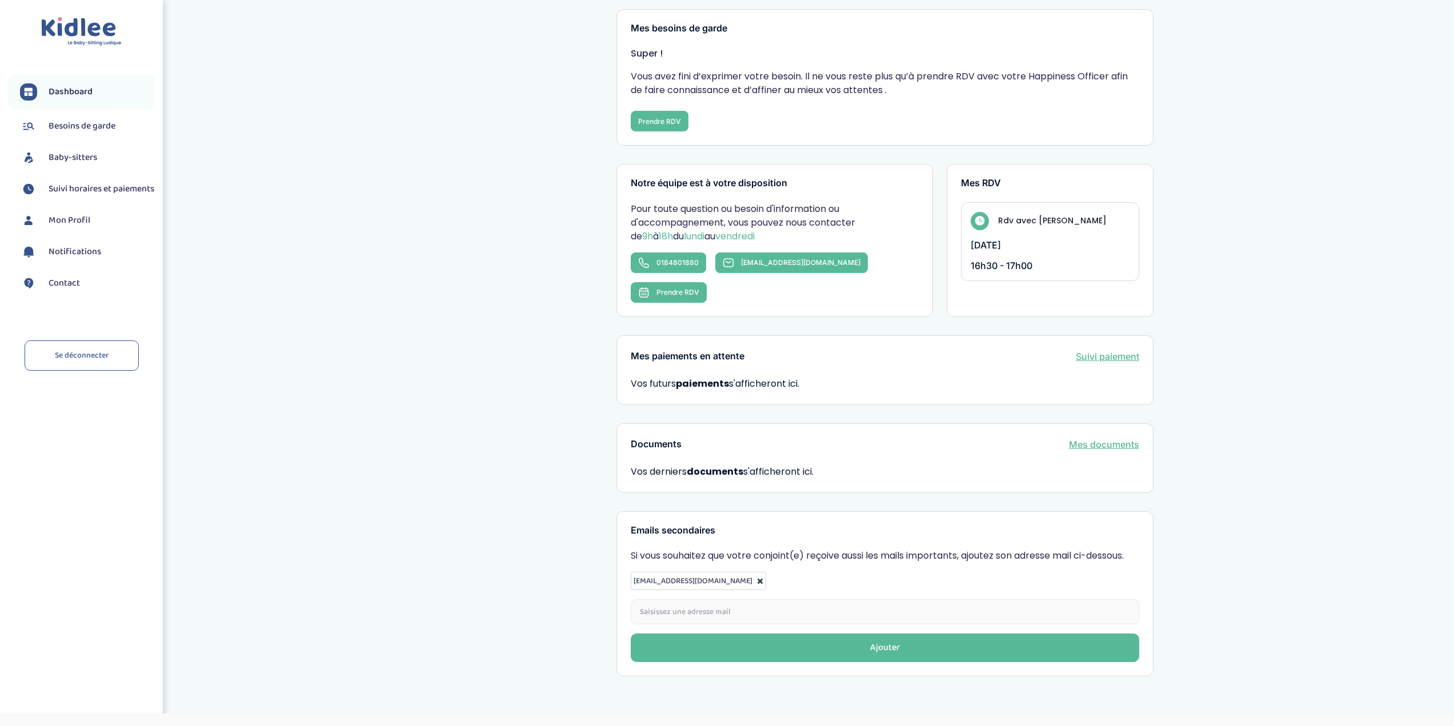
scroll to position [158, 0]
